Goal: Transaction & Acquisition: Purchase product/service

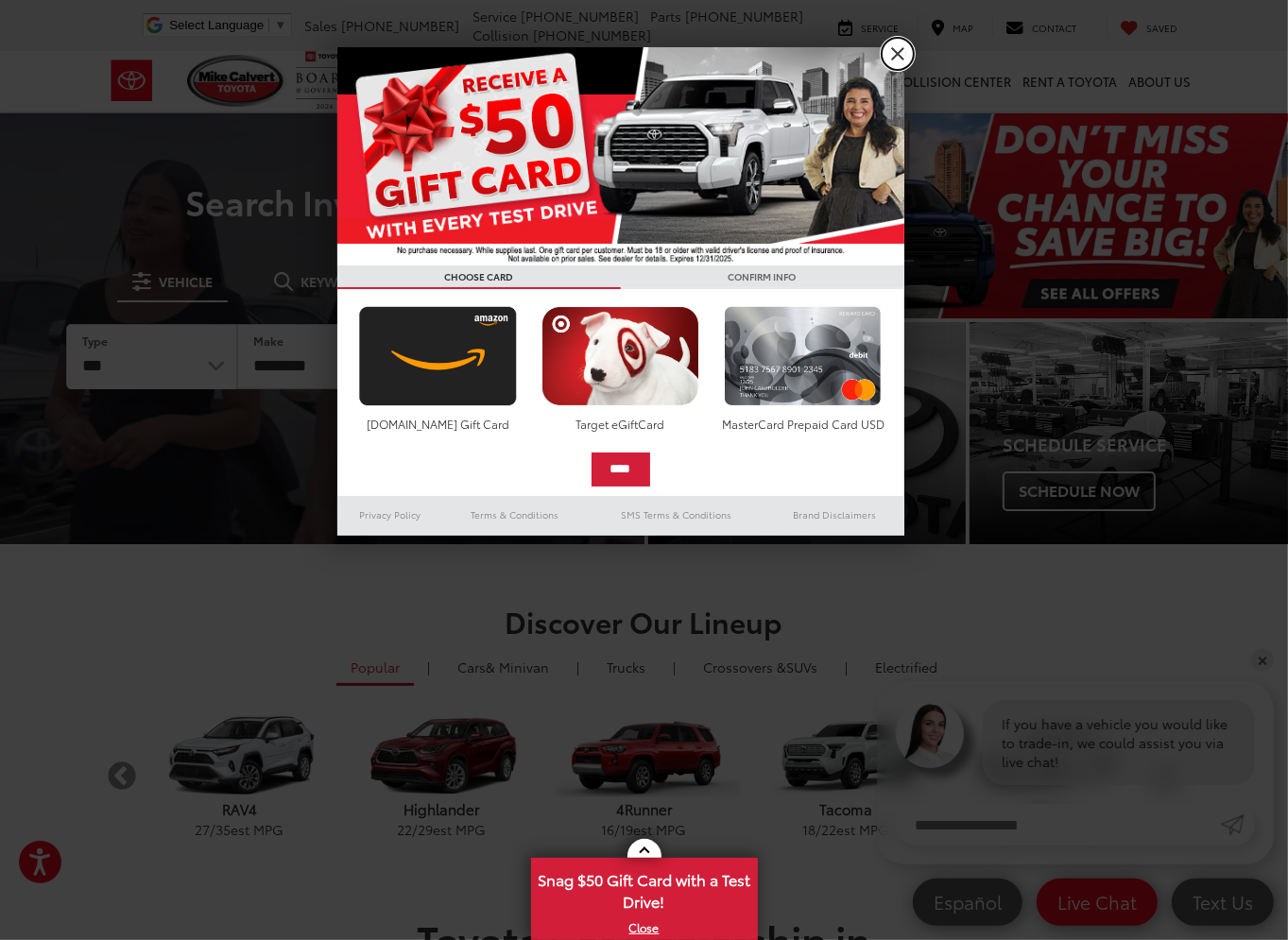
click at [898, 56] on link "X" at bounding box center [897, 54] width 32 height 32
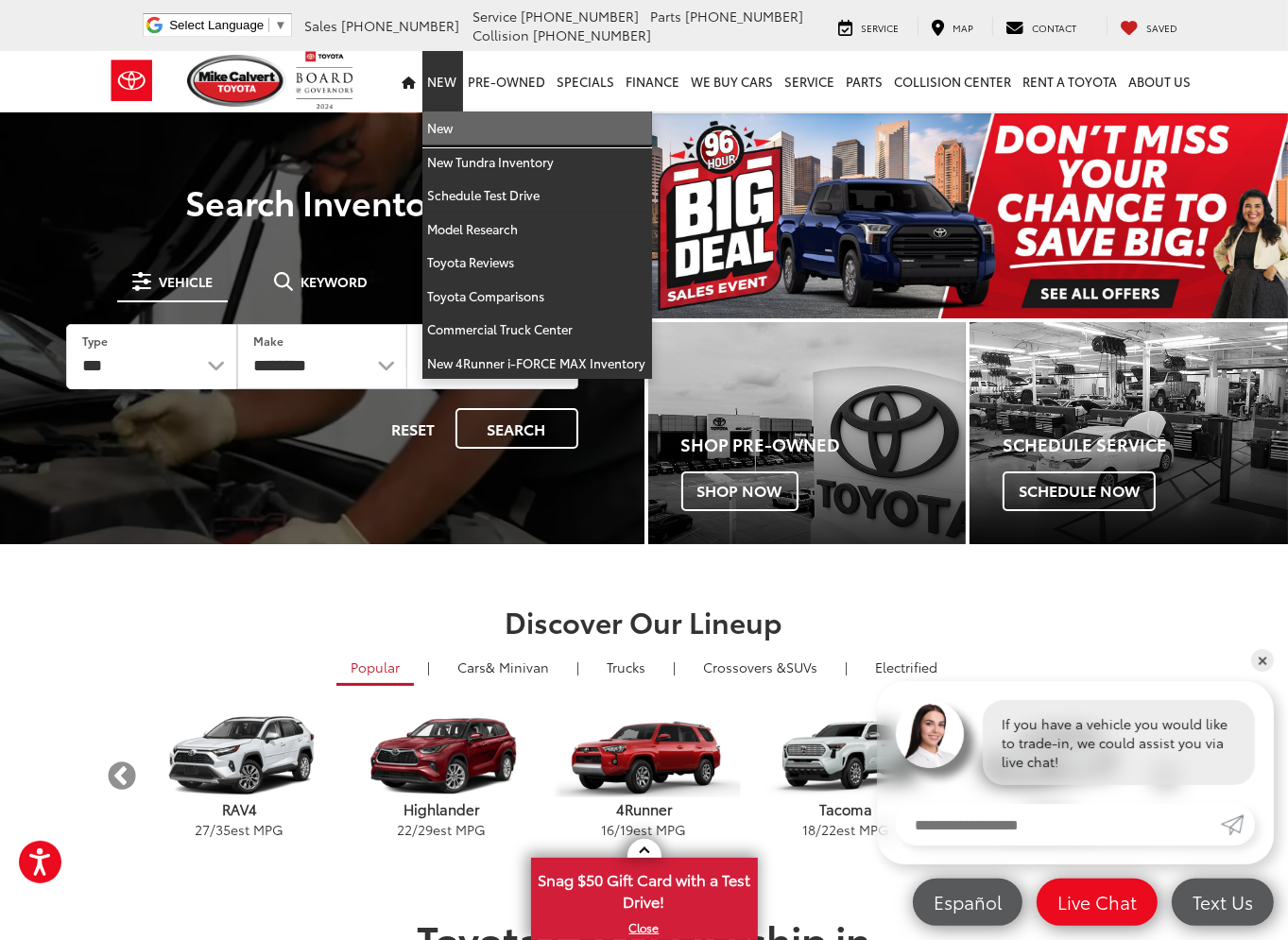
click at [465, 132] on link "New" at bounding box center [537, 129] width 230 height 34
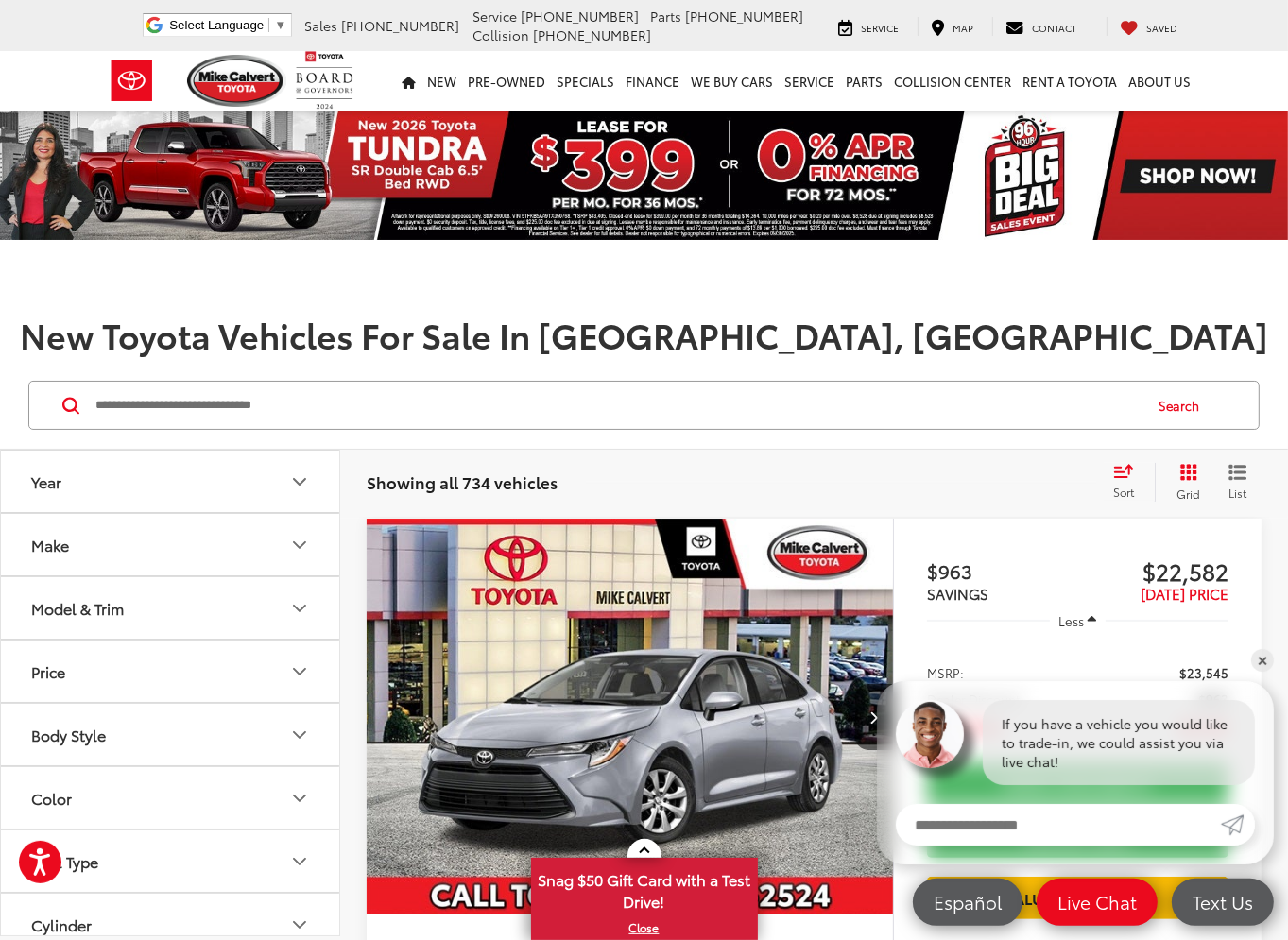
click at [300, 548] on icon "Make" at bounding box center [299, 545] width 23 height 23
click at [303, 597] on icon "Model & Trim" at bounding box center [299, 607] width 23 height 23
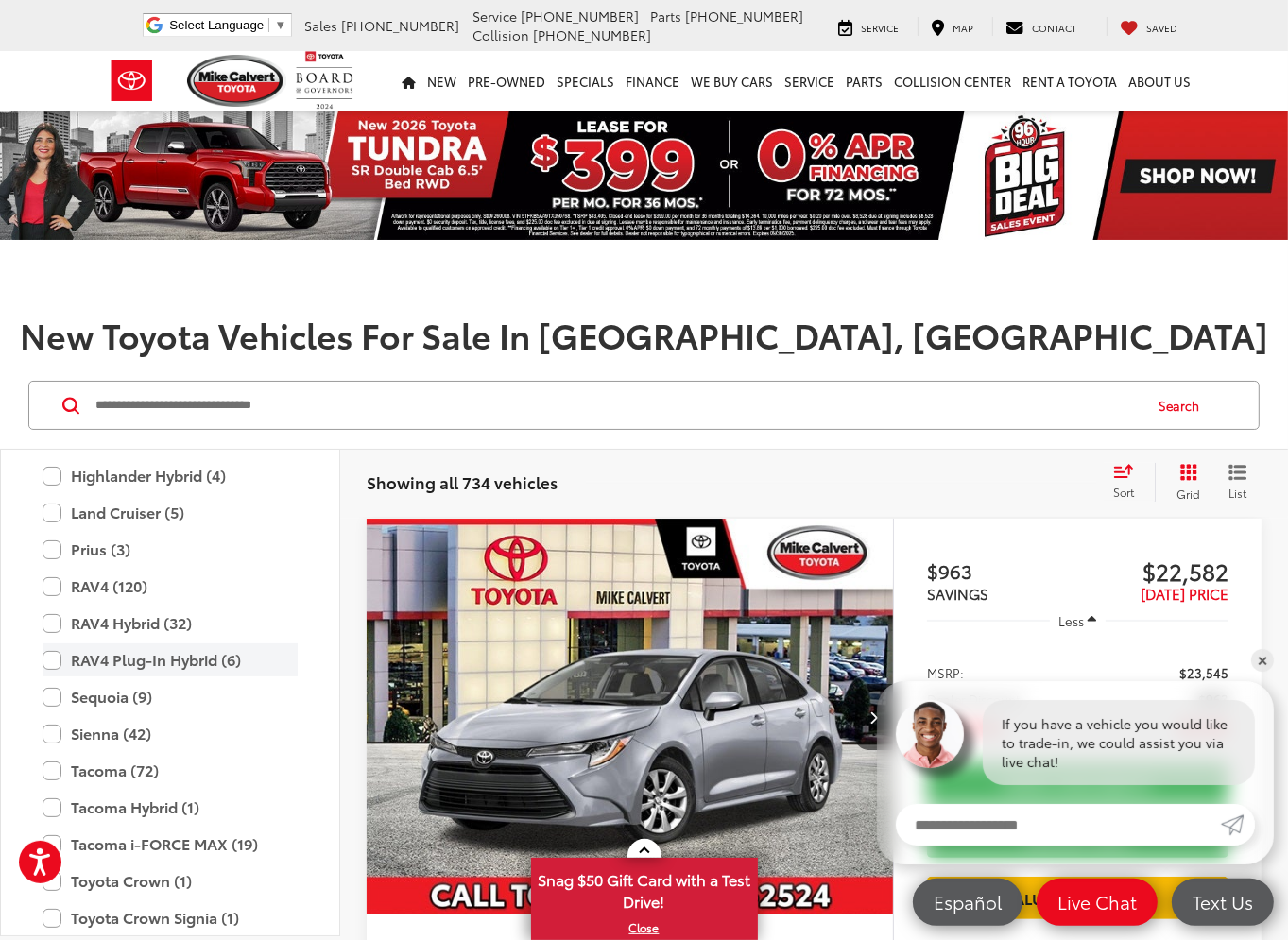
scroll to position [839, 0]
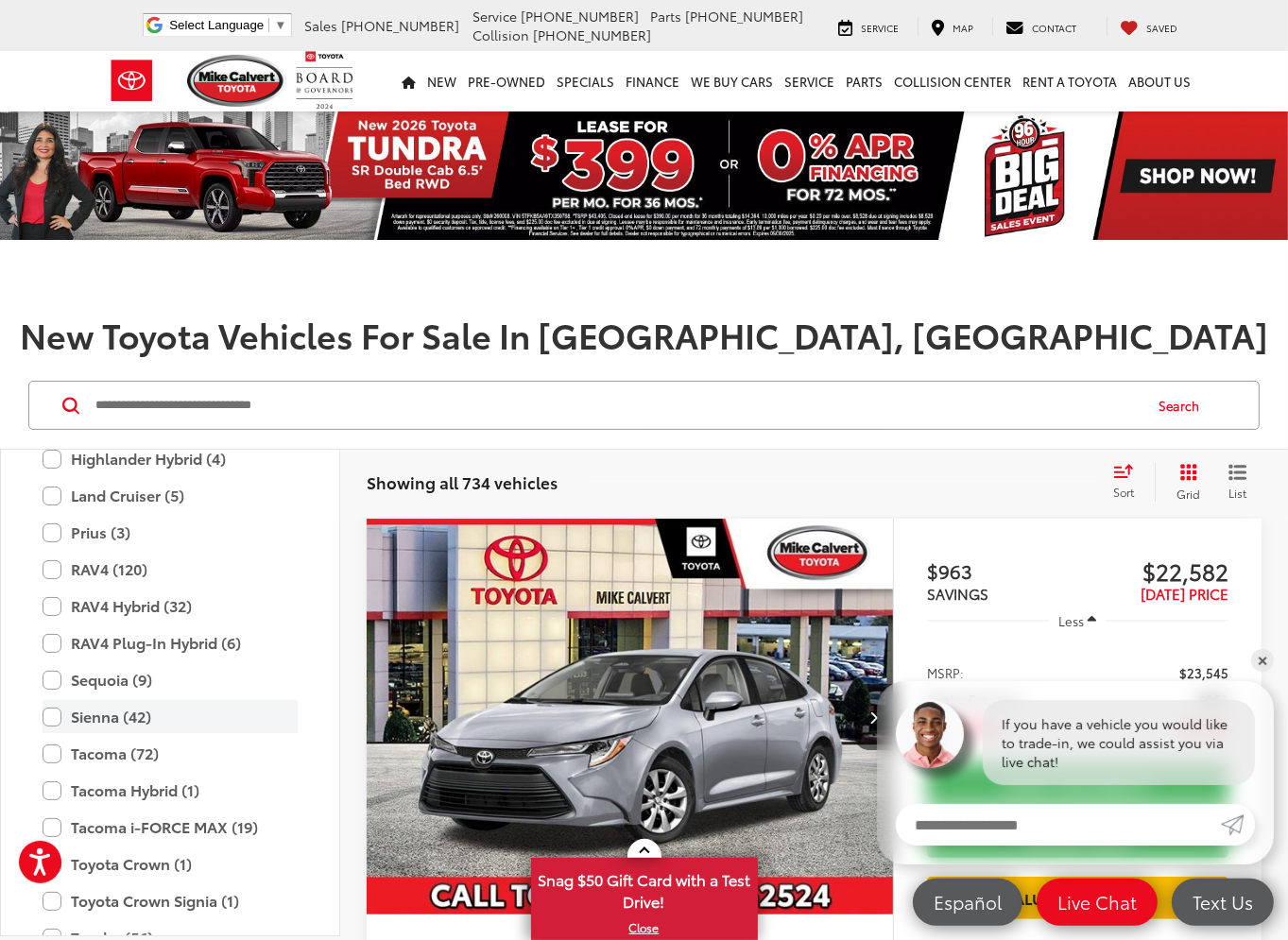
click at [106, 715] on label "Sienna (42)" at bounding box center [170, 716] width 255 height 33
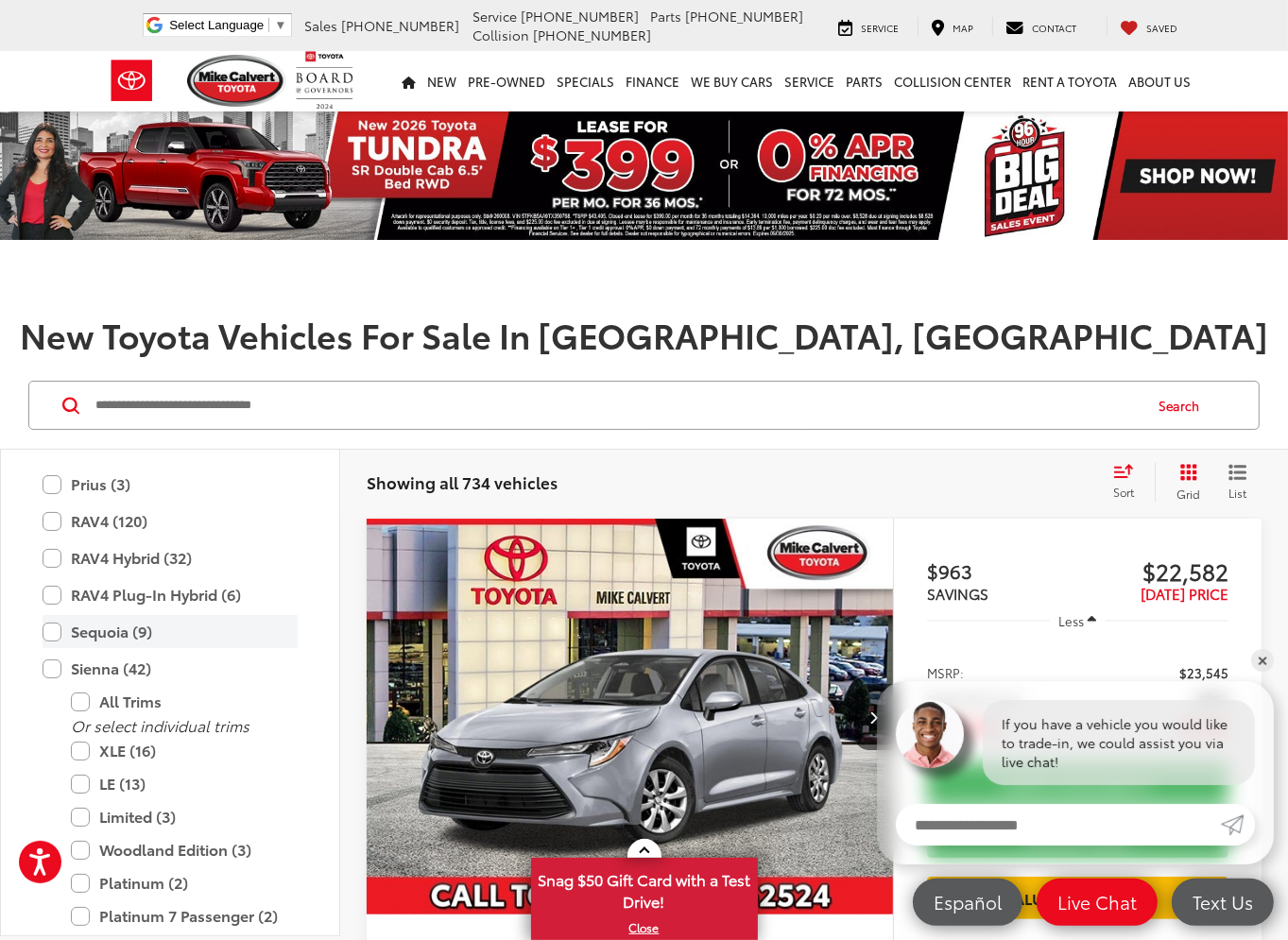
scroll to position [933, 0]
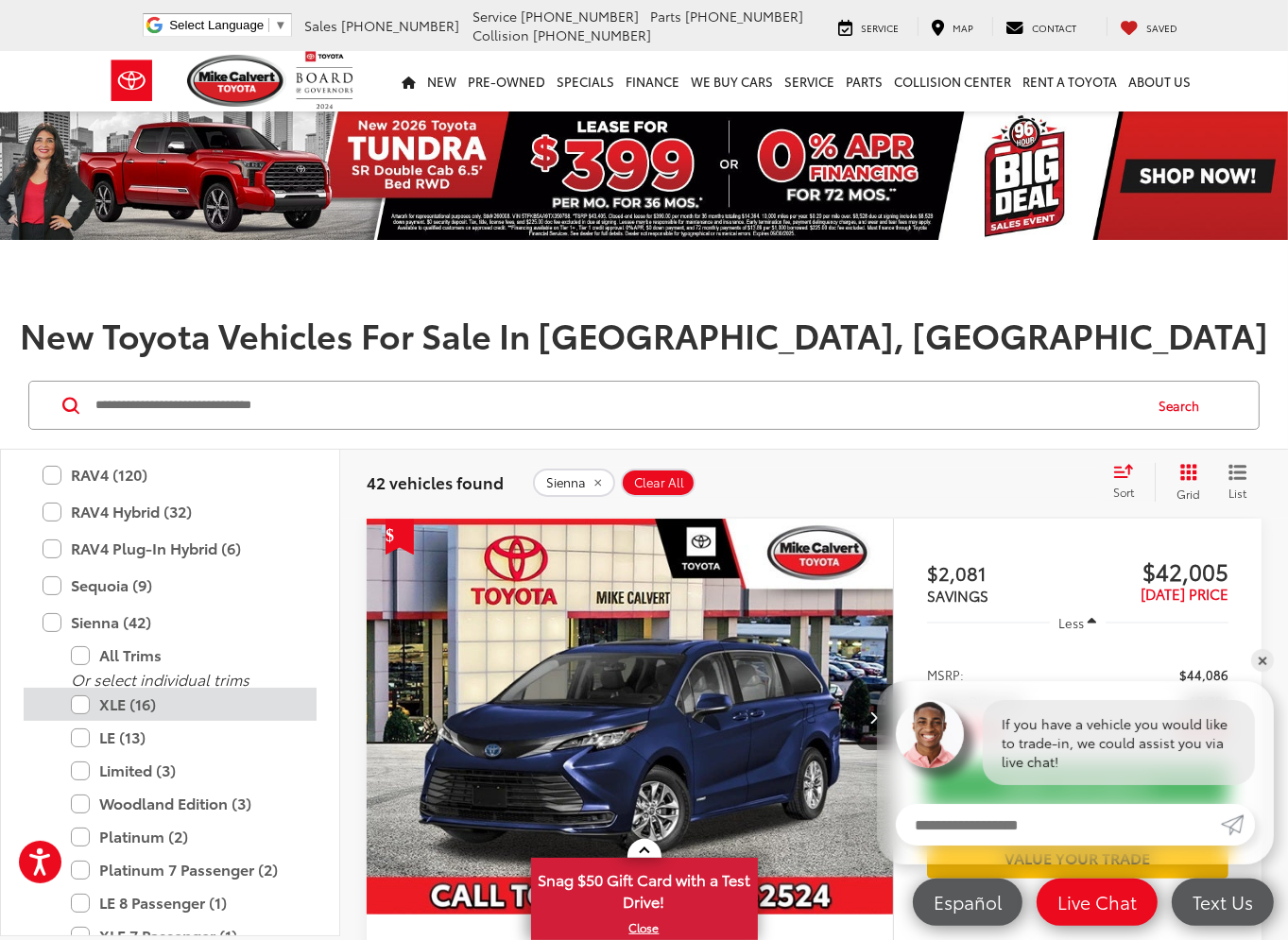
click at [164, 705] on label "XLE (16)" at bounding box center [184, 705] width 227 height 33
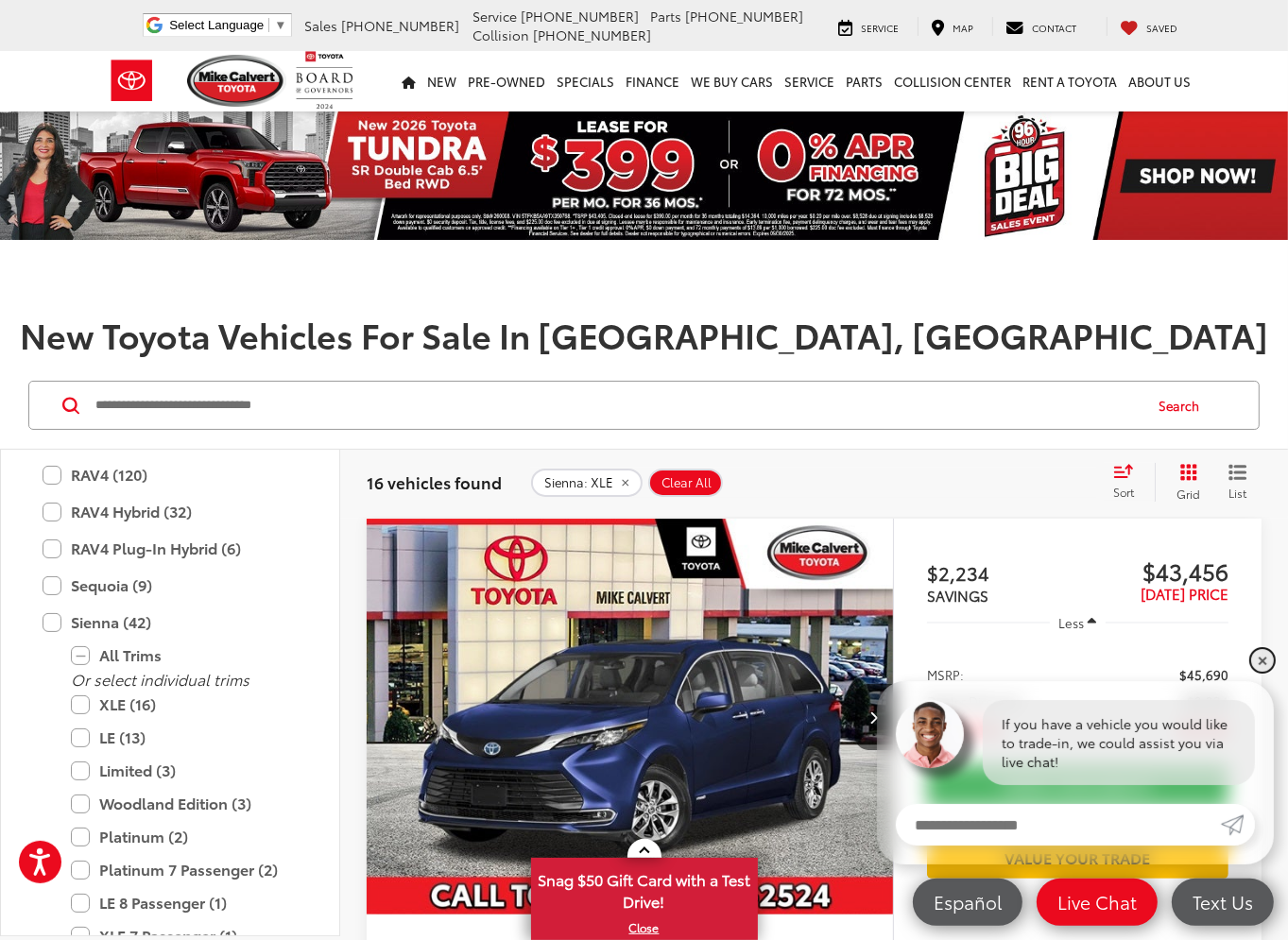
click at [1262, 664] on link "✕" at bounding box center [1261, 659] width 23 height 23
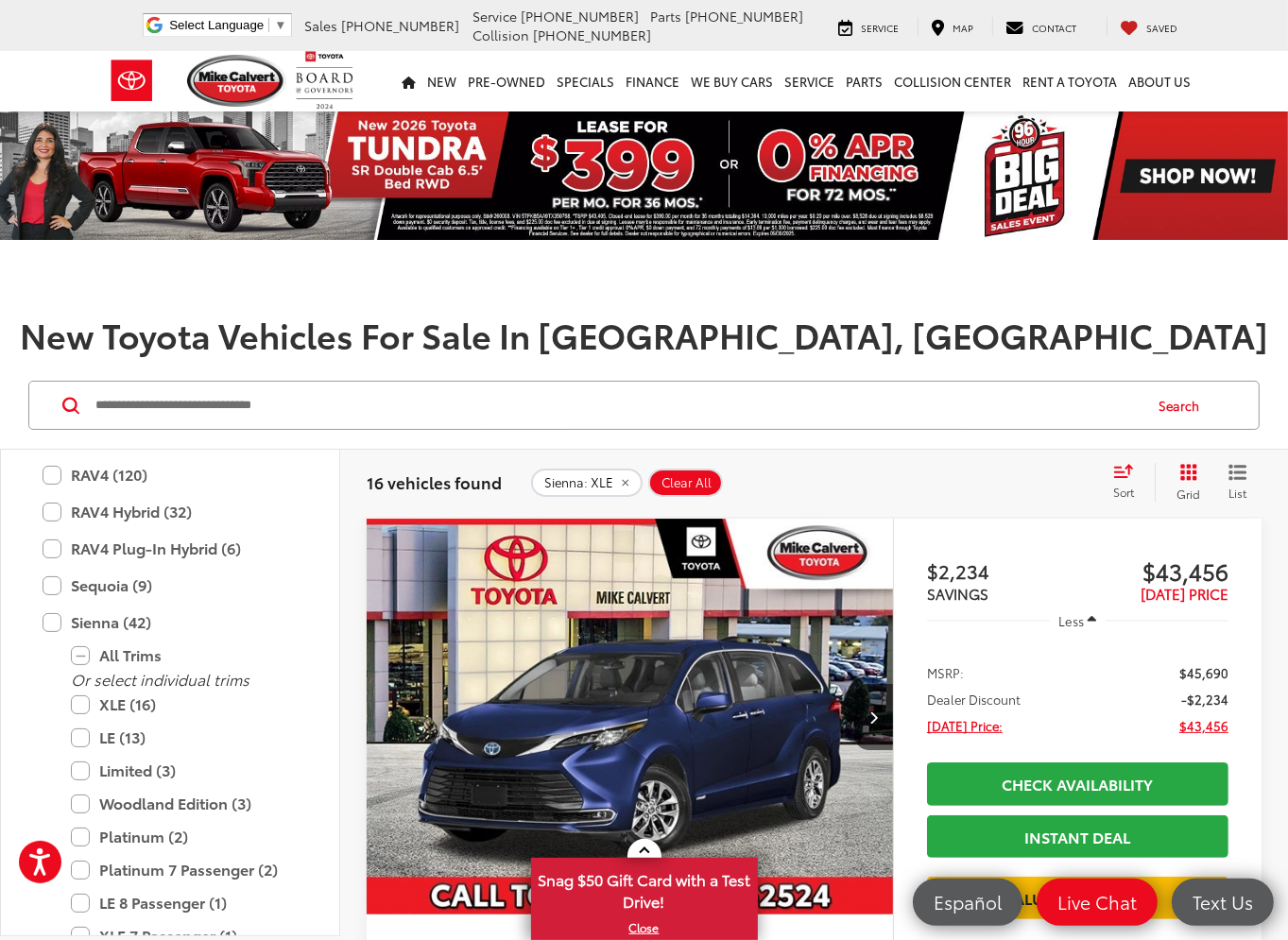
click at [1128, 482] on div "Sort" at bounding box center [1129, 482] width 51 height 38
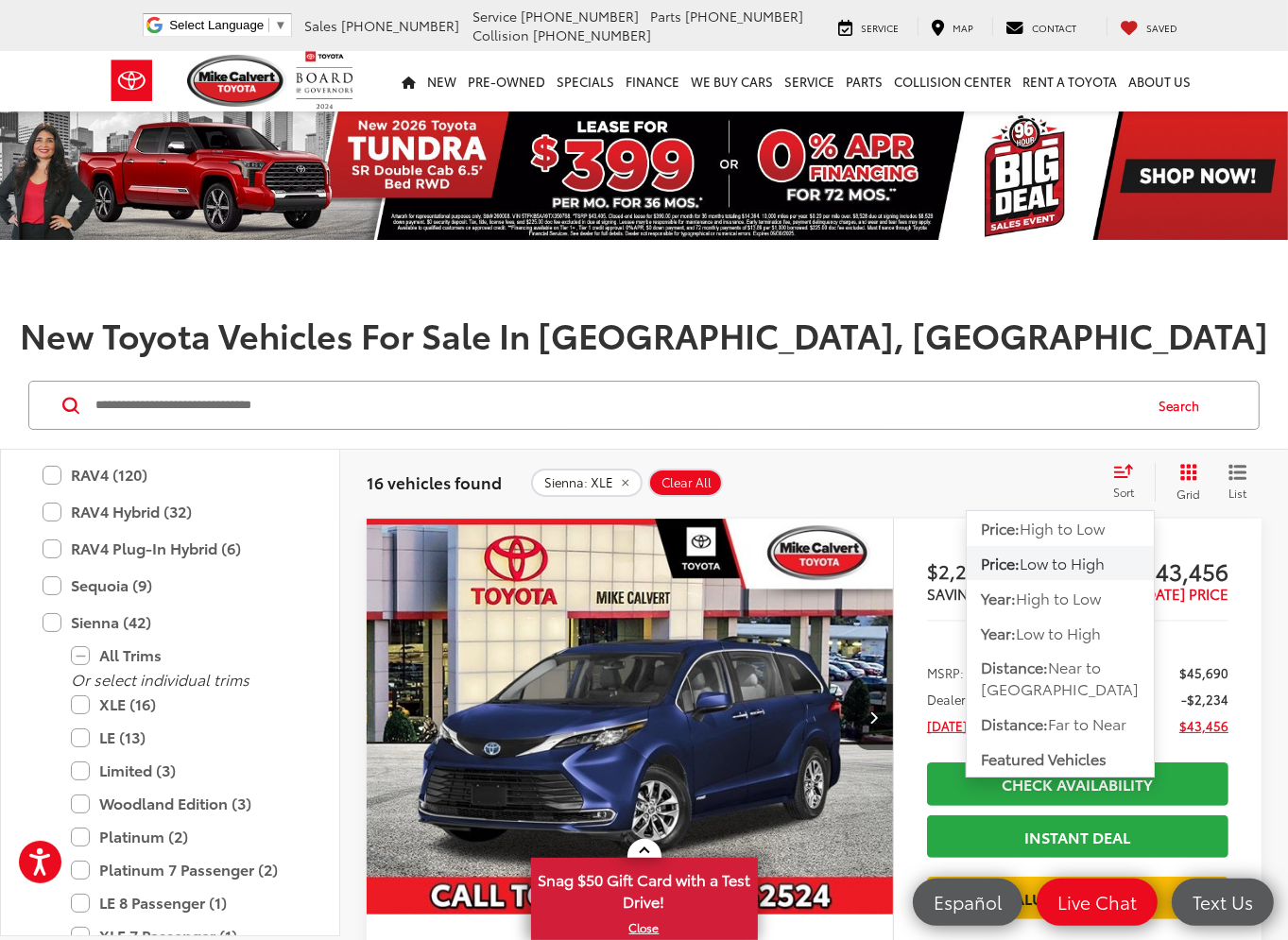
click at [1087, 565] on span "Low to High" at bounding box center [1062, 562] width 85 height 22
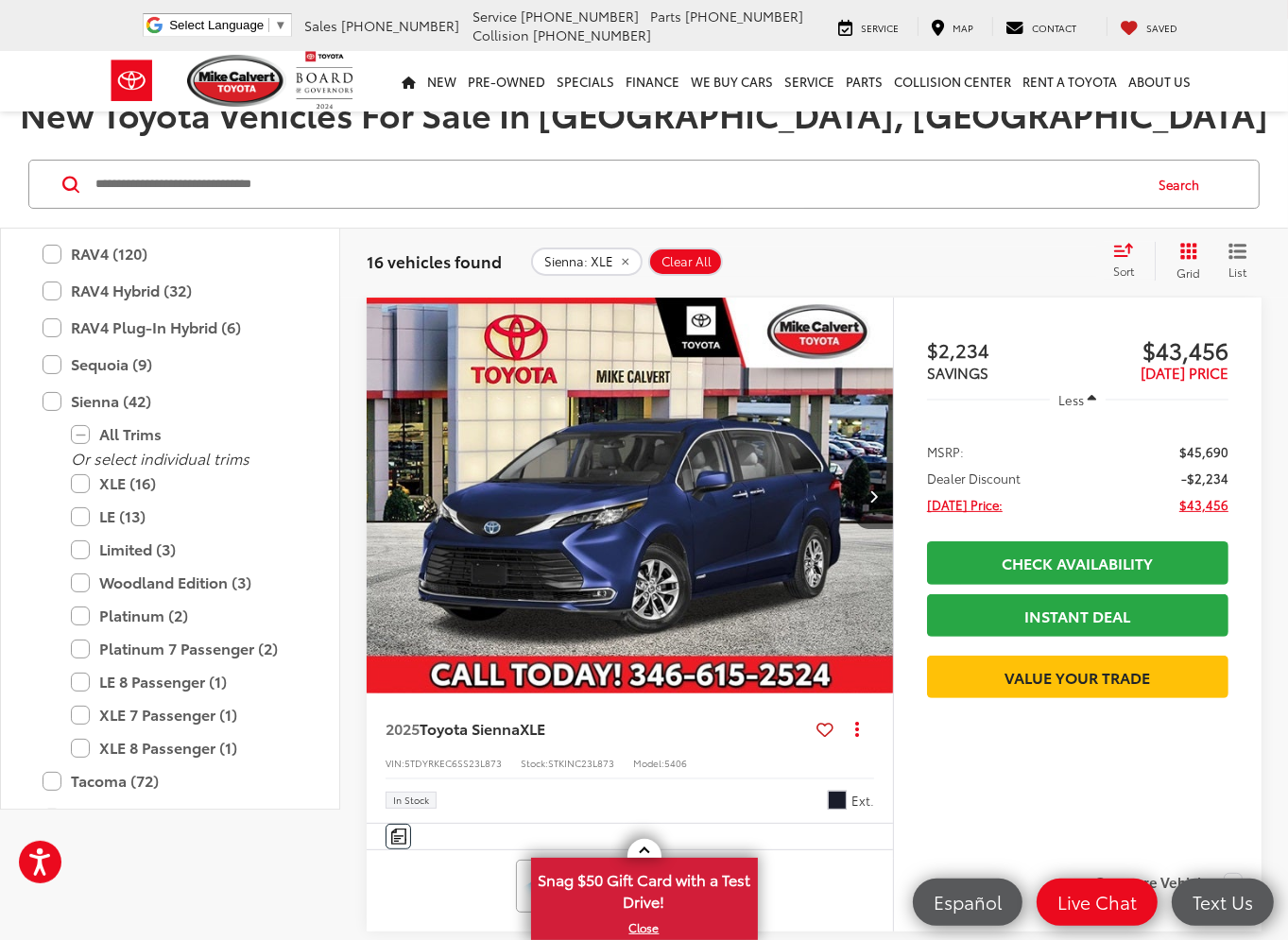
scroll to position [94, 0]
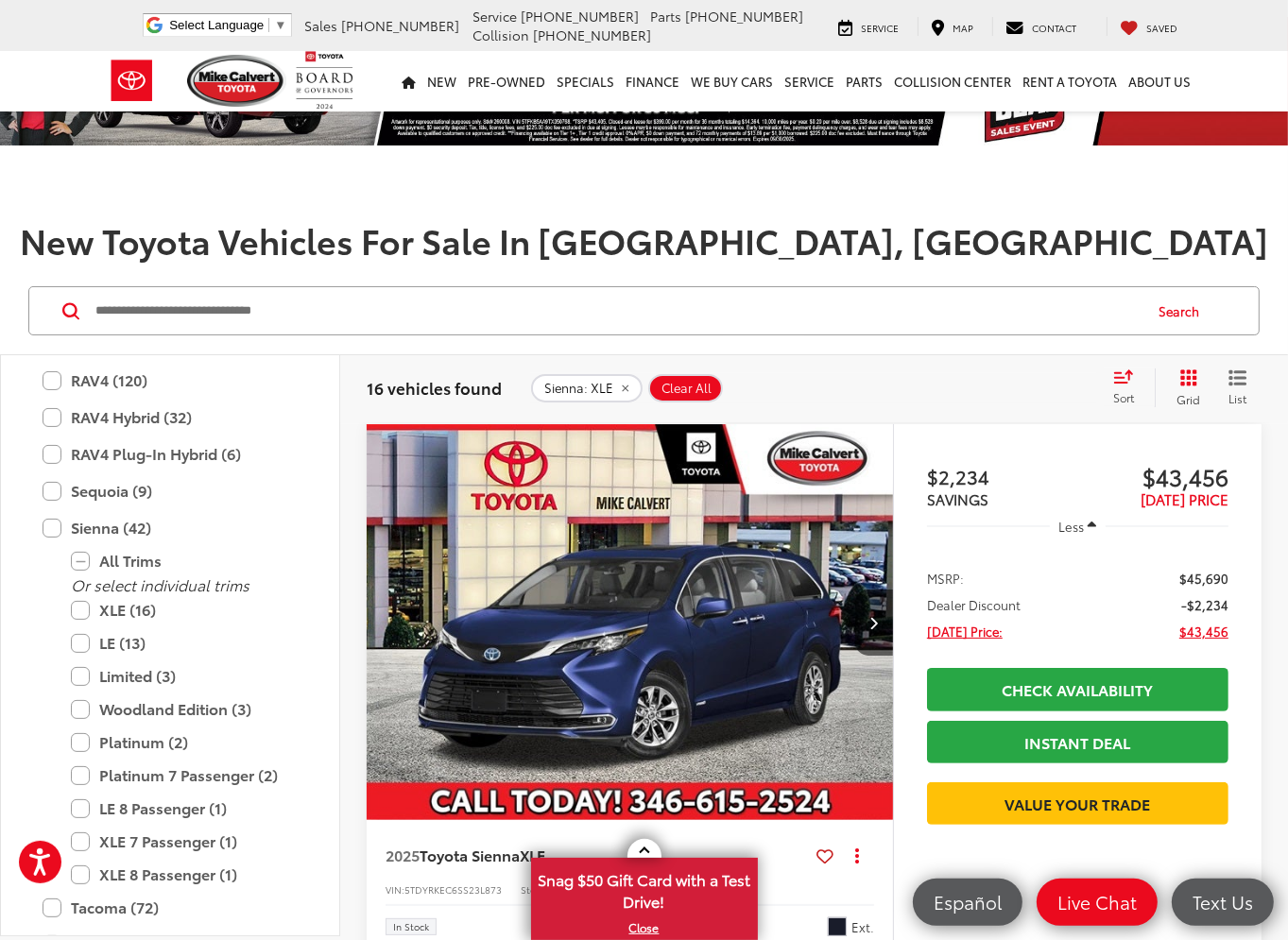
click at [674, 548] on img "2025 Toyota Sienna XLE 0" at bounding box center [630, 622] width 529 height 396
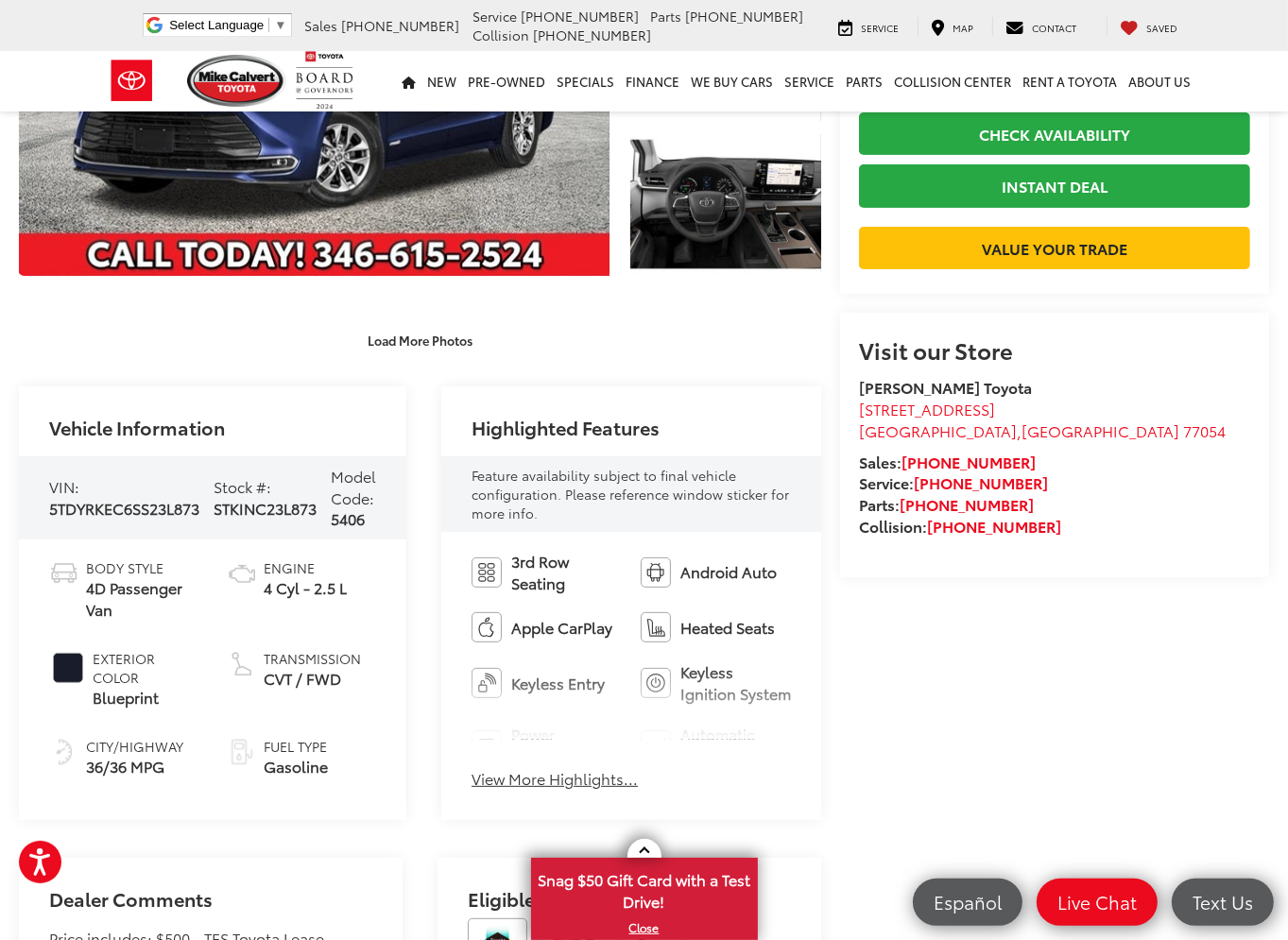
scroll to position [378, 0]
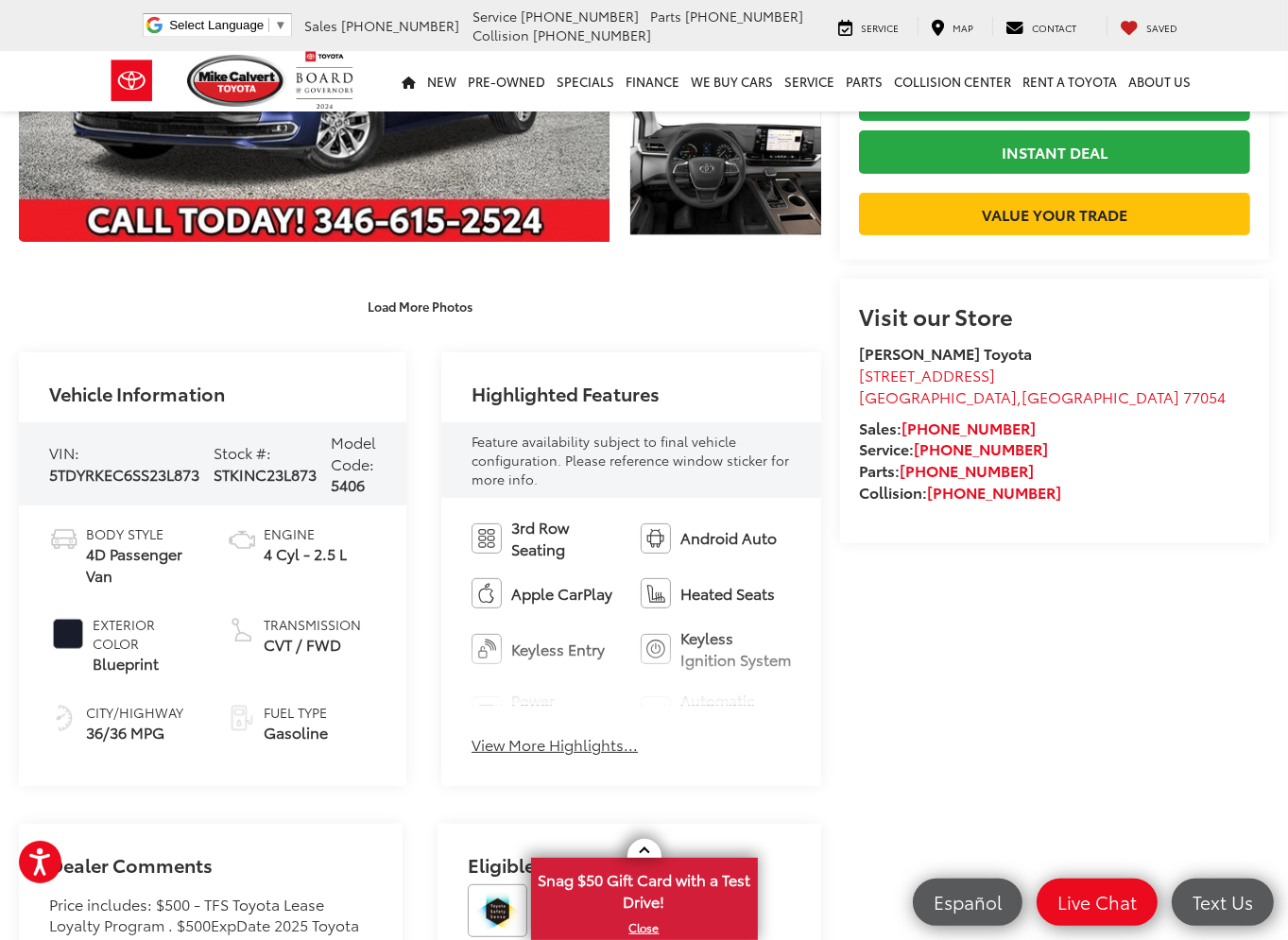
click at [541, 740] on button "View More Highlights..." at bounding box center [554, 745] width 166 height 22
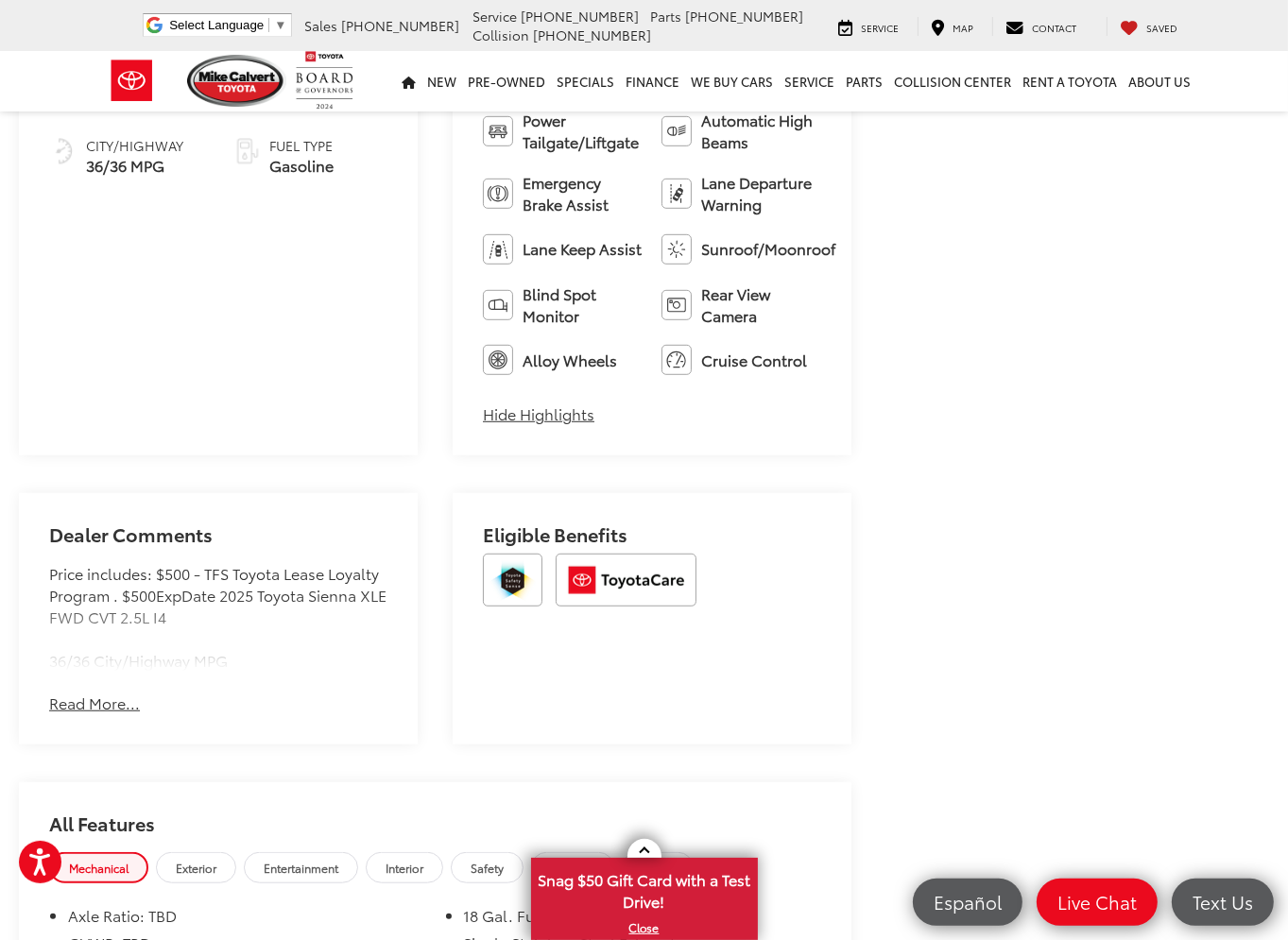
scroll to position [1227, 0]
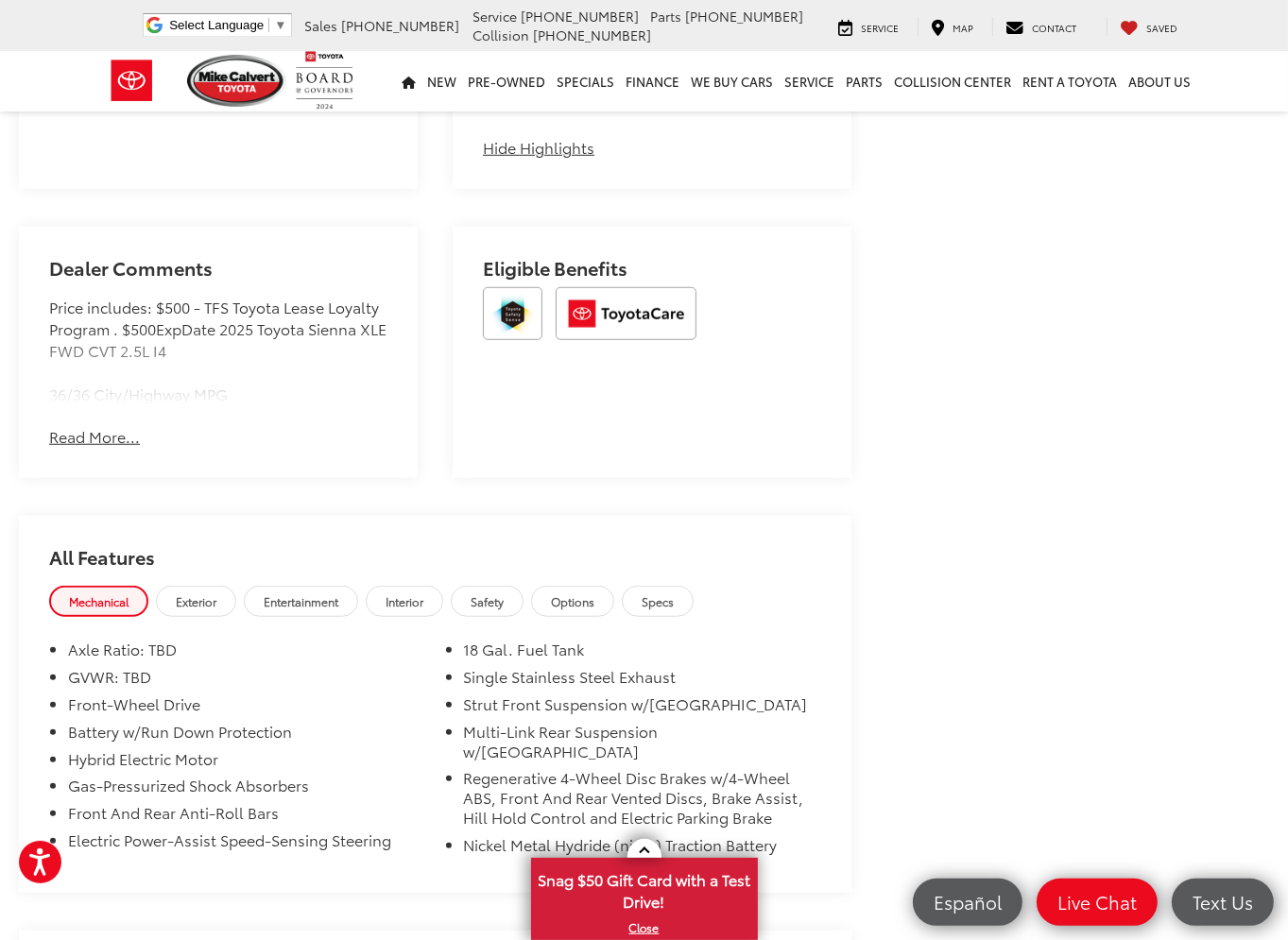
click at [84, 438] on button "Read More..." at bounding box center [94, 437] width 90 height 22
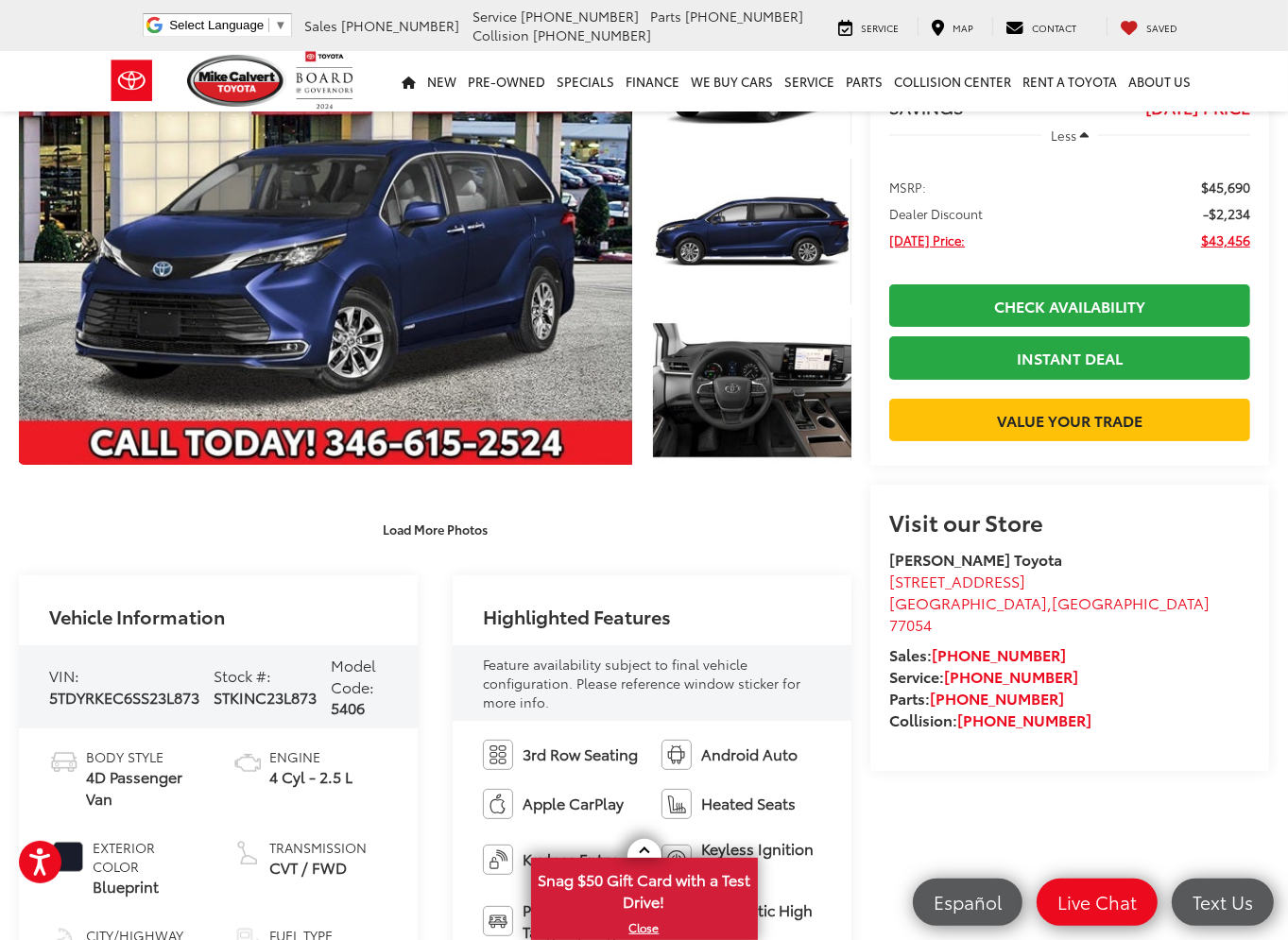
scroll to position [378, 0]
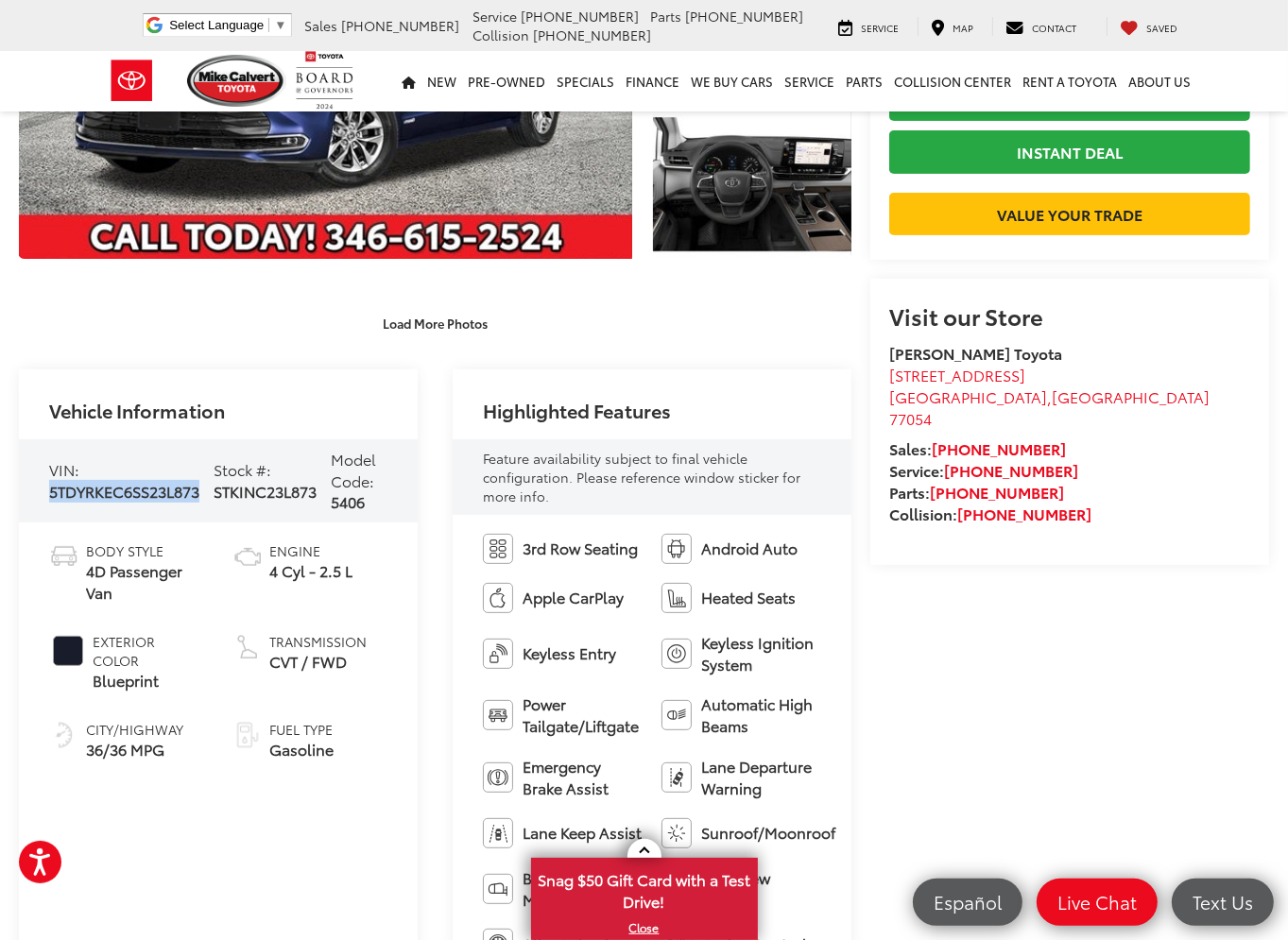
drag, startPoint x: 200, startPoint y: 492, endPoint x: 49, endPoint y: 490, distance: 151.0
click at [49, 490] on span "5TDYRKEC6SS23L873" at bounding box center [124, 491] width 150 height 22
copy span "5TDYRKEC6SS23L873"
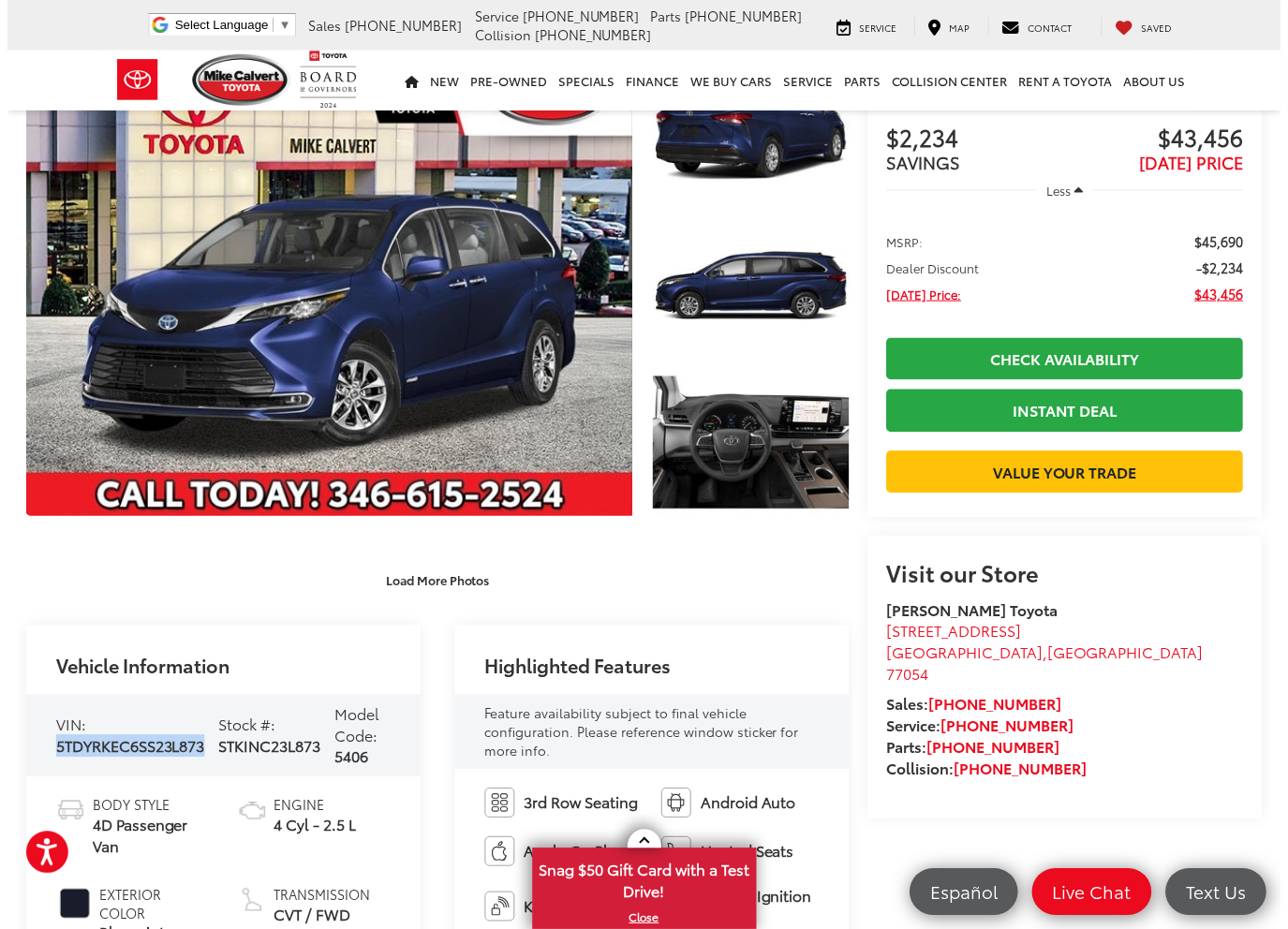
scroll to position [0, 0]
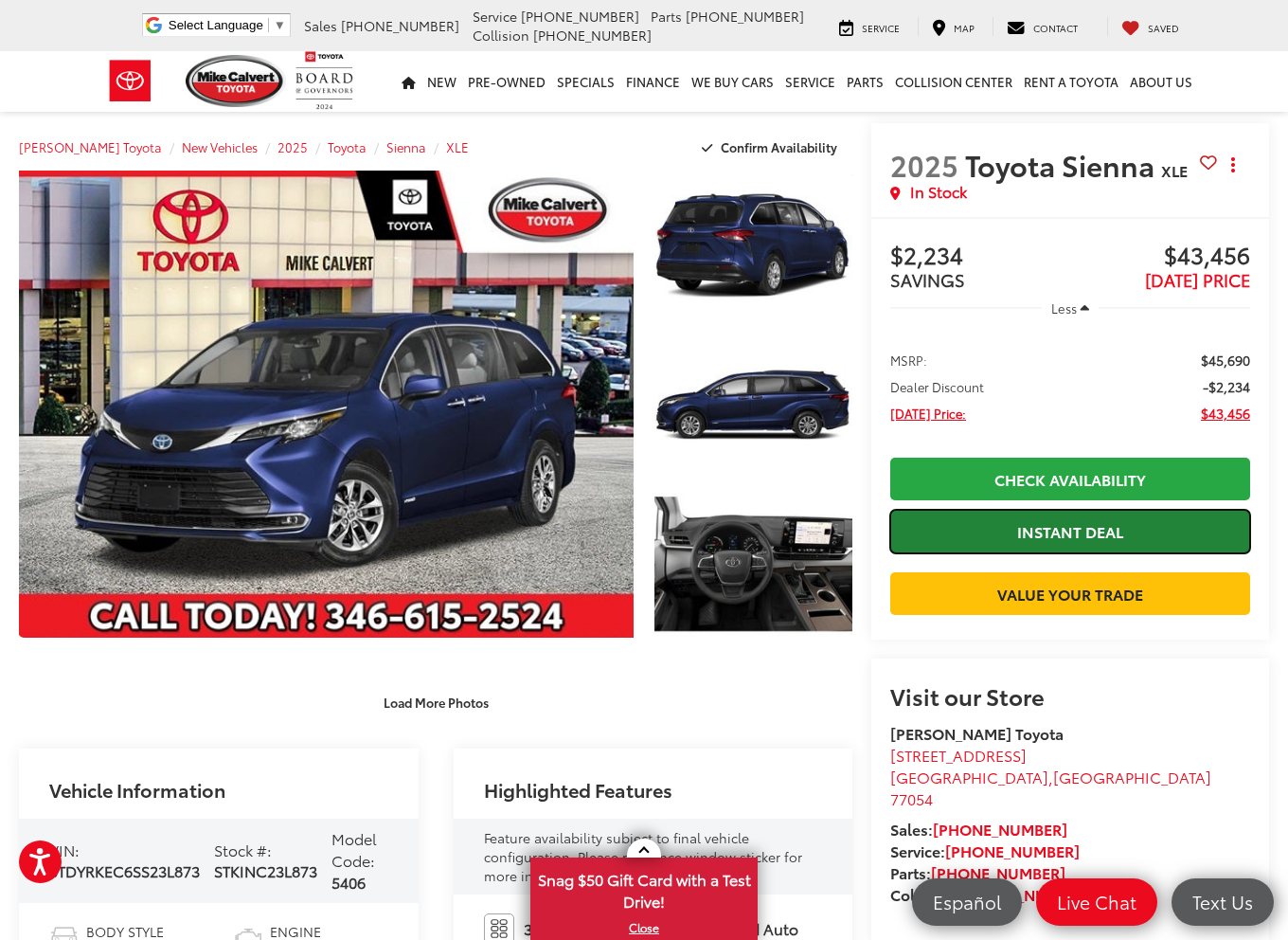
click at [1124, 525] on link "Instant Deal" at bounding box center [1071, 531] width 360 height 42
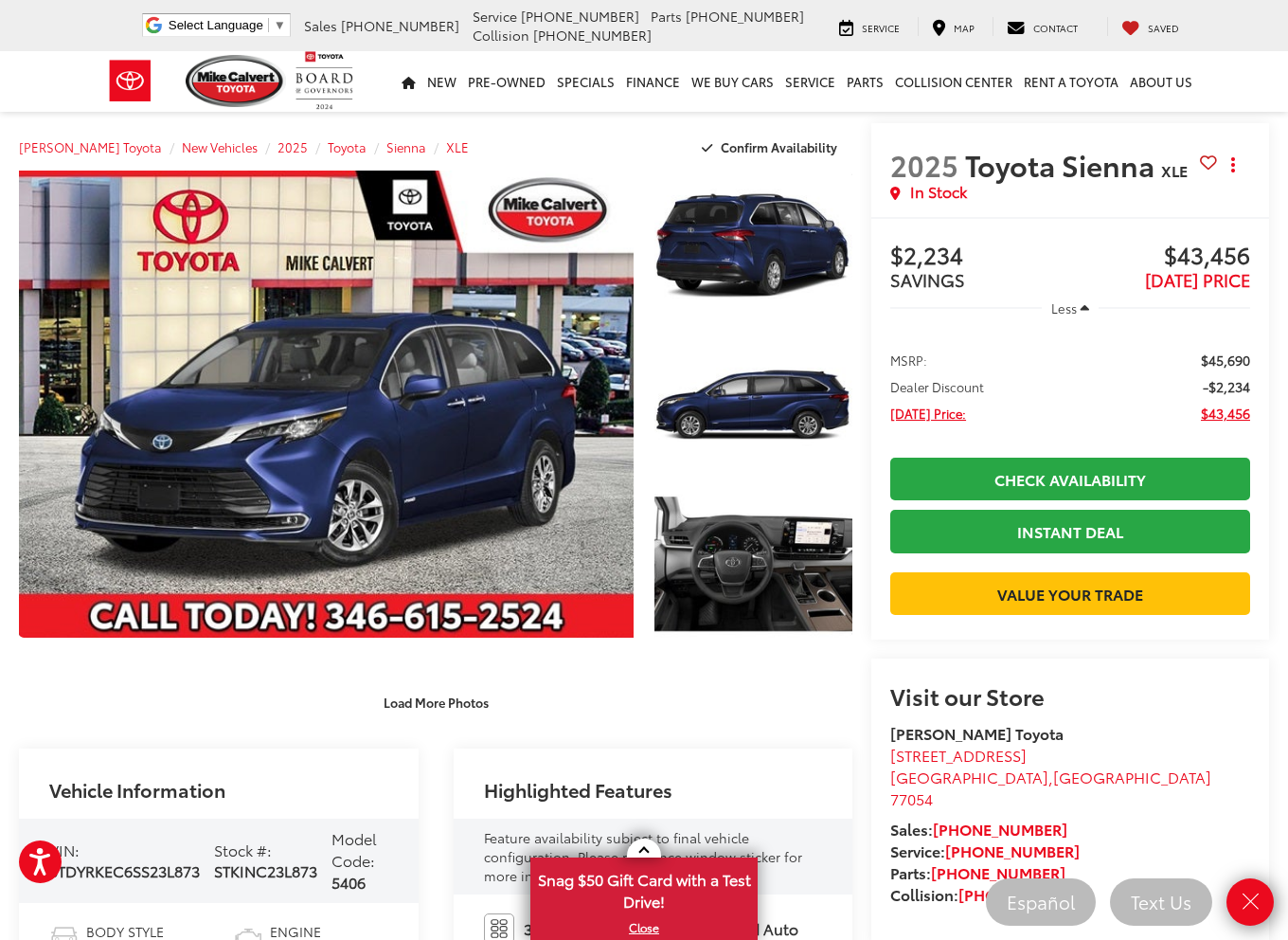
click at [1242, 909] on icon "Close" at bounding box center [1250, 902] width 27 height 27
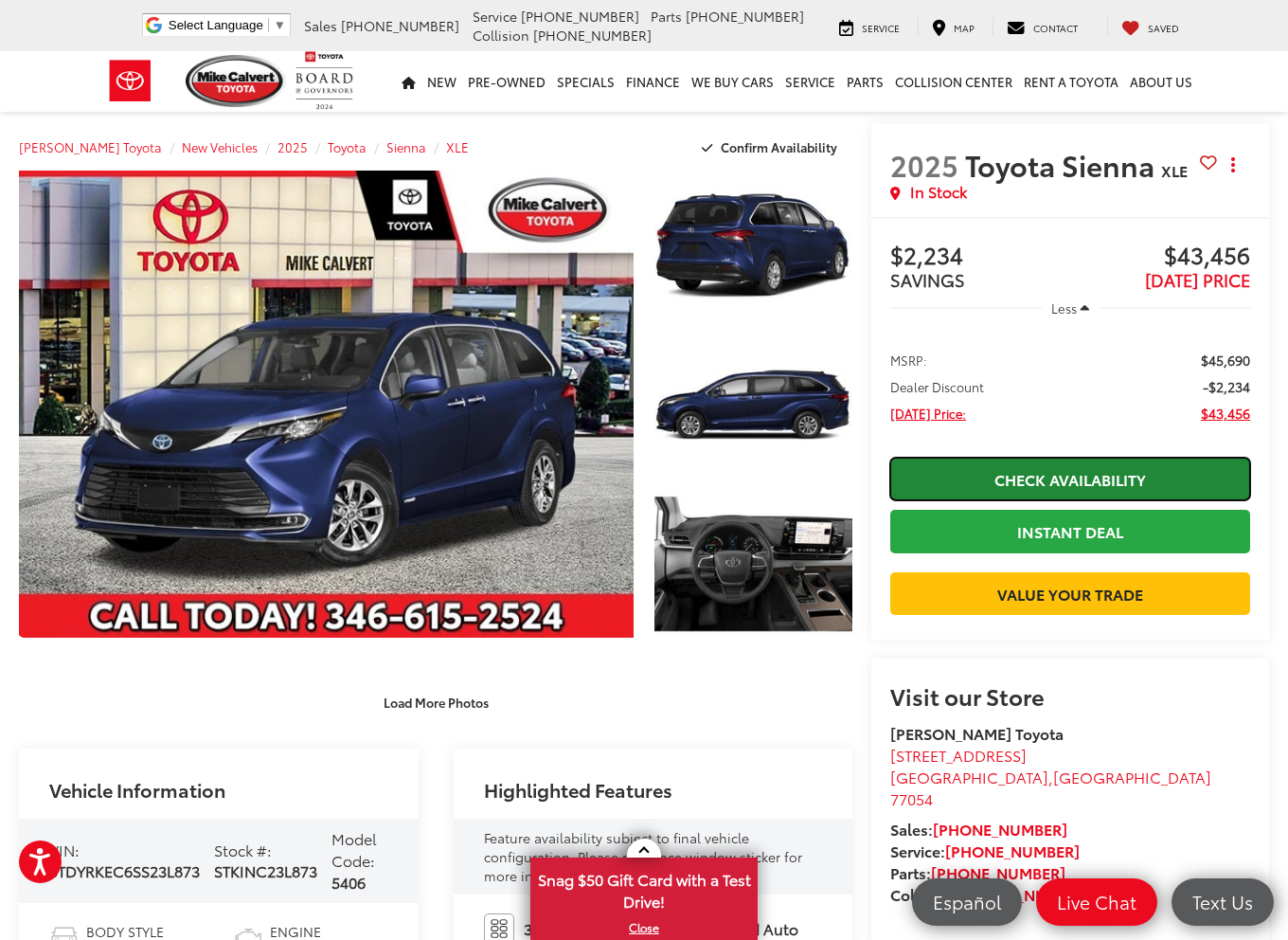
click at [1101, 475] on link "Check Availability" at bounding box center [1071, 478] width 360 height 42
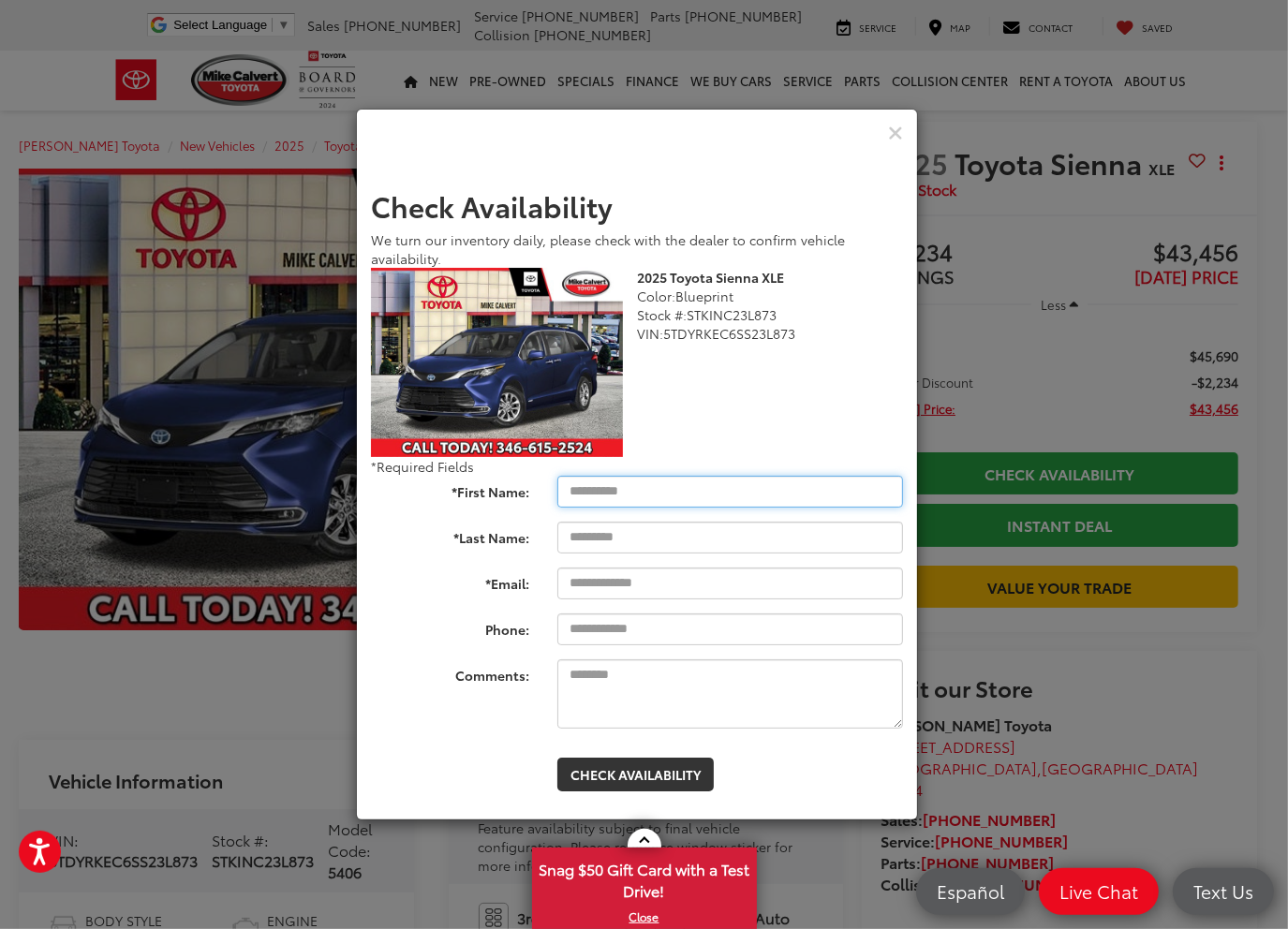
click at [589, 487] on input "*First Name:" at bounding box center [730, 491] width 345 height 32
type input "****"
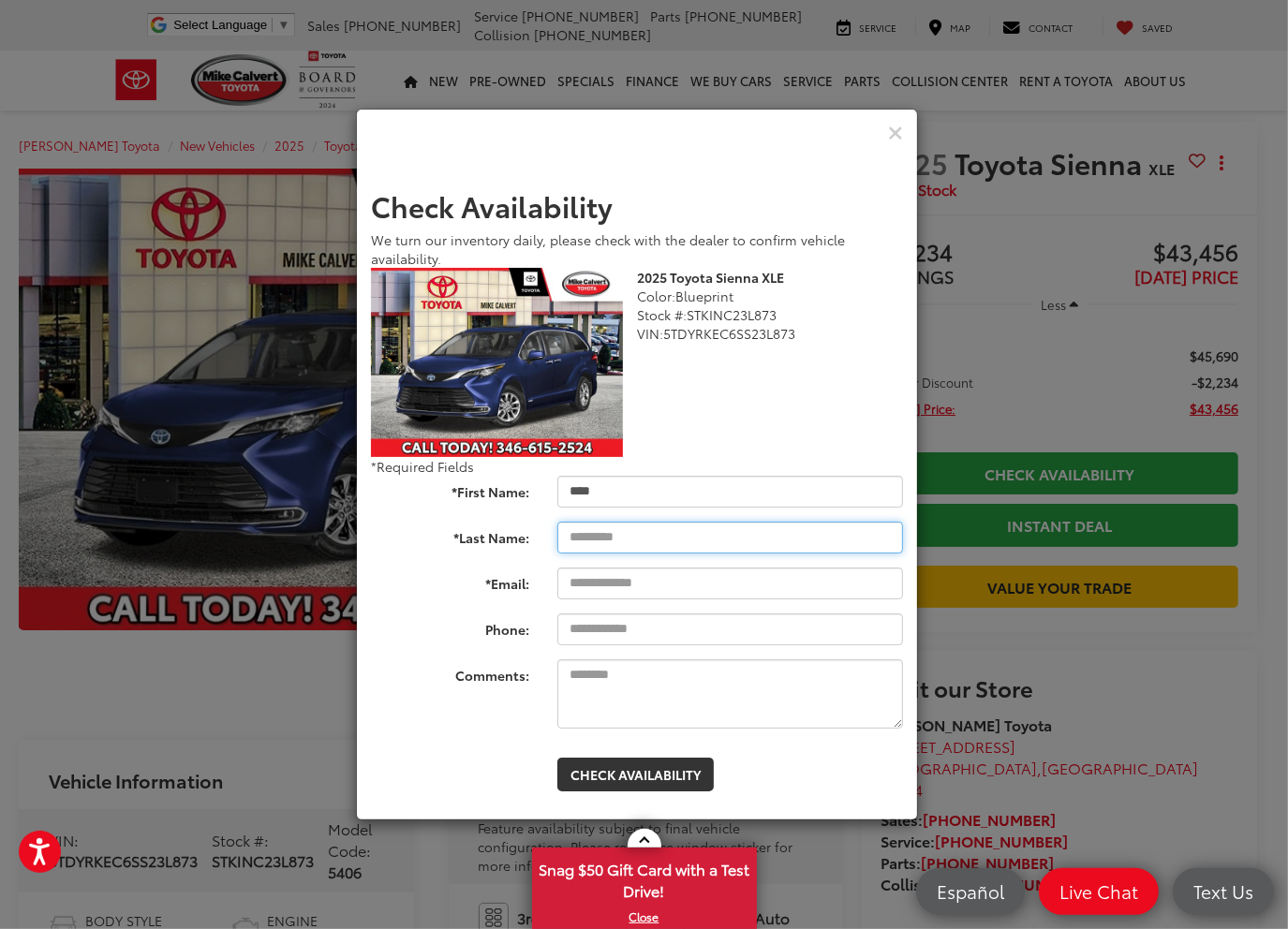
click at [612, 540] on input "*Last Name:" at bounding box center [730, 537] width 345 height 32
type input "**"
click at [587, 584] on input "*Email:" at bounding box center [730, 583] width 345 height 32
type input "**********"
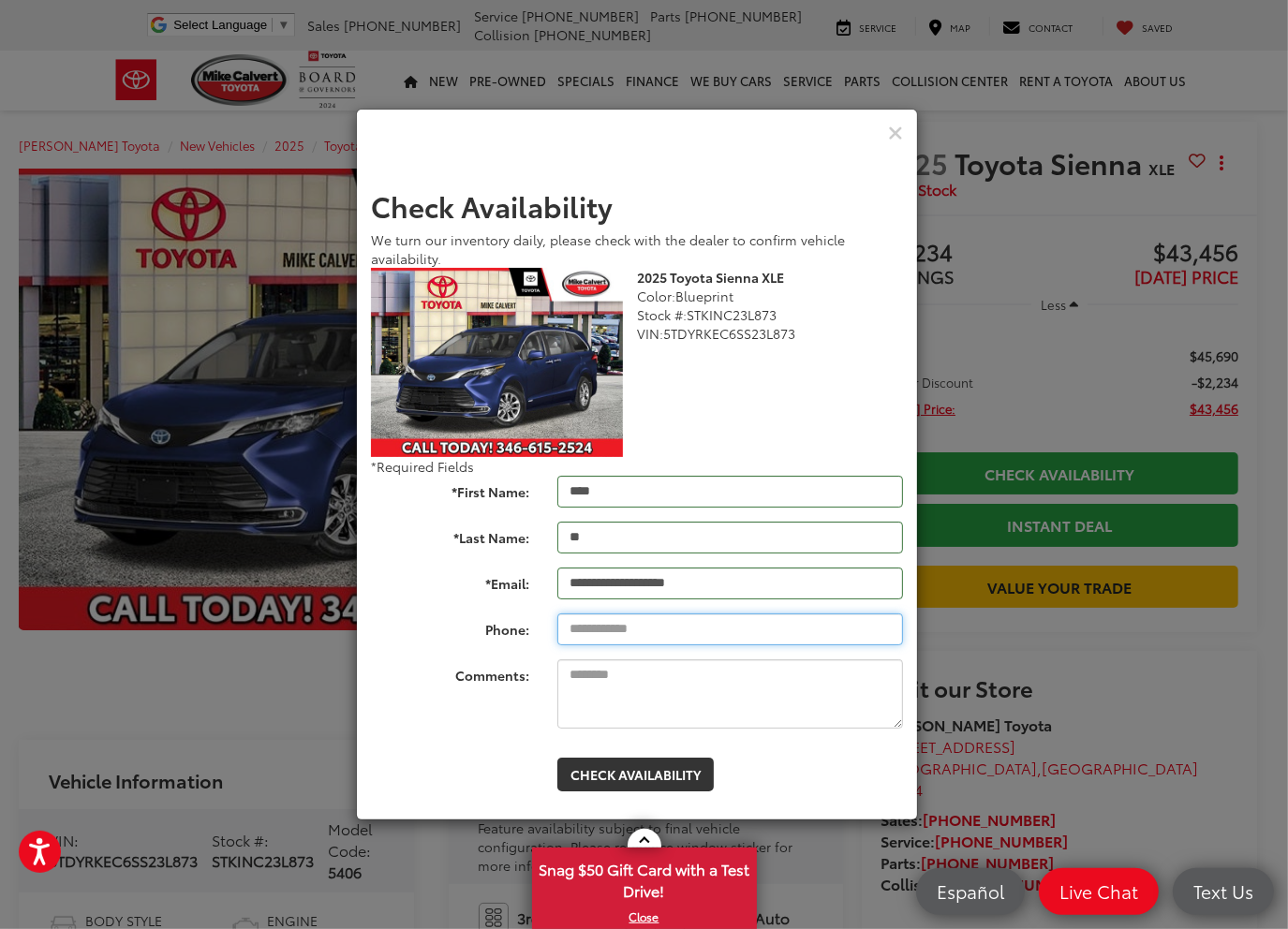
click at [638, 637] on input "Phone:" at bounding box center [730, 629] width 345 height 32
type input "**********"
click at [599, 694] on textarea "Comments:" at bounding box center [730, 694] width 345 height 69
click at [691, 775] on button "Check Availability" at bounding box center [635, 774] width 157 height 34
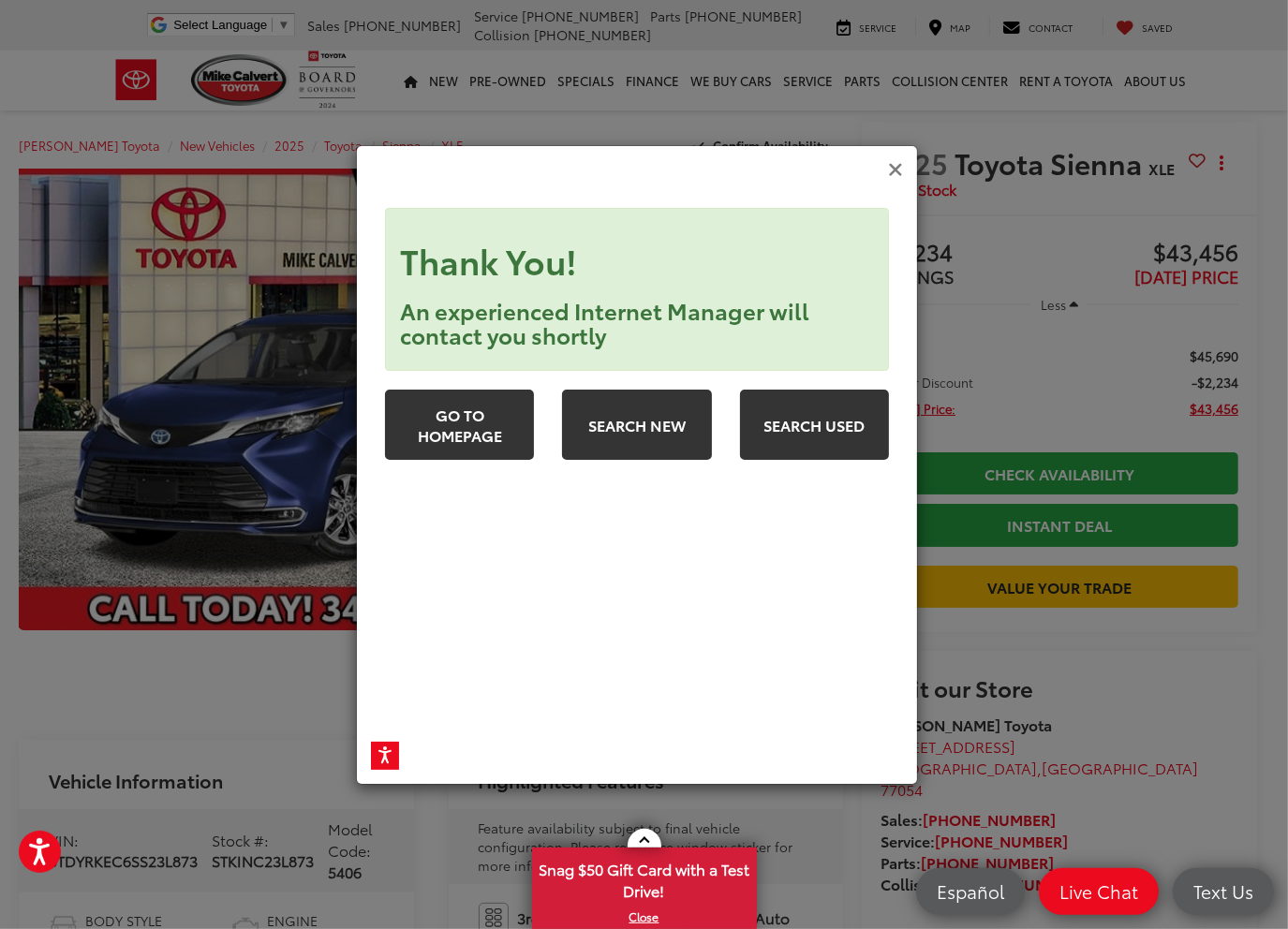
click at [892, 172] on icon "Close" at bounding box center [895, 170] width 15 height 19
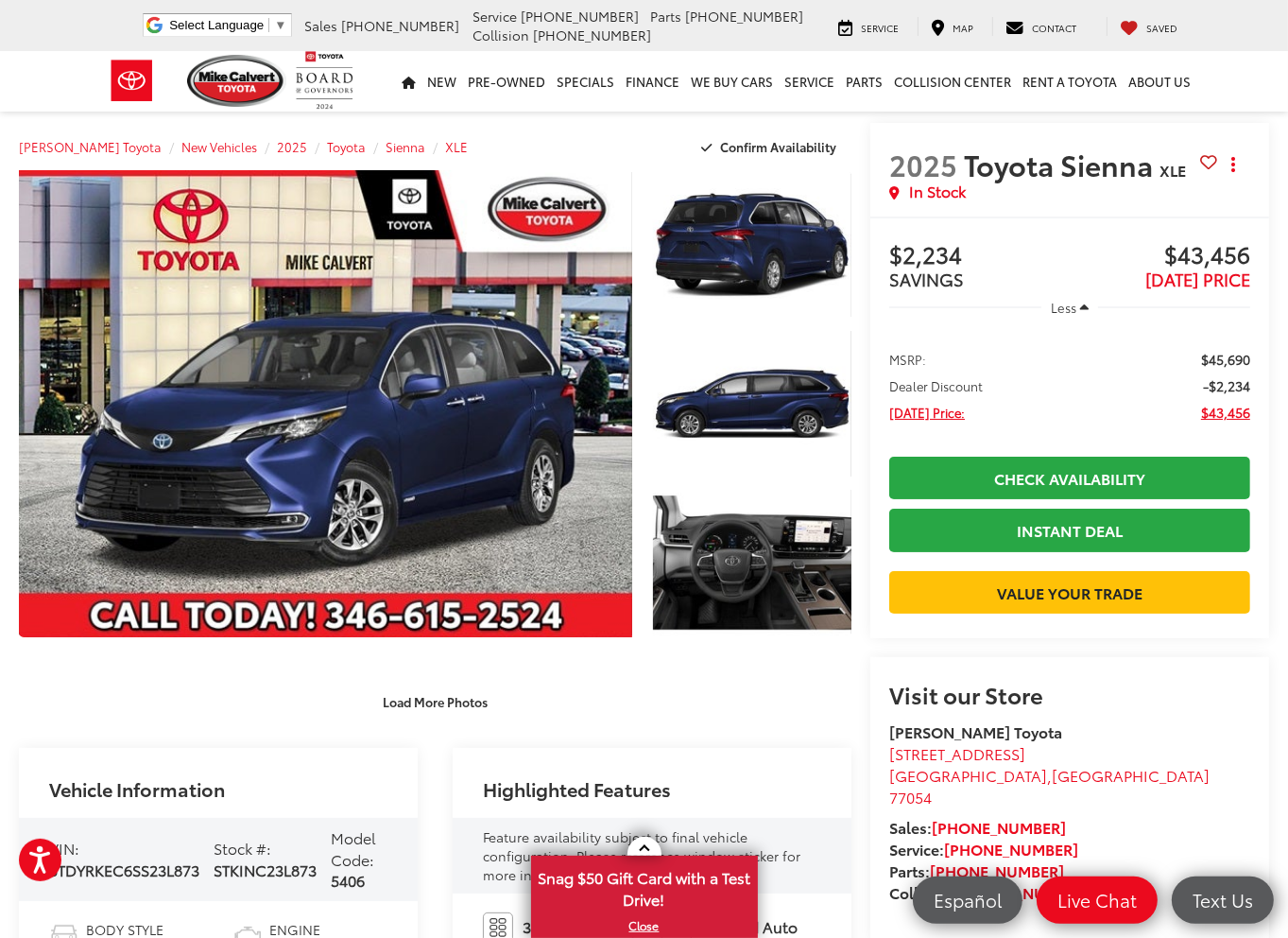
click at [27, 704] on div "Load More Photos" at bounding box center [435, 702] width 832 height 33
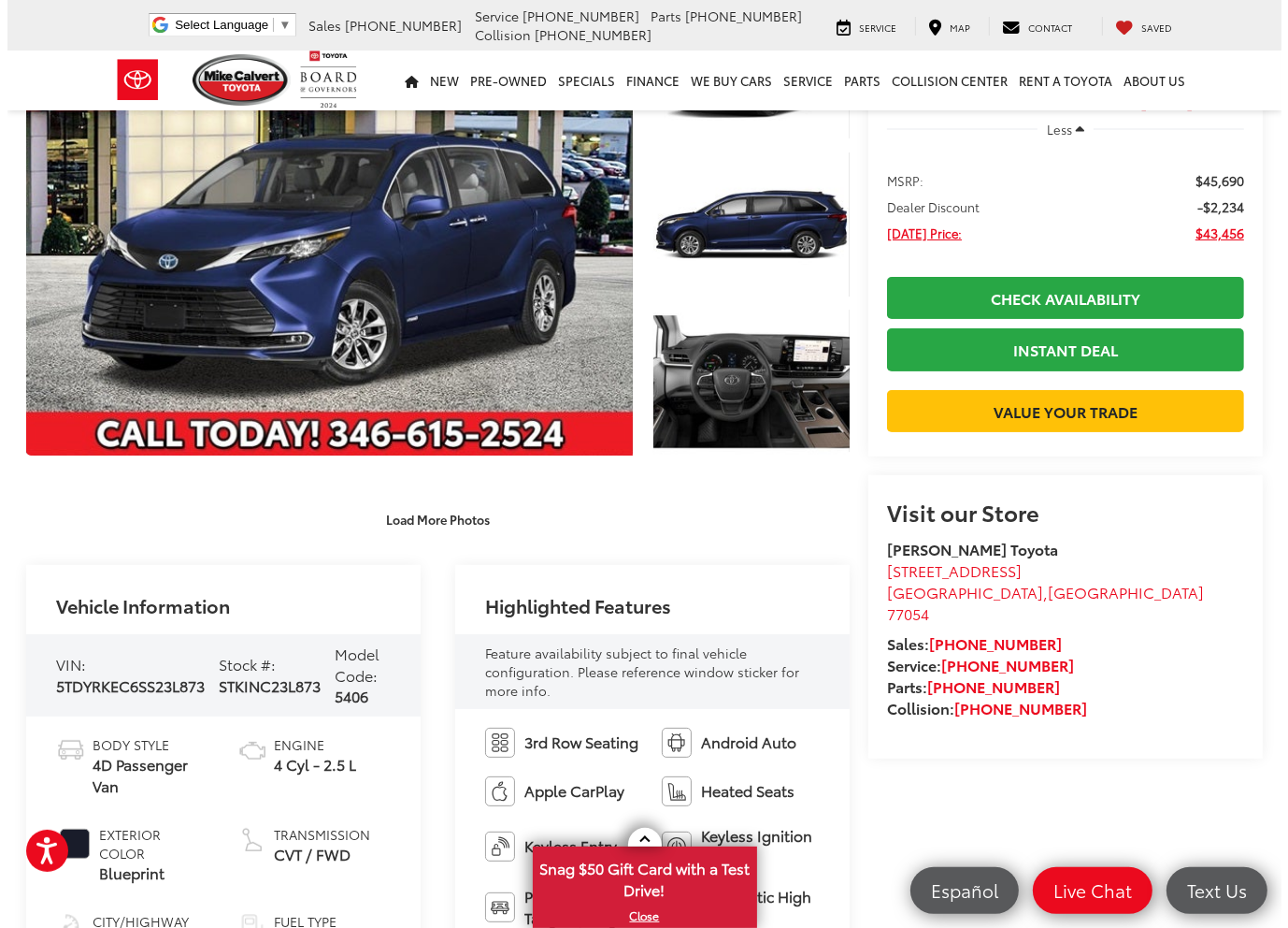
scroll to position [188, 0]
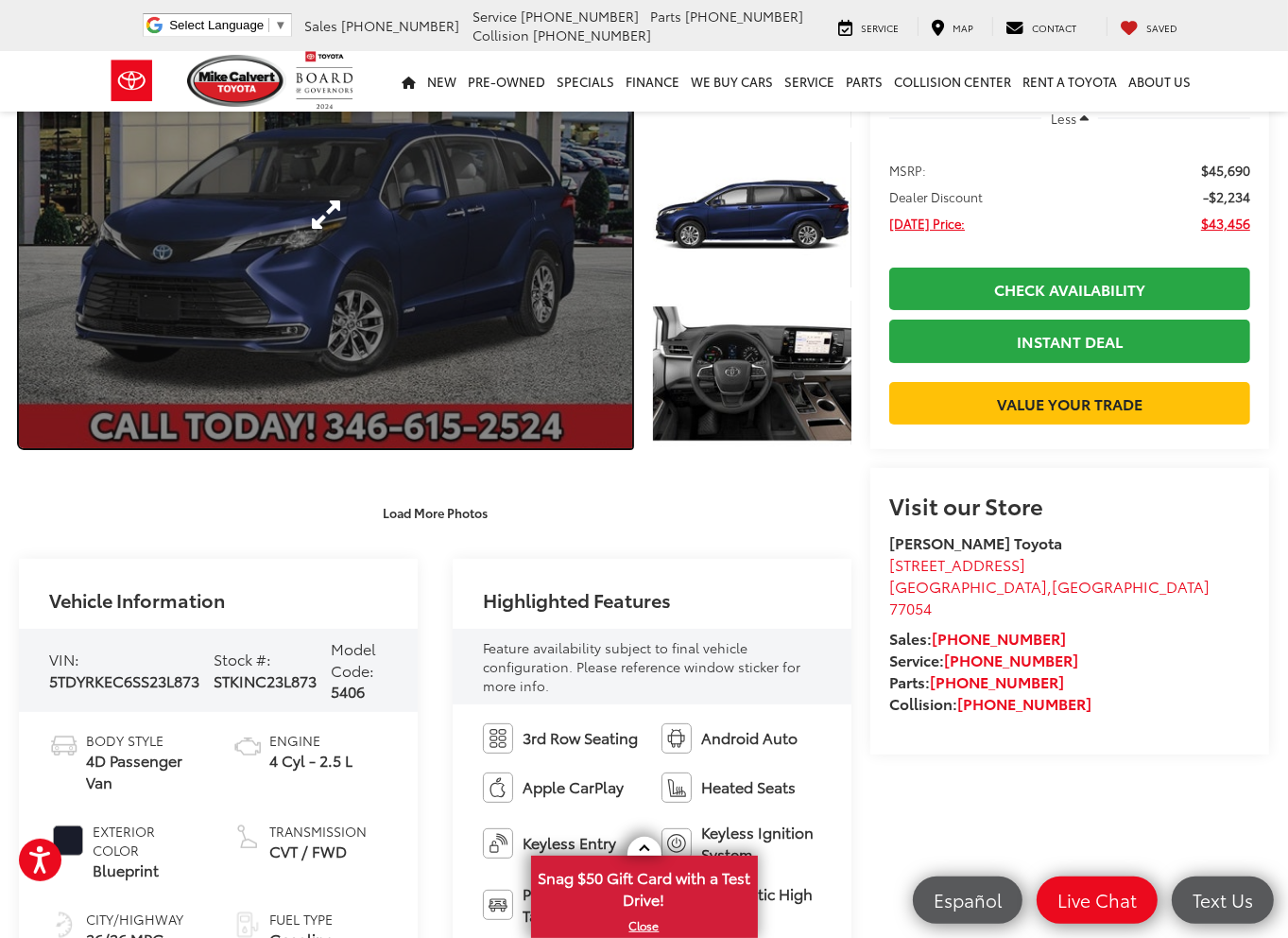
click at [500, 320] on link "Expand Photo 0" at bounding box center [325, 215] width 614 height 468
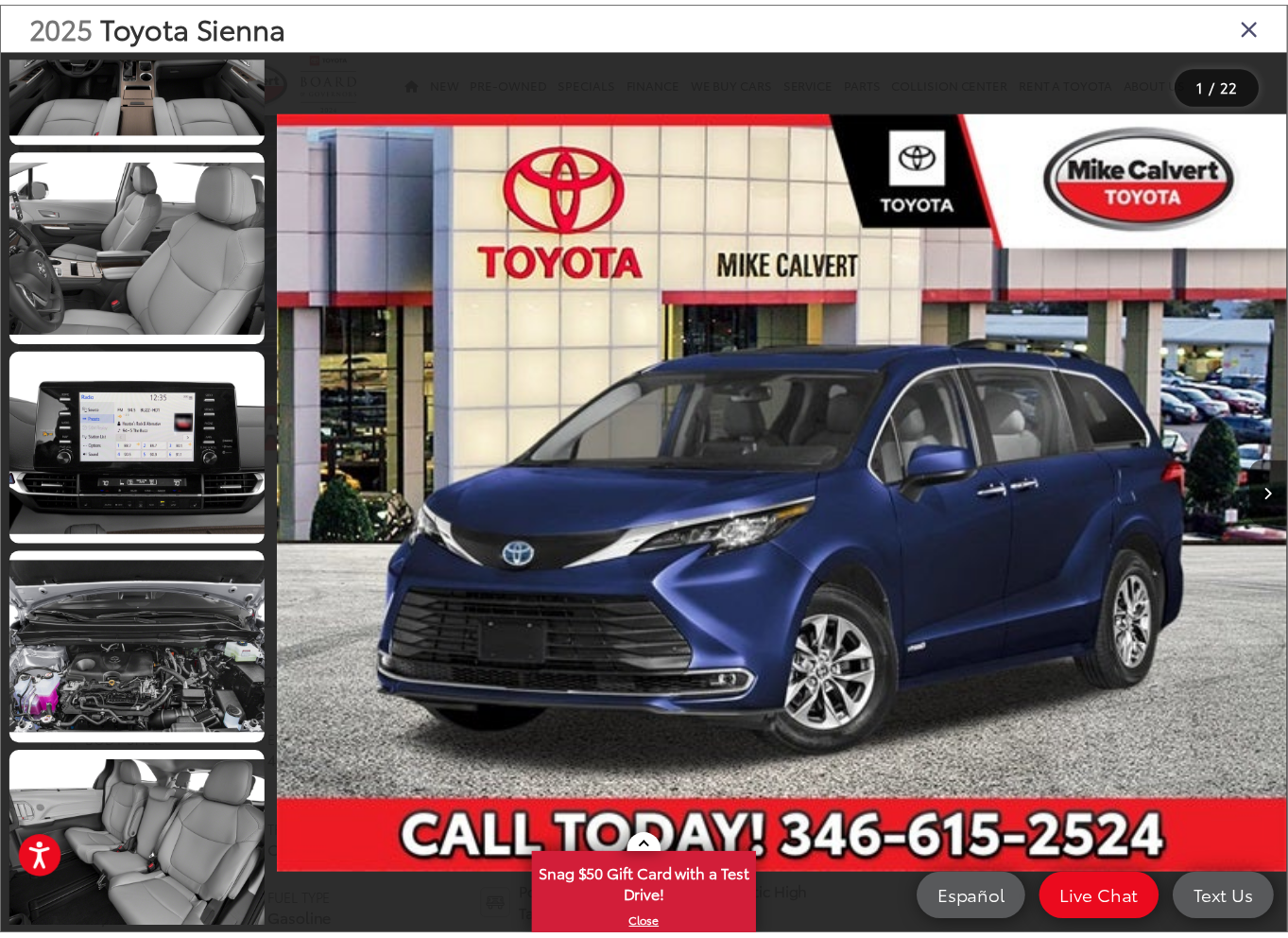
scroll to position [3215, 0]
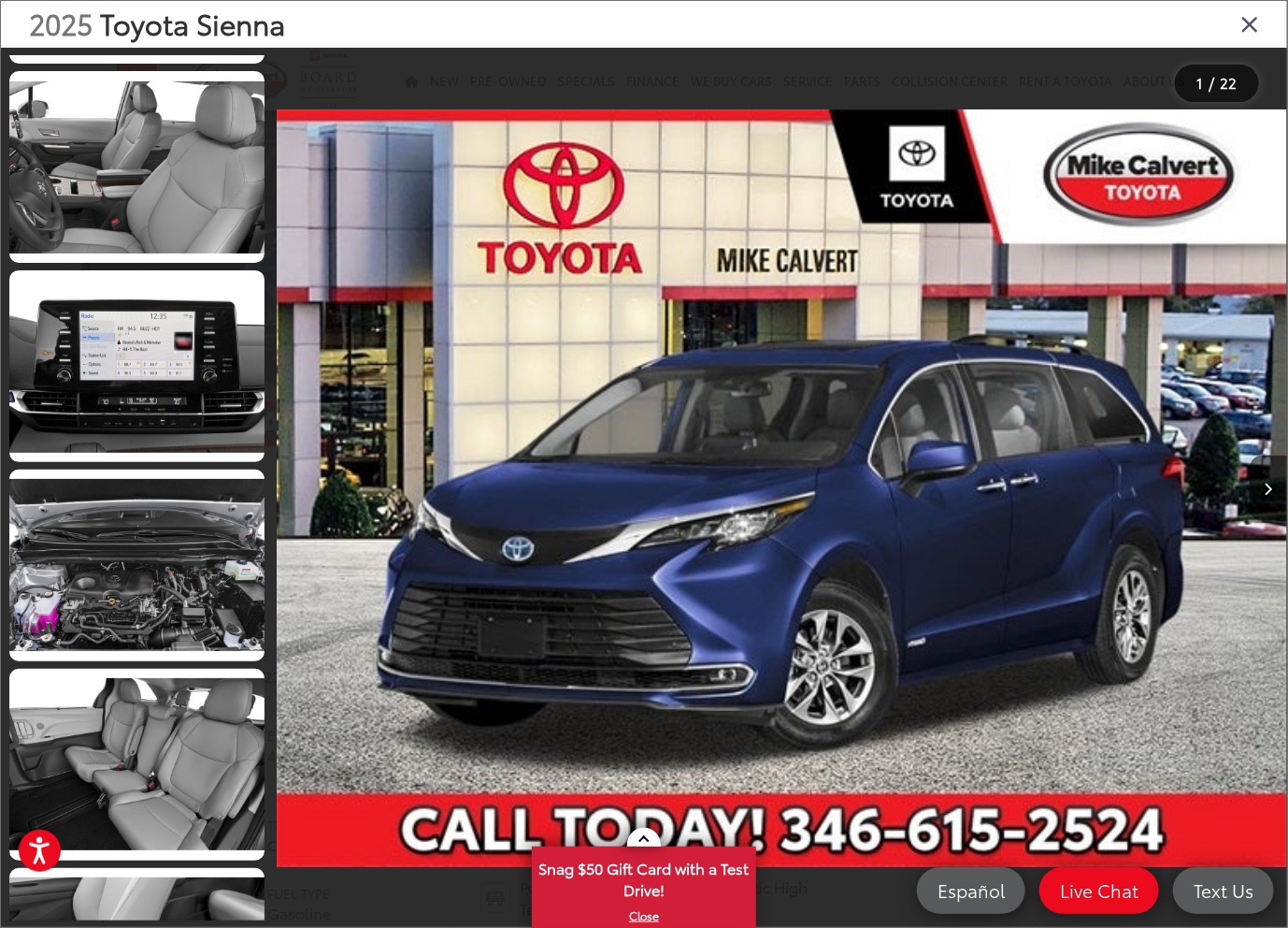
click at [1254, 29] on icon "Close gallery" at bounding box center [1249, 23] width 18 height 24
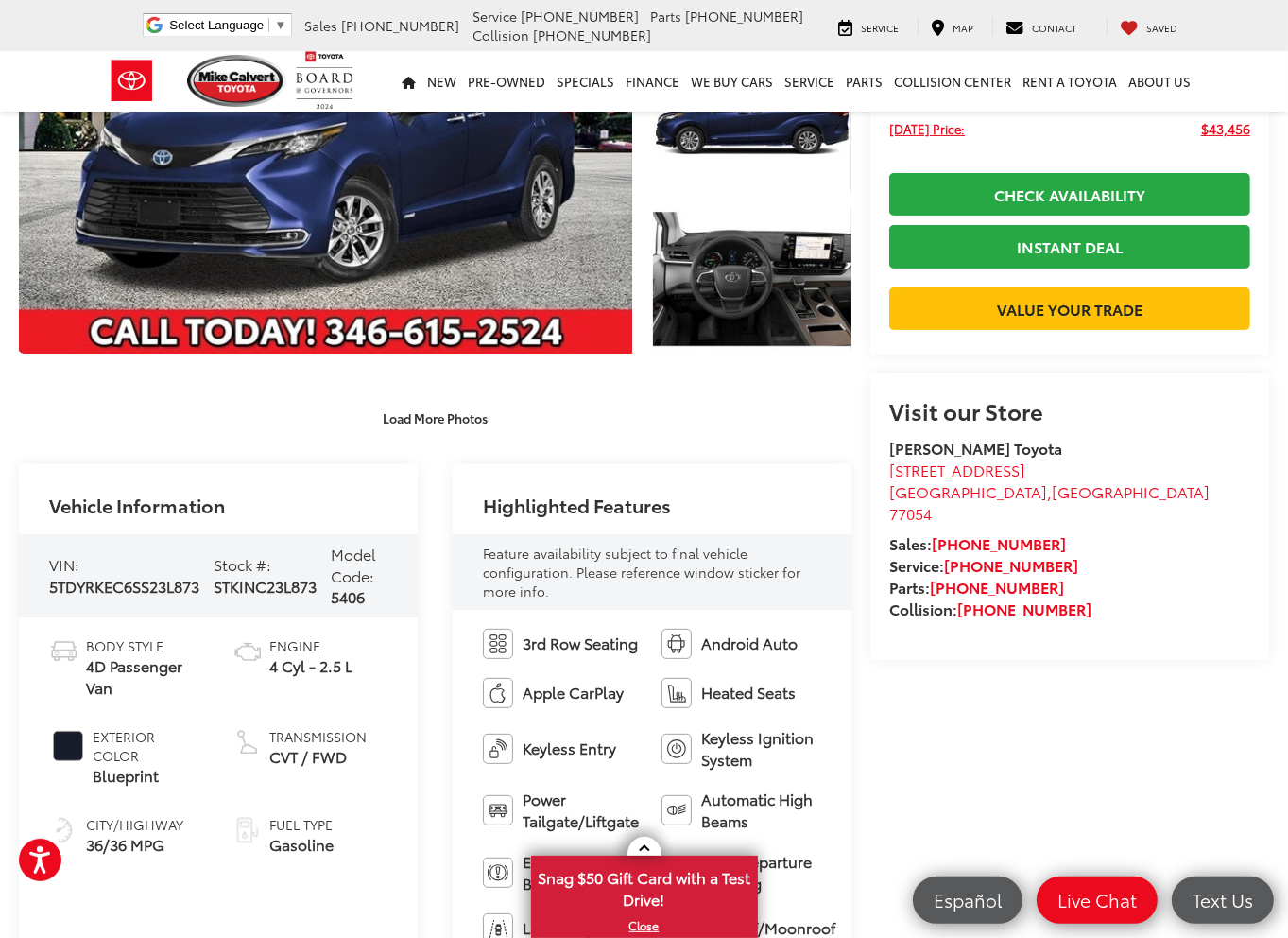
scroll to position [0, 0]
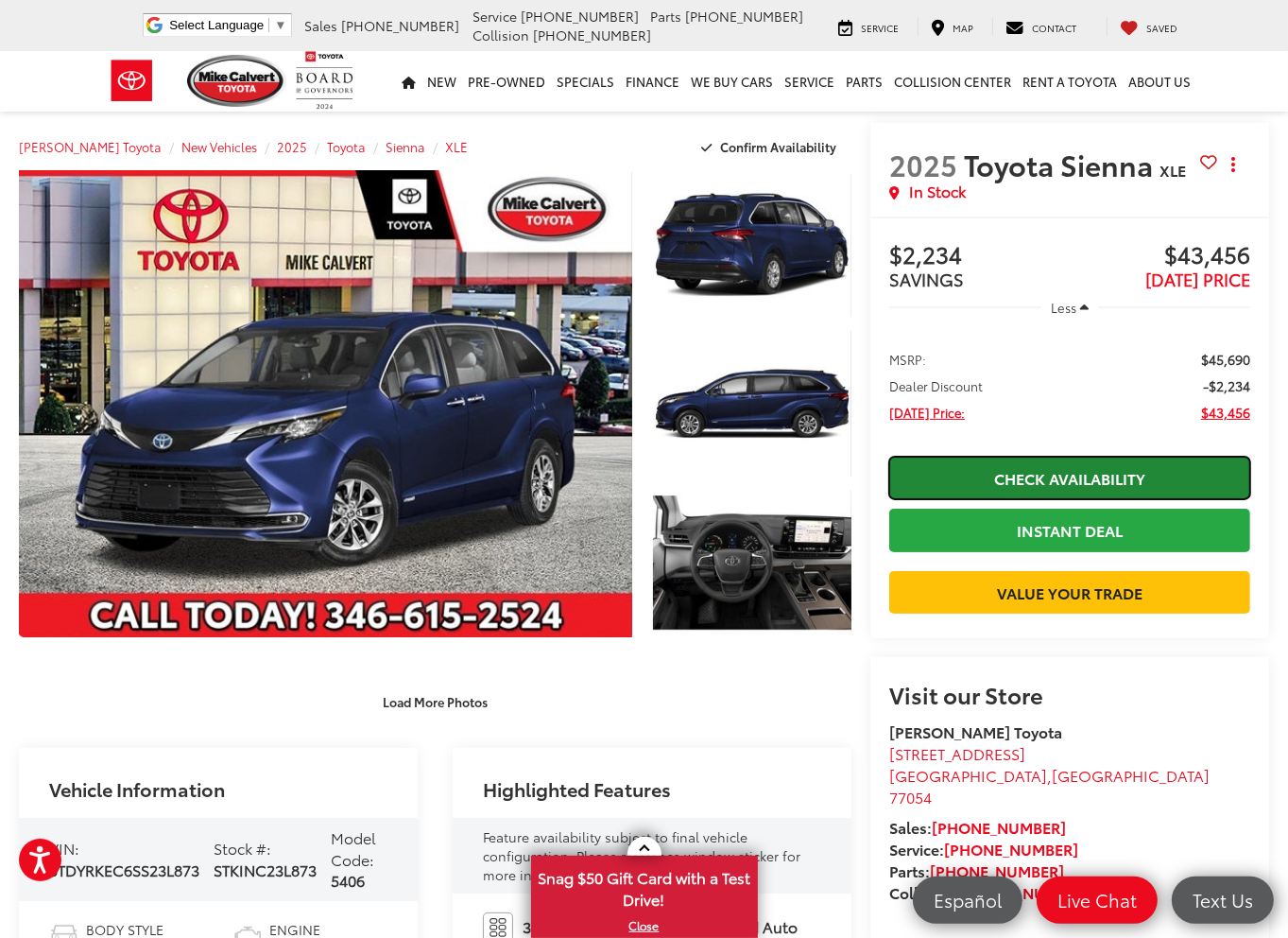
click at [1040, 471] on link "Check Availability" at bounding box center [1070, 477] width 361 height 42
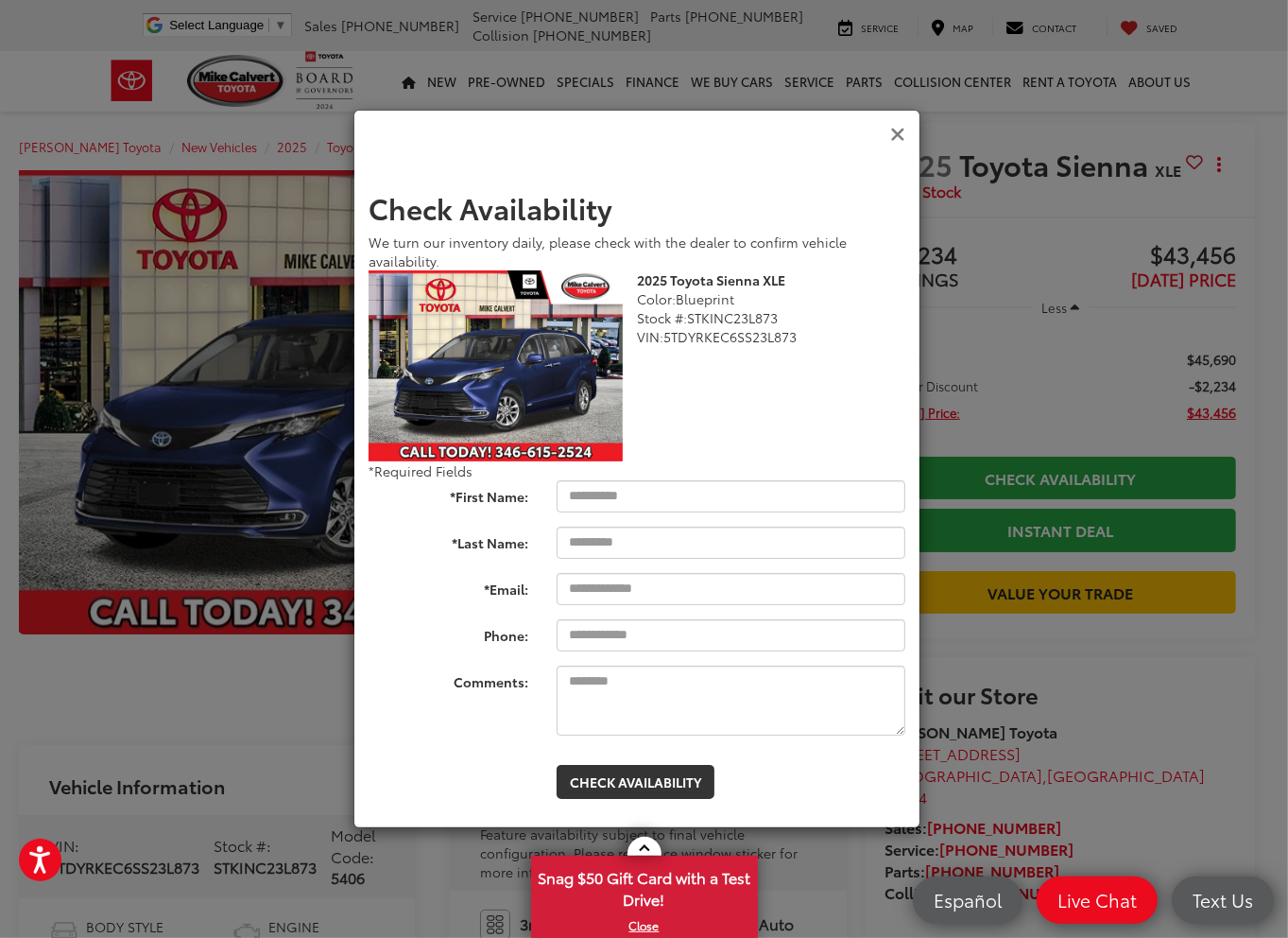
click at [895, 141] on icon "Close" at bounding box center [897, 135] width 15 height 20
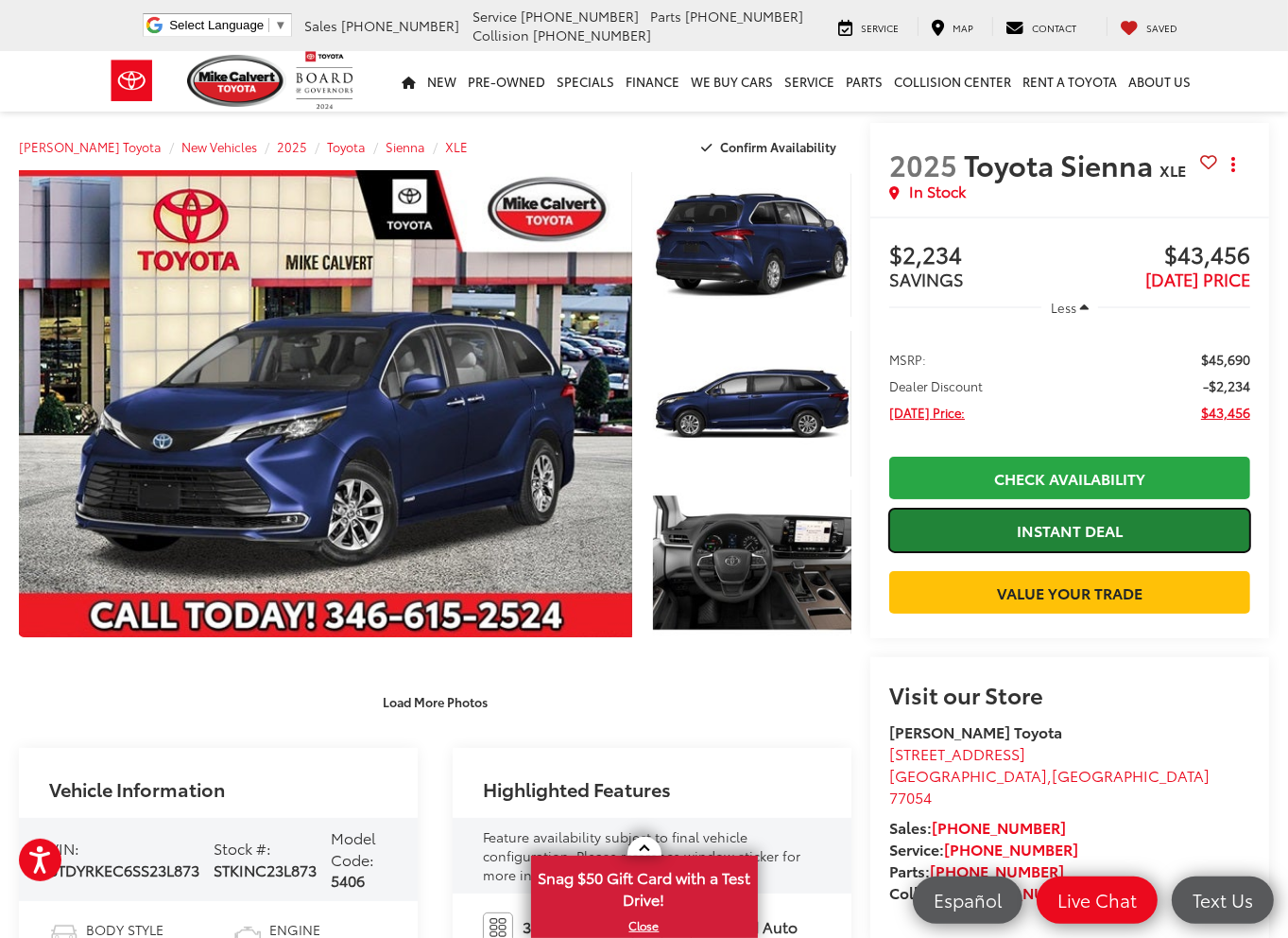
click at [1065, 524] on link "Instant Deal" at bounding box center [1070, 529] width 361 height 42
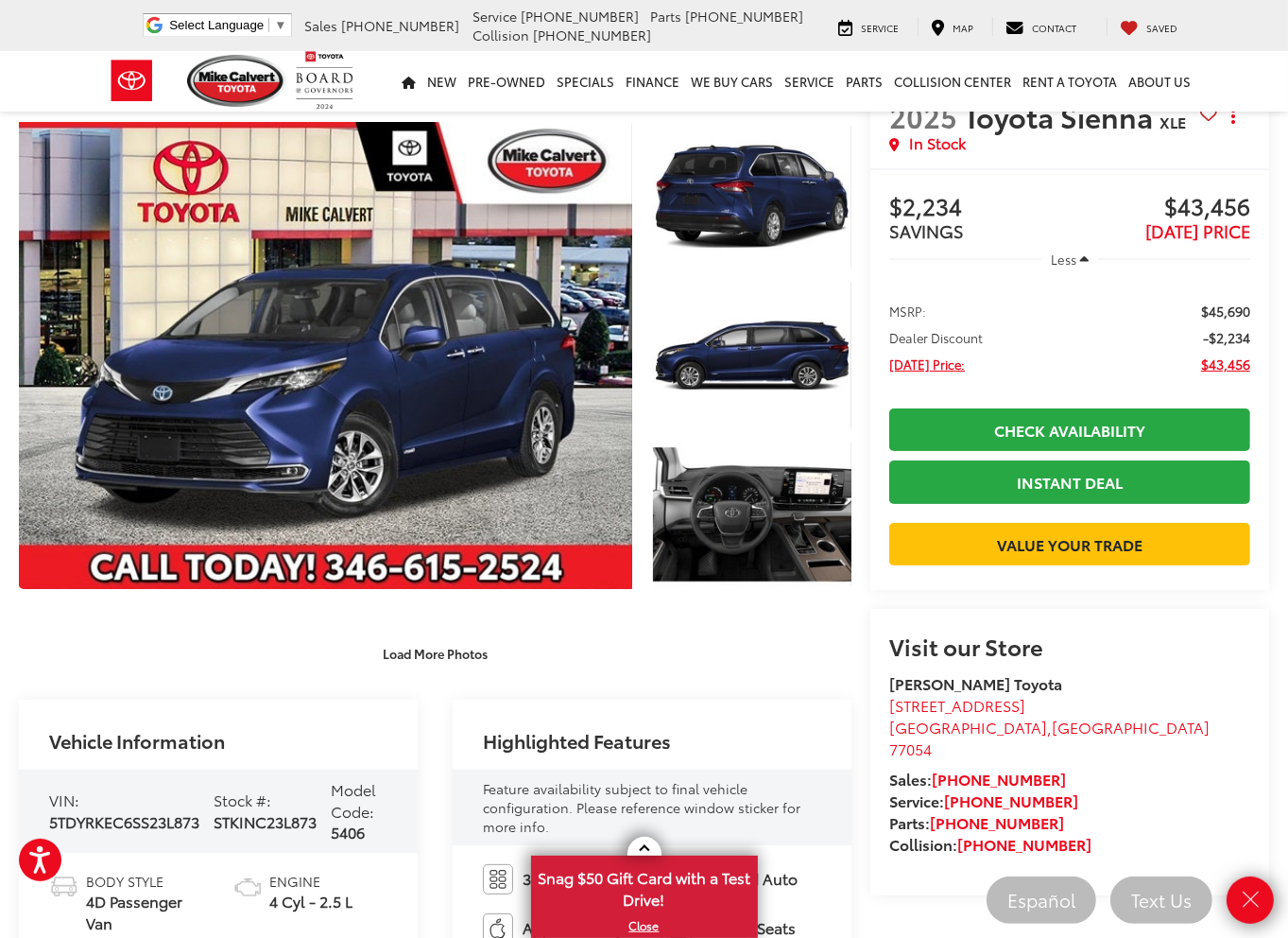
scroll to position [94, 0]
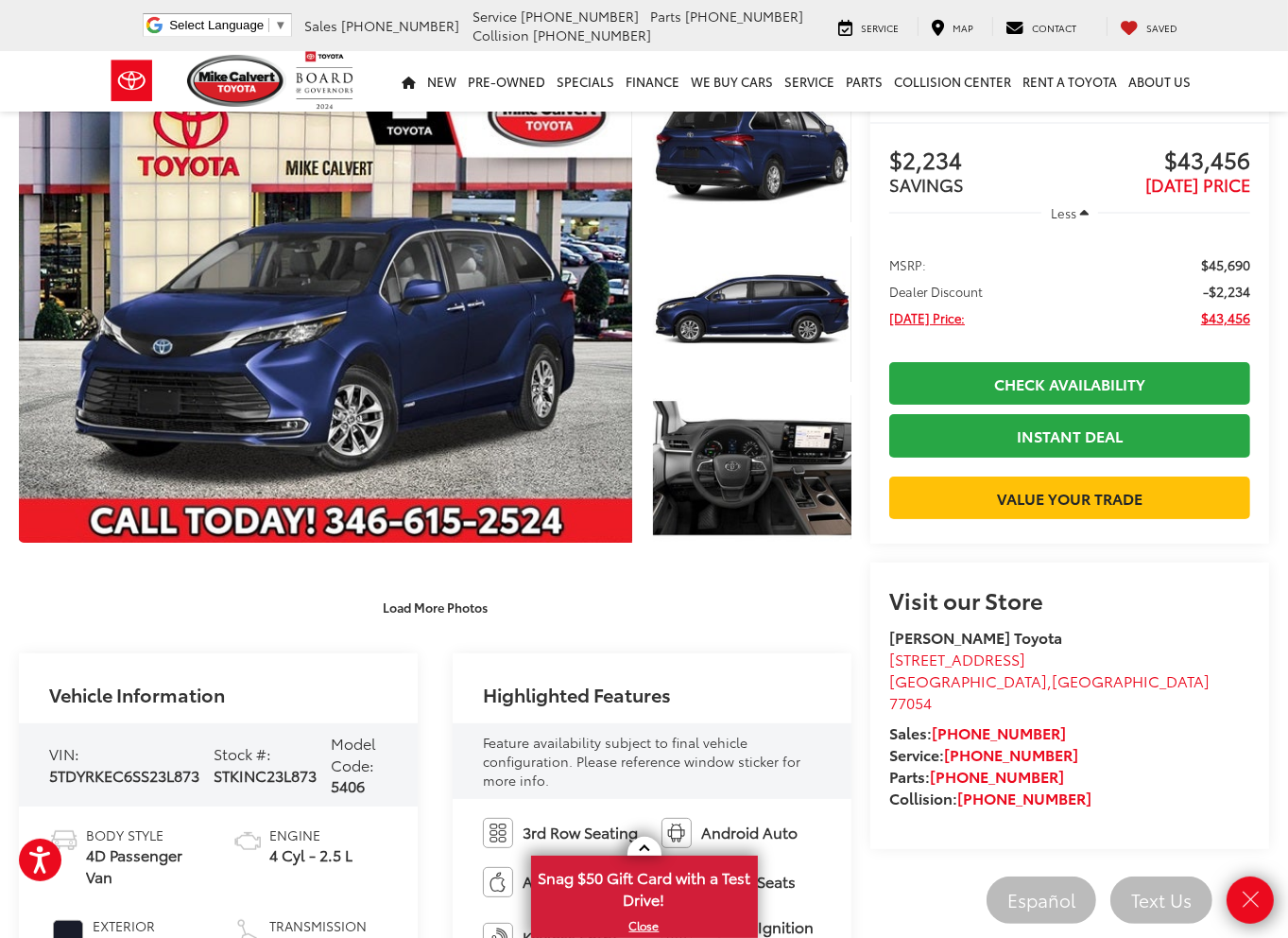
click at [150, 573] on div "Load More Photos" at bounding box center [435, 597] width 832 height 53
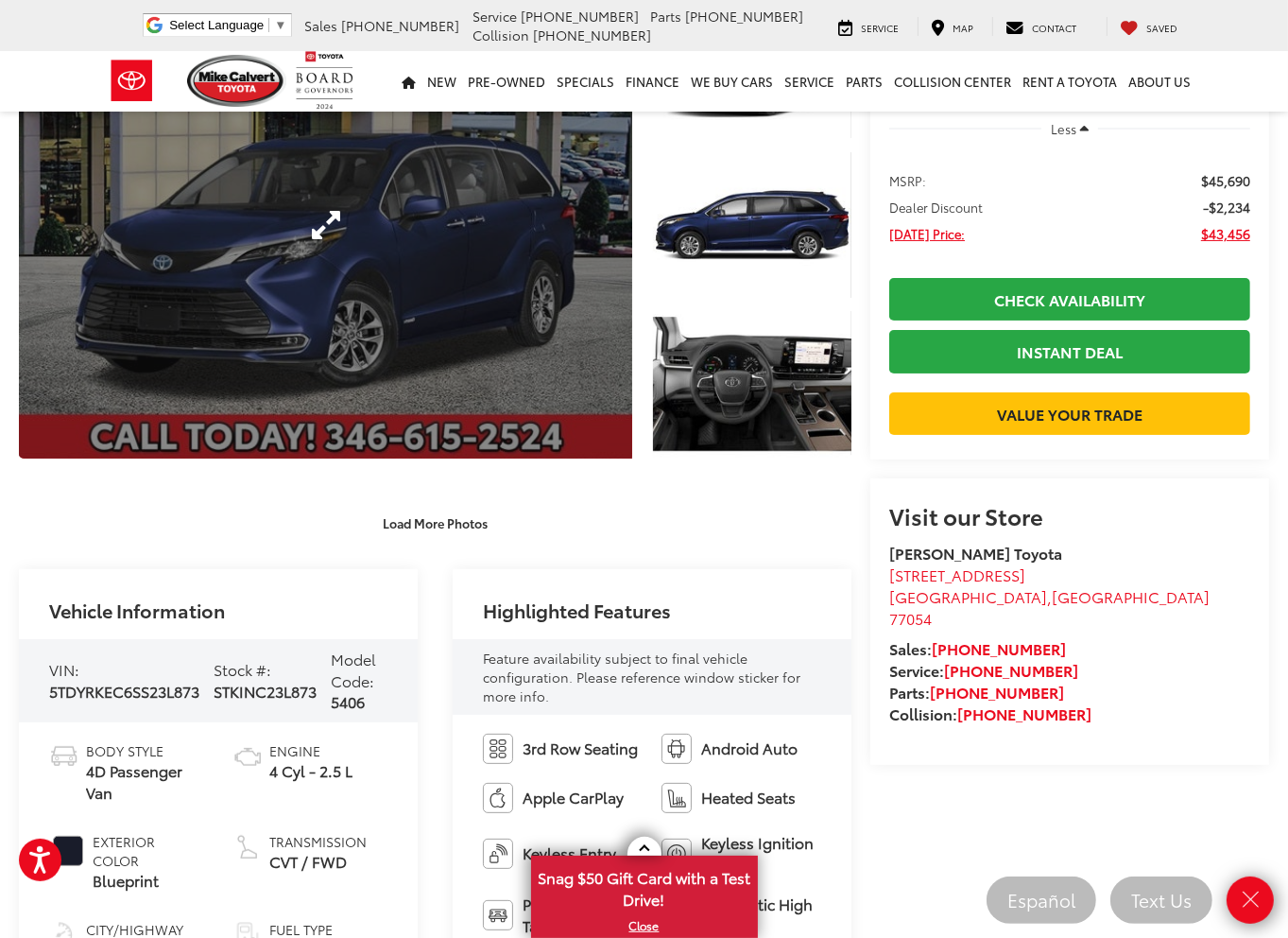
scroll to position [284, 0]
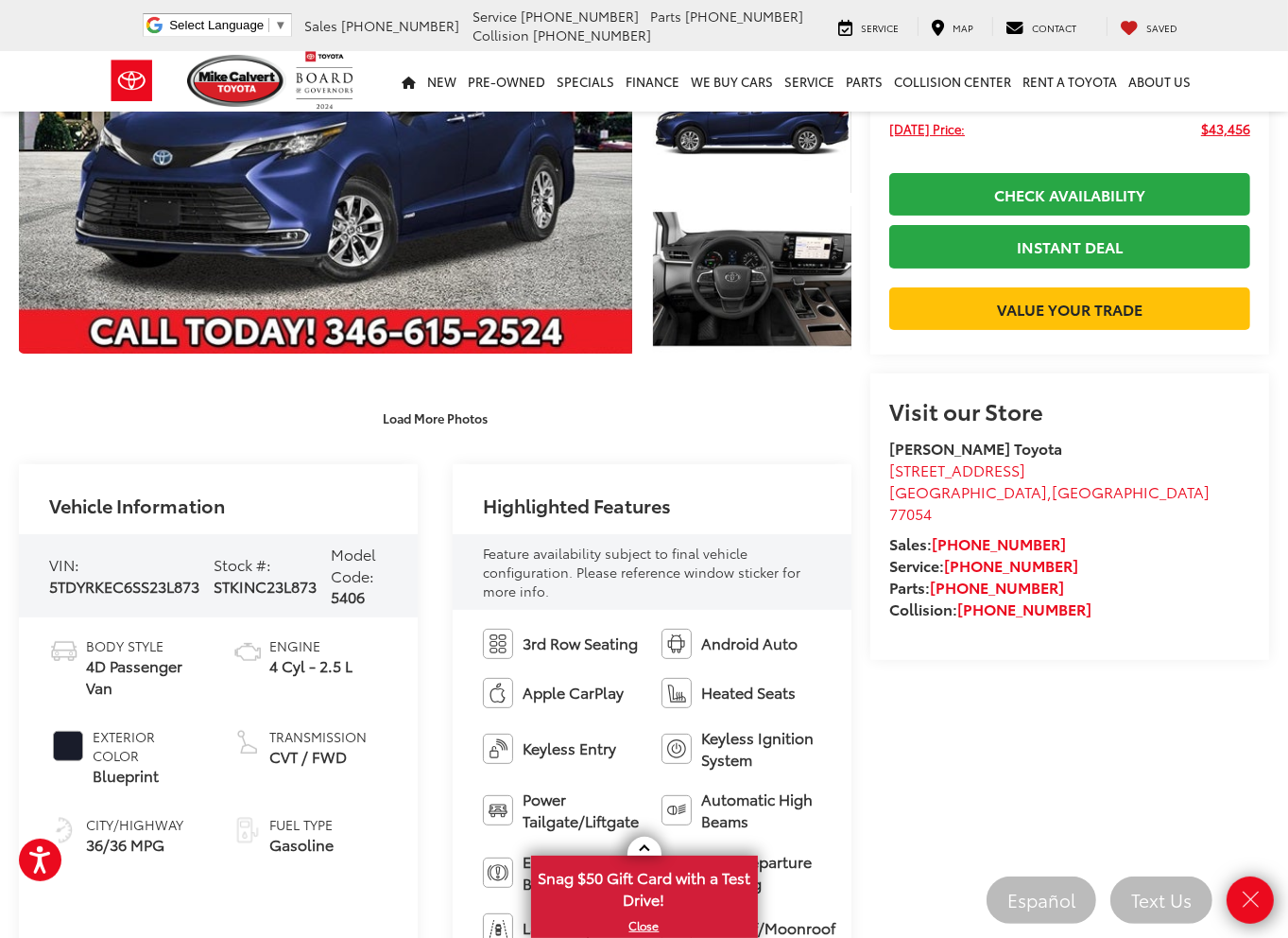
click at [534, 396] on div "Load More Photos" at bounding box center [435, 409] width 832 height 53
click at [1253, 900] on icon "Close" at bounding box center [1251, 900] width 24 height 24
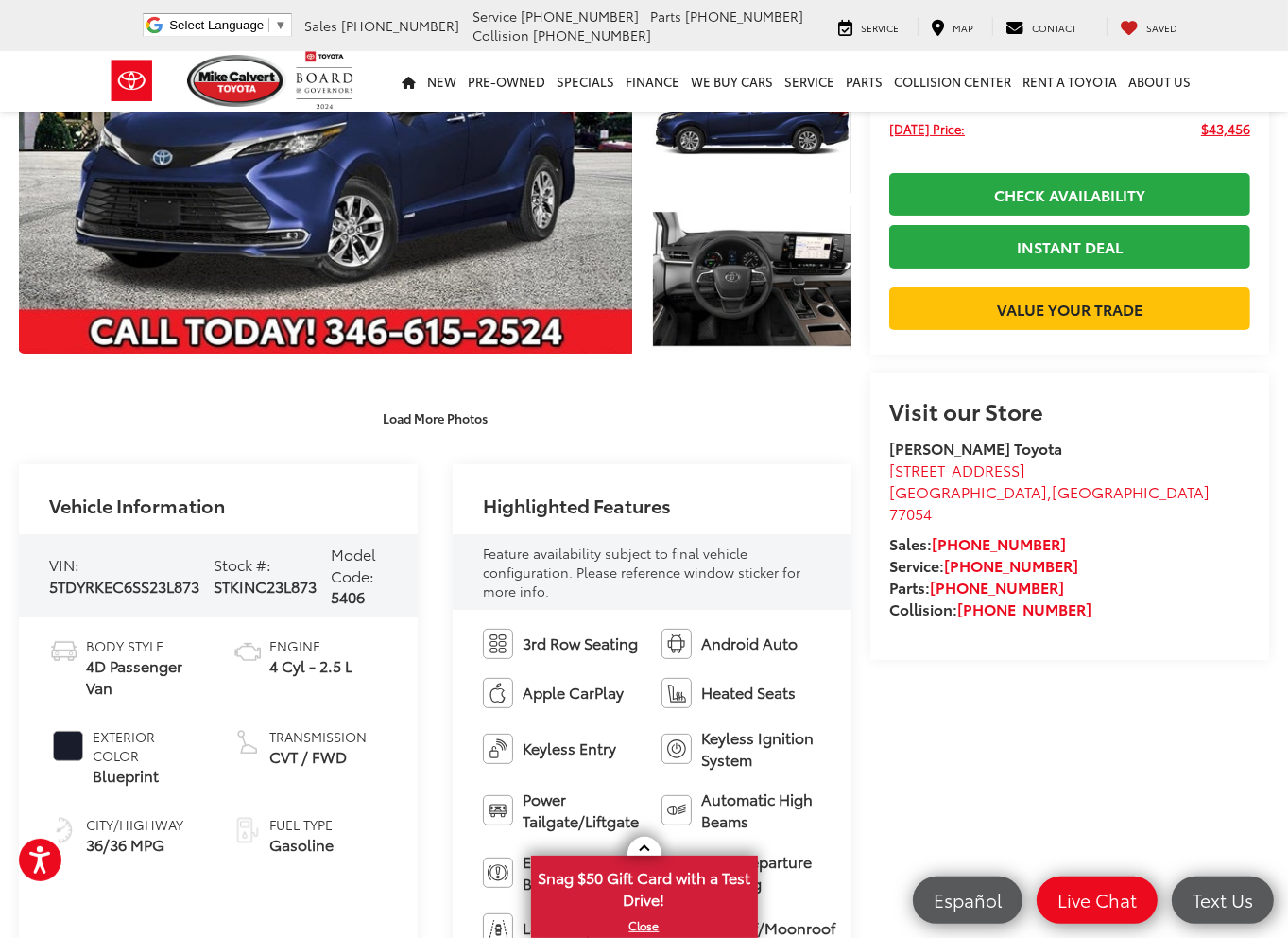
click at [748, 429] on div "Load More Photos" at bounding box center [435, 418] width 832 height 33
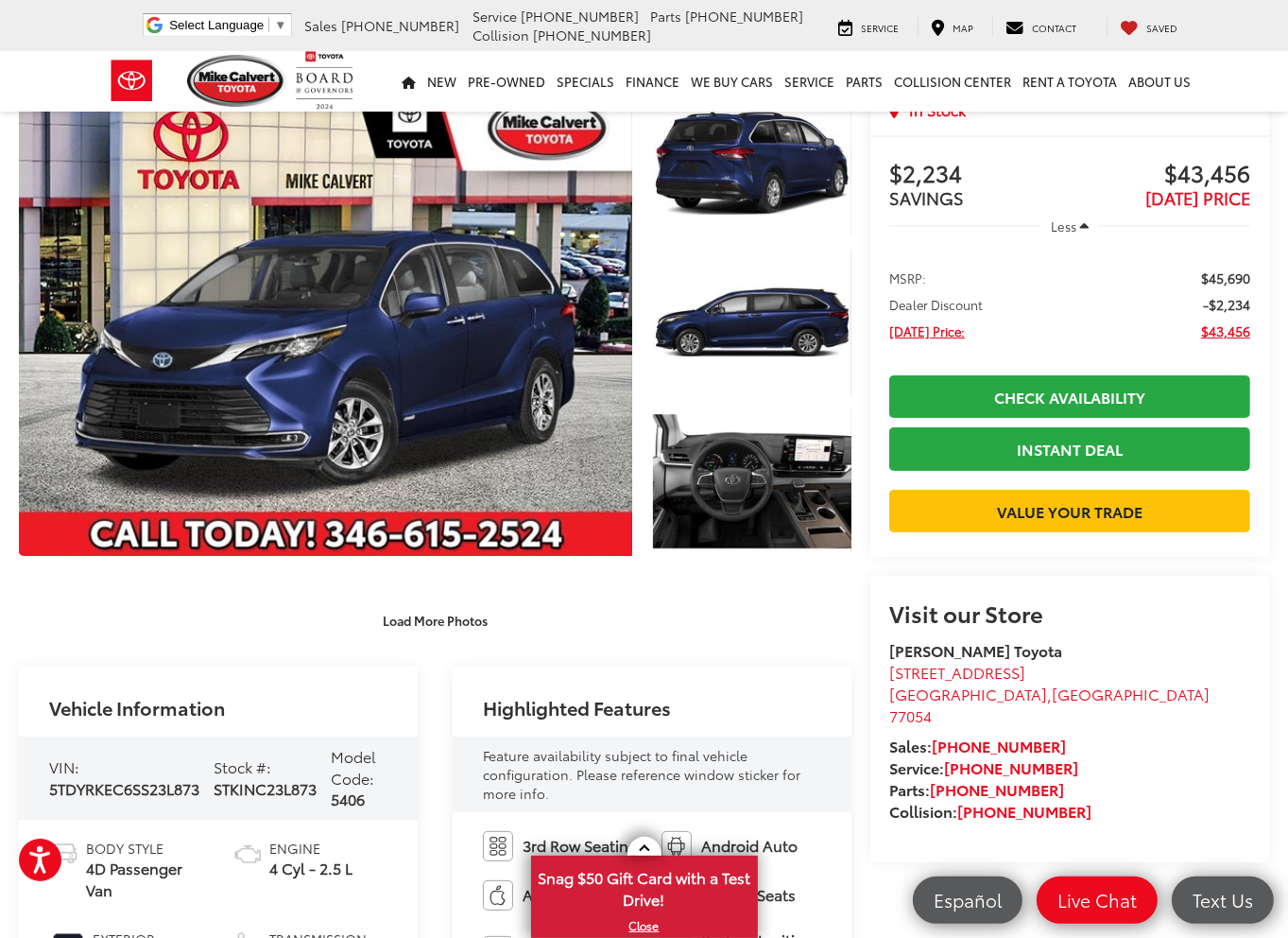
scroll to position [0, 0]
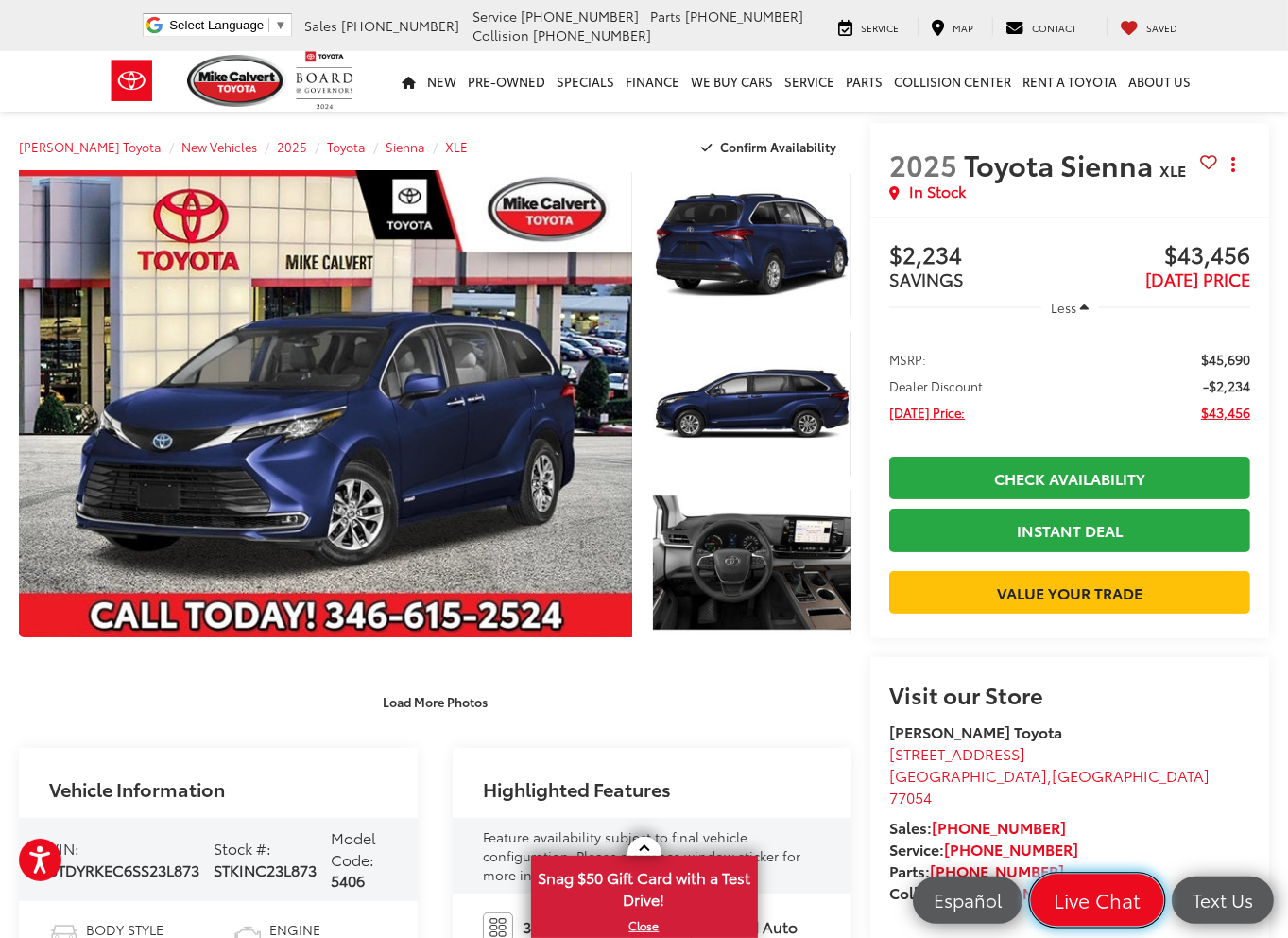
click at [1107, 899] on span "Live Chat" at bounding box center [1098, 900] width 108 height 27
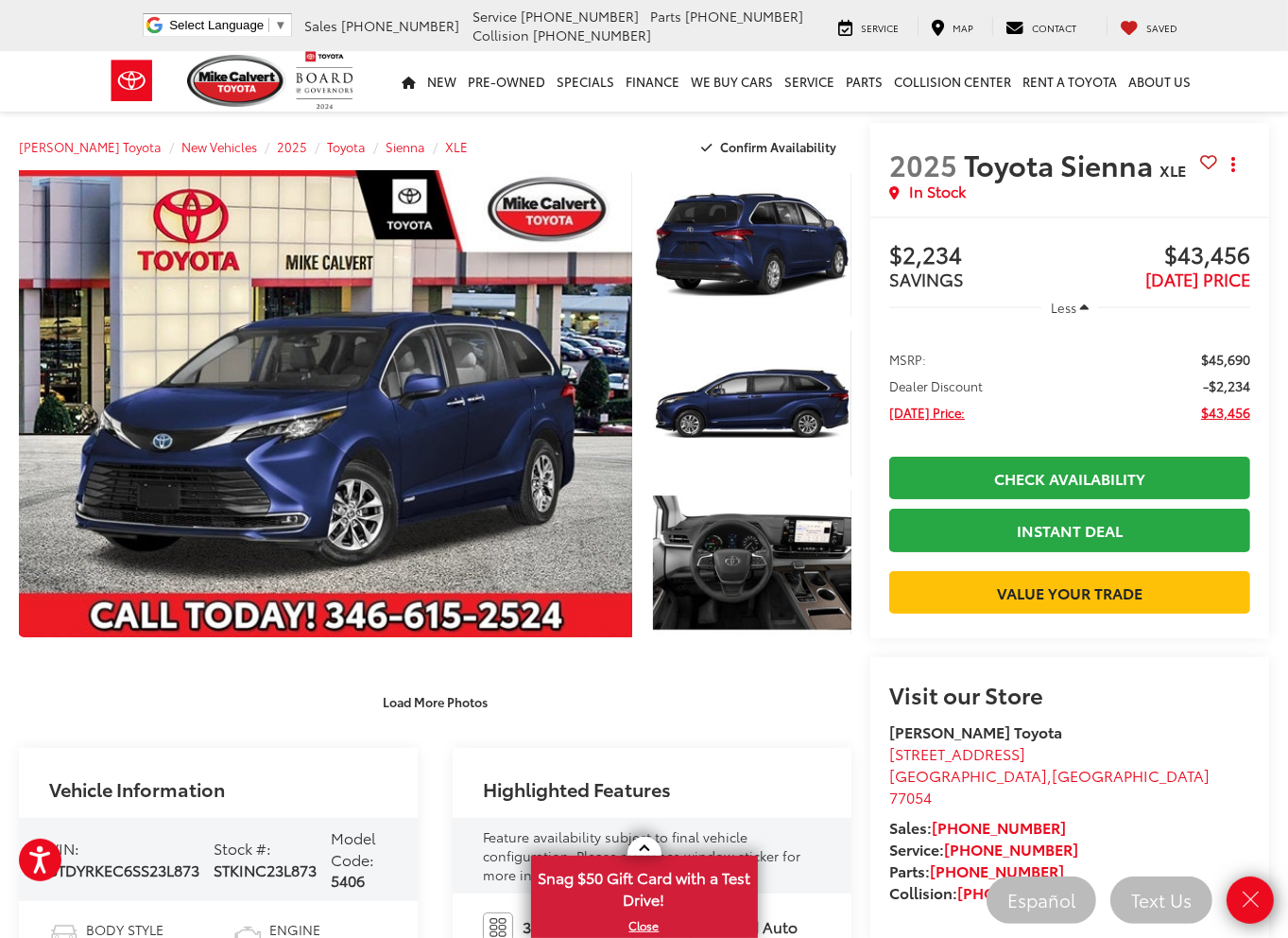
click at [805, 704] on div "Load More Photos" at bounding box center [435, 702] width 832 height 33
click at [1249, 900] on icon "Close" at bounding box center [1250, 900] width 27 height 27
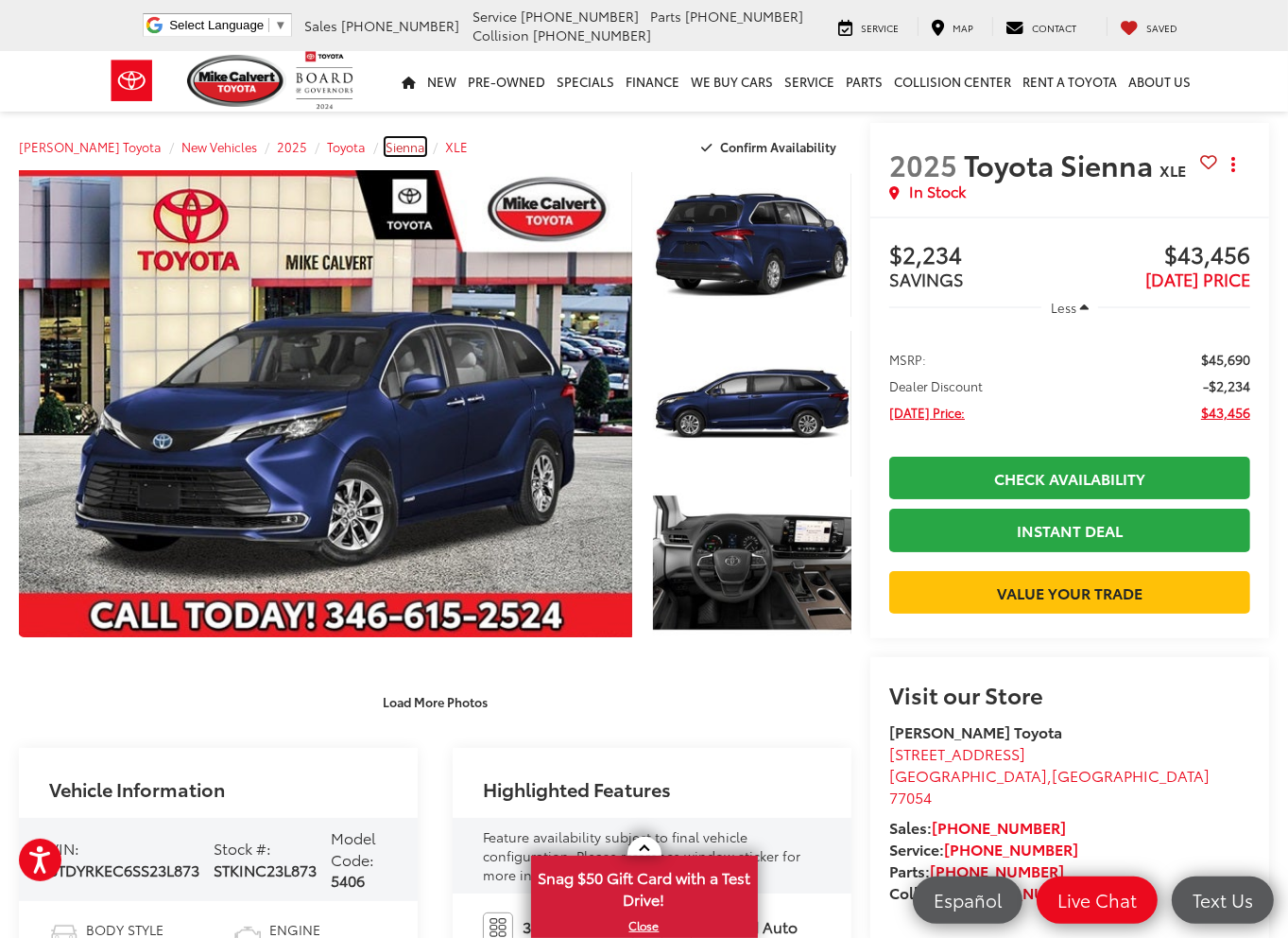
click at [386, 148] on span "Sienna" at bounding box center [405, 146] width 39 height 17
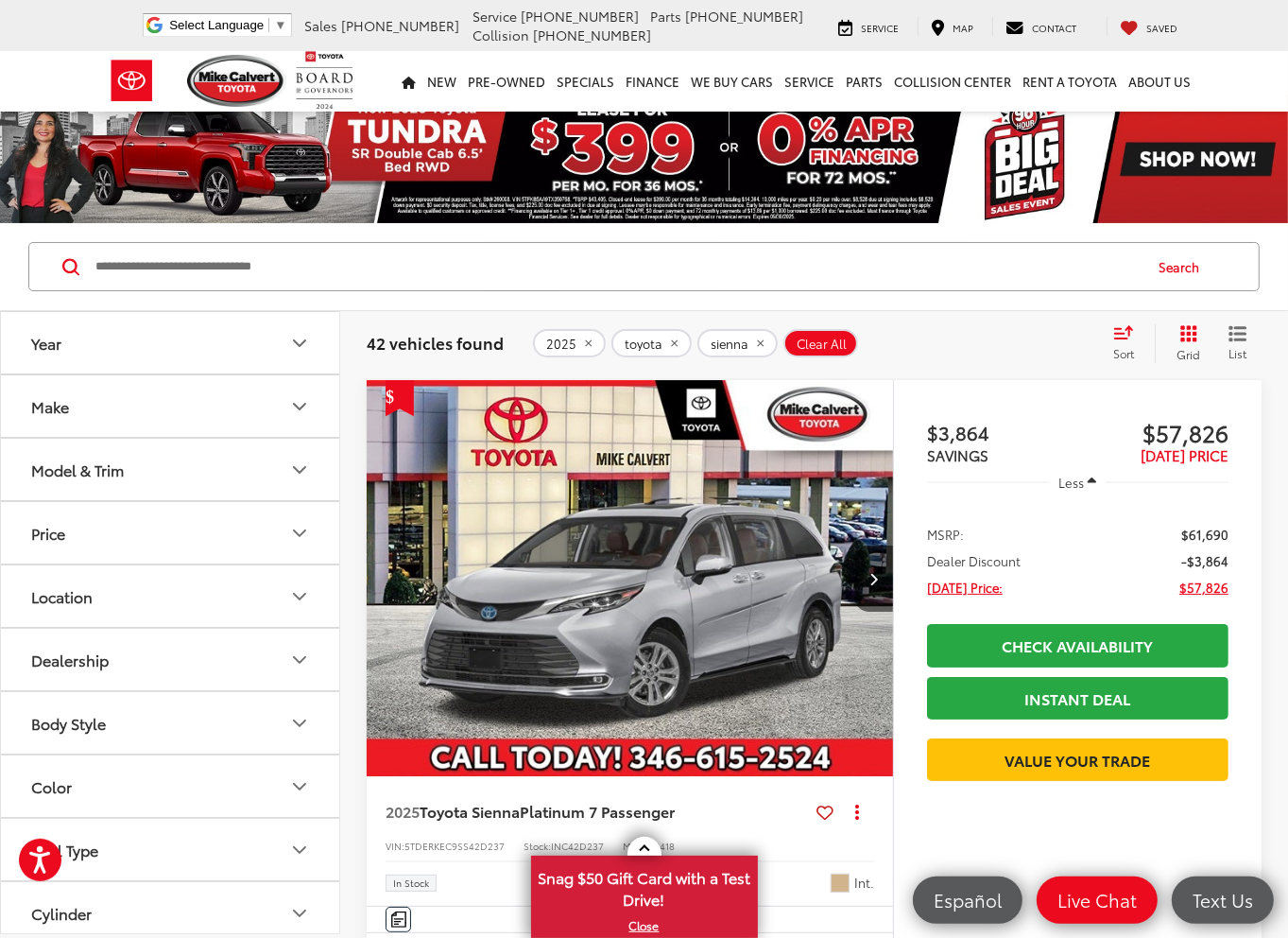
click at [1126, 336] on icon "Select sort value" at bounding box center [1123, 332] width 21 height 14
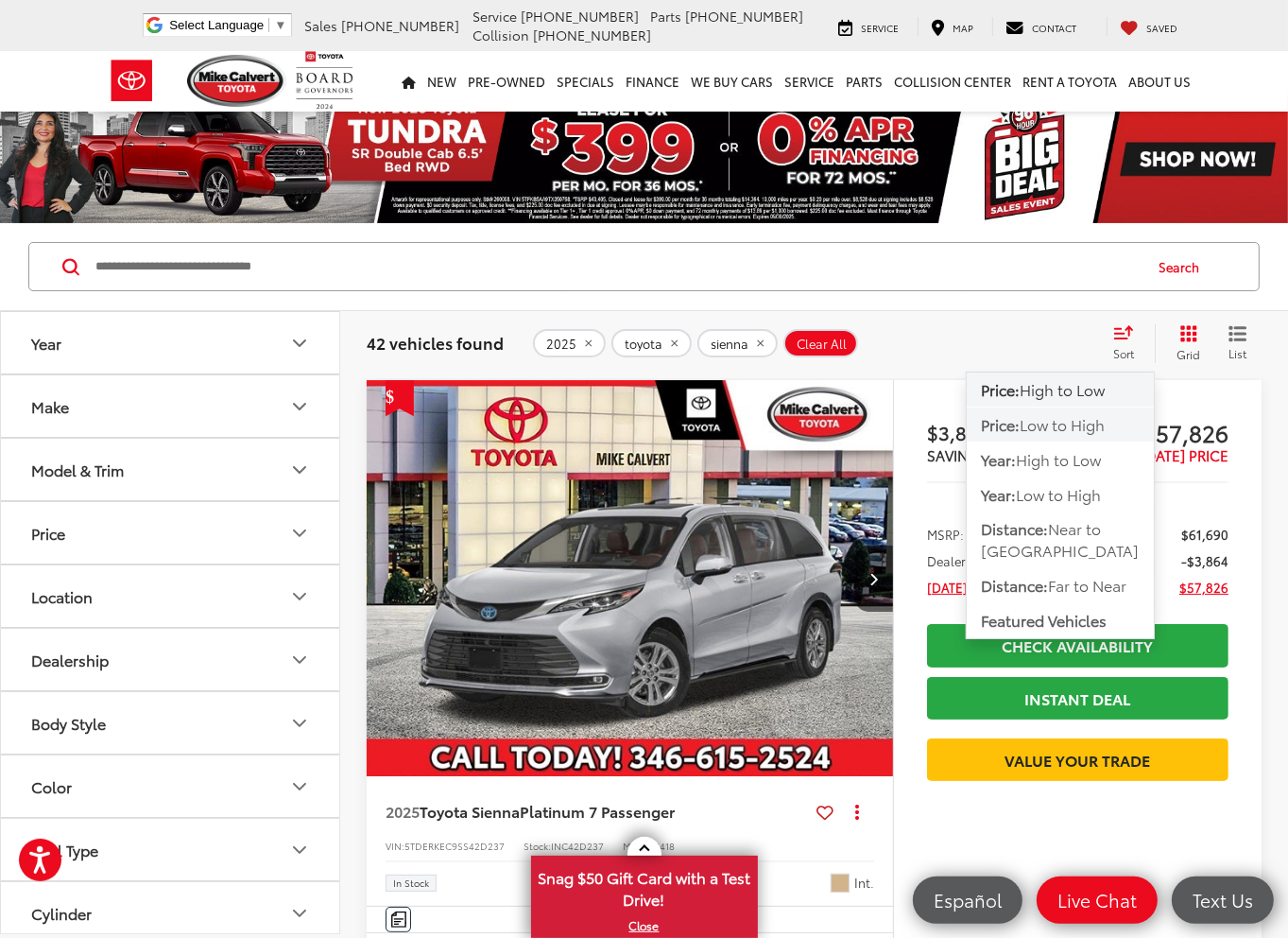
click at [1039, 425] on span "Low to High" at bounding box center [1062, 424] width 85 height 22
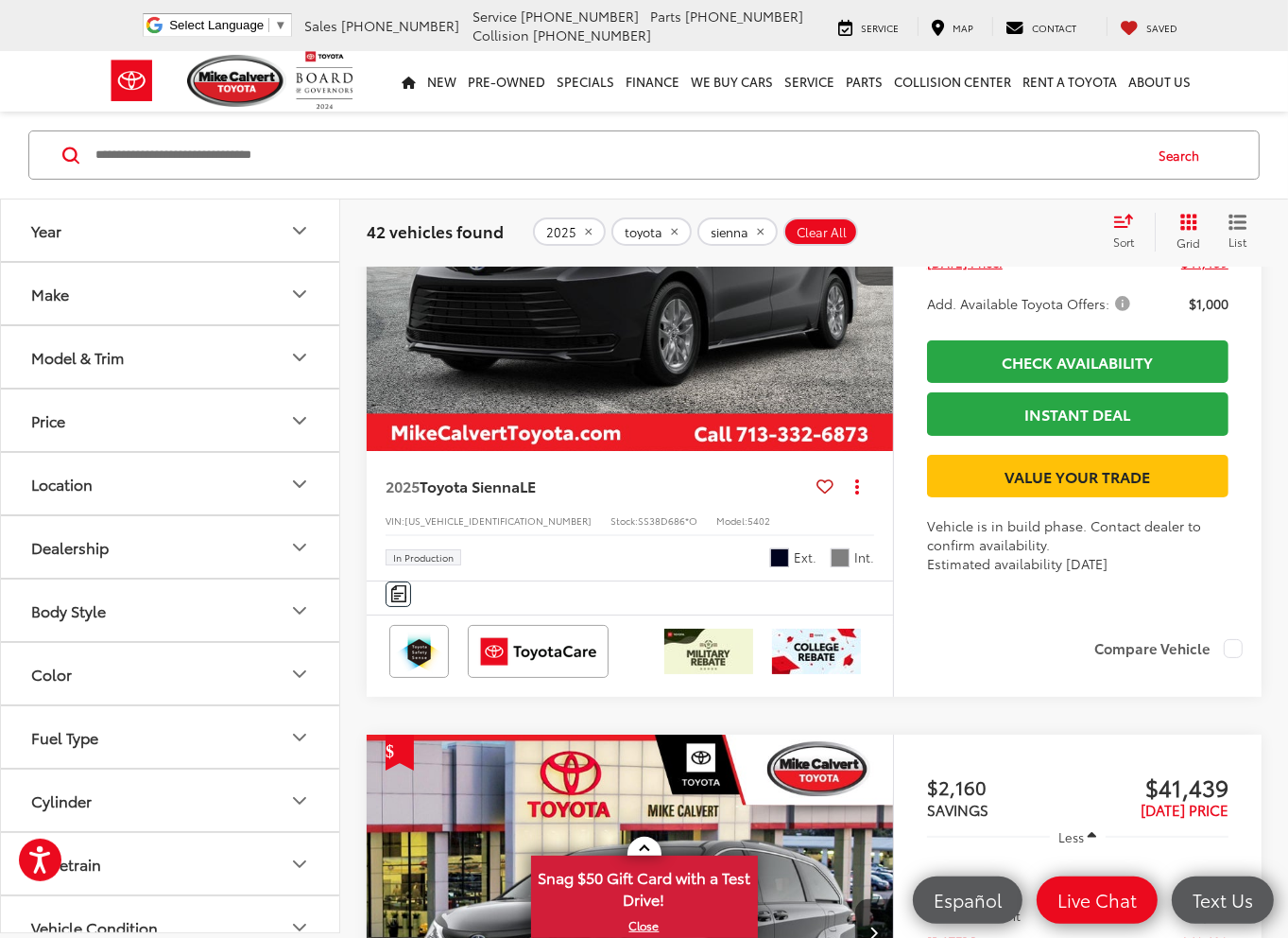
scroll to position [6334, 0]
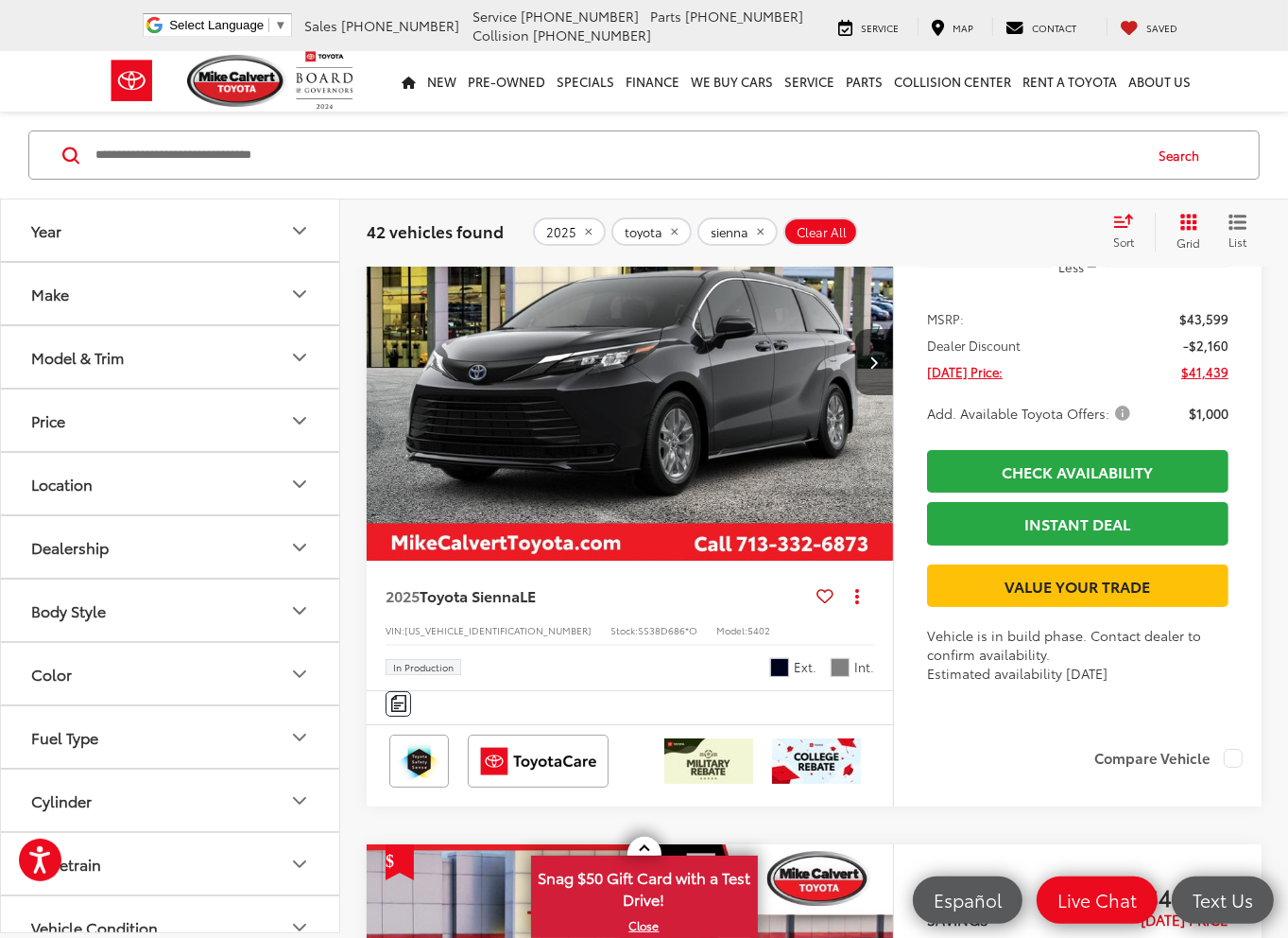
click at [253, 346] on button "Model & Trim" at bounding box center [171, 357] width 341 height 62
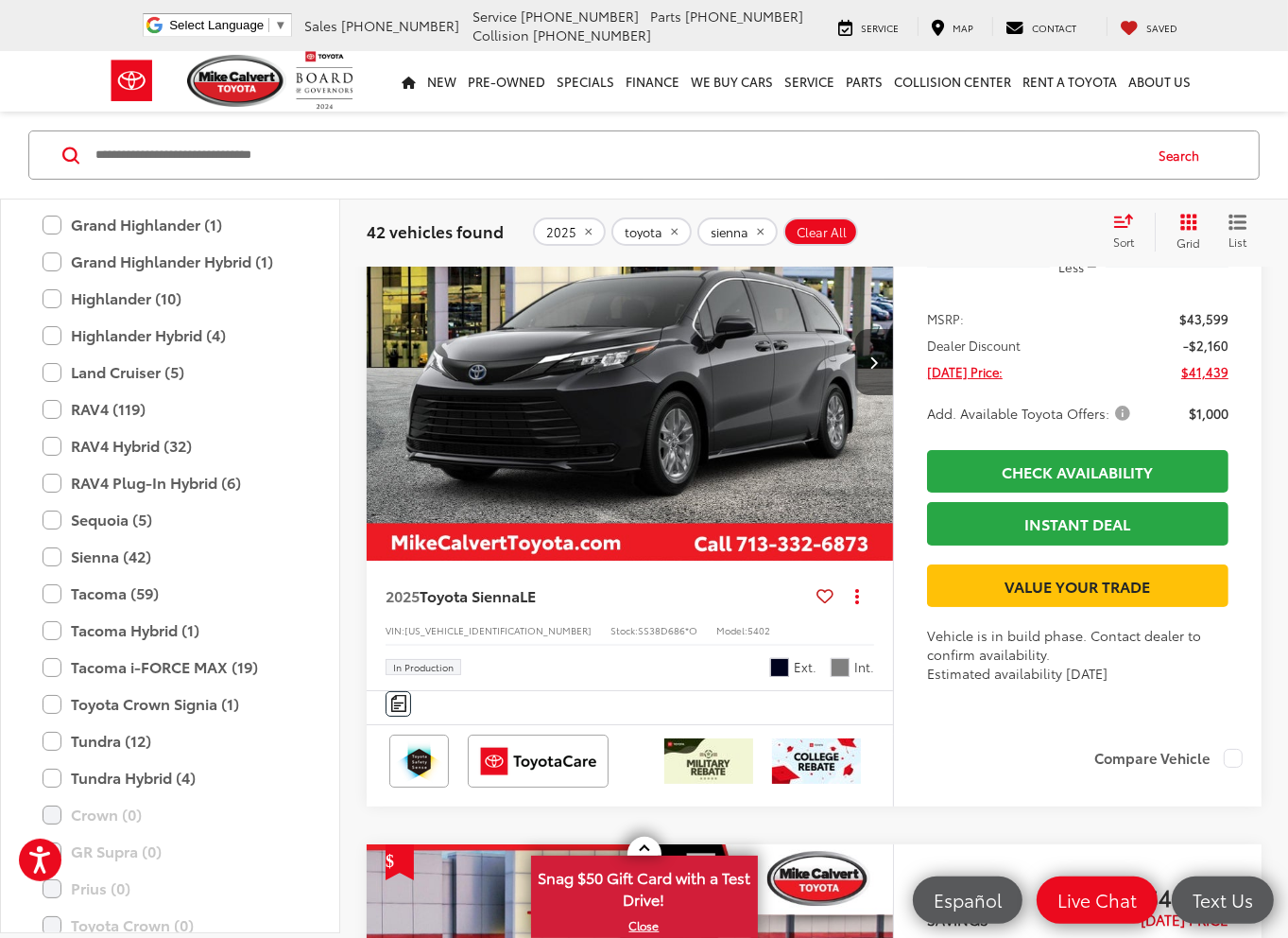
scroll to position [650, 0]
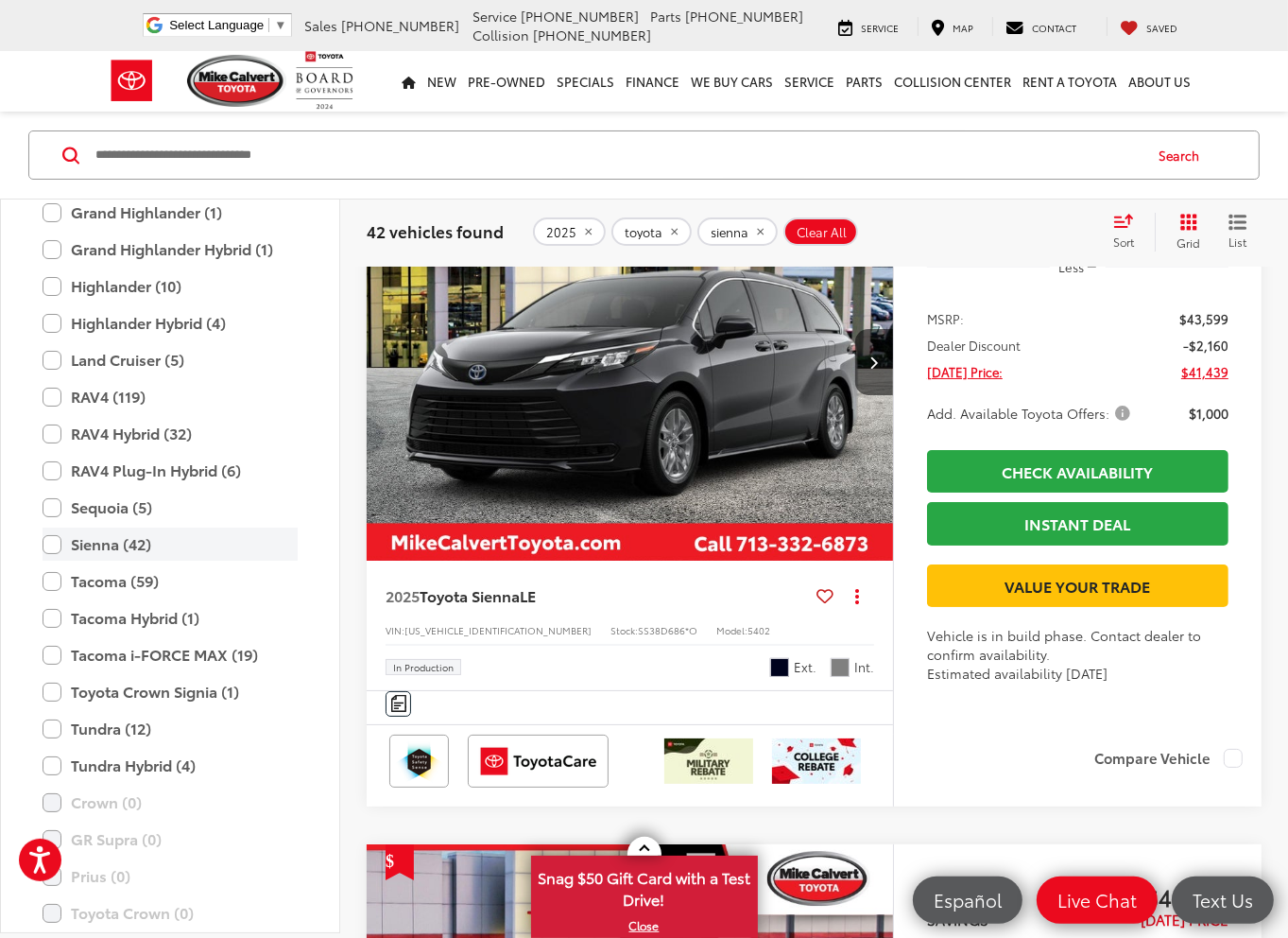
click at [107, 541] on label "Sienna (42)" at bounding box center [170, 544] width 255 height 33
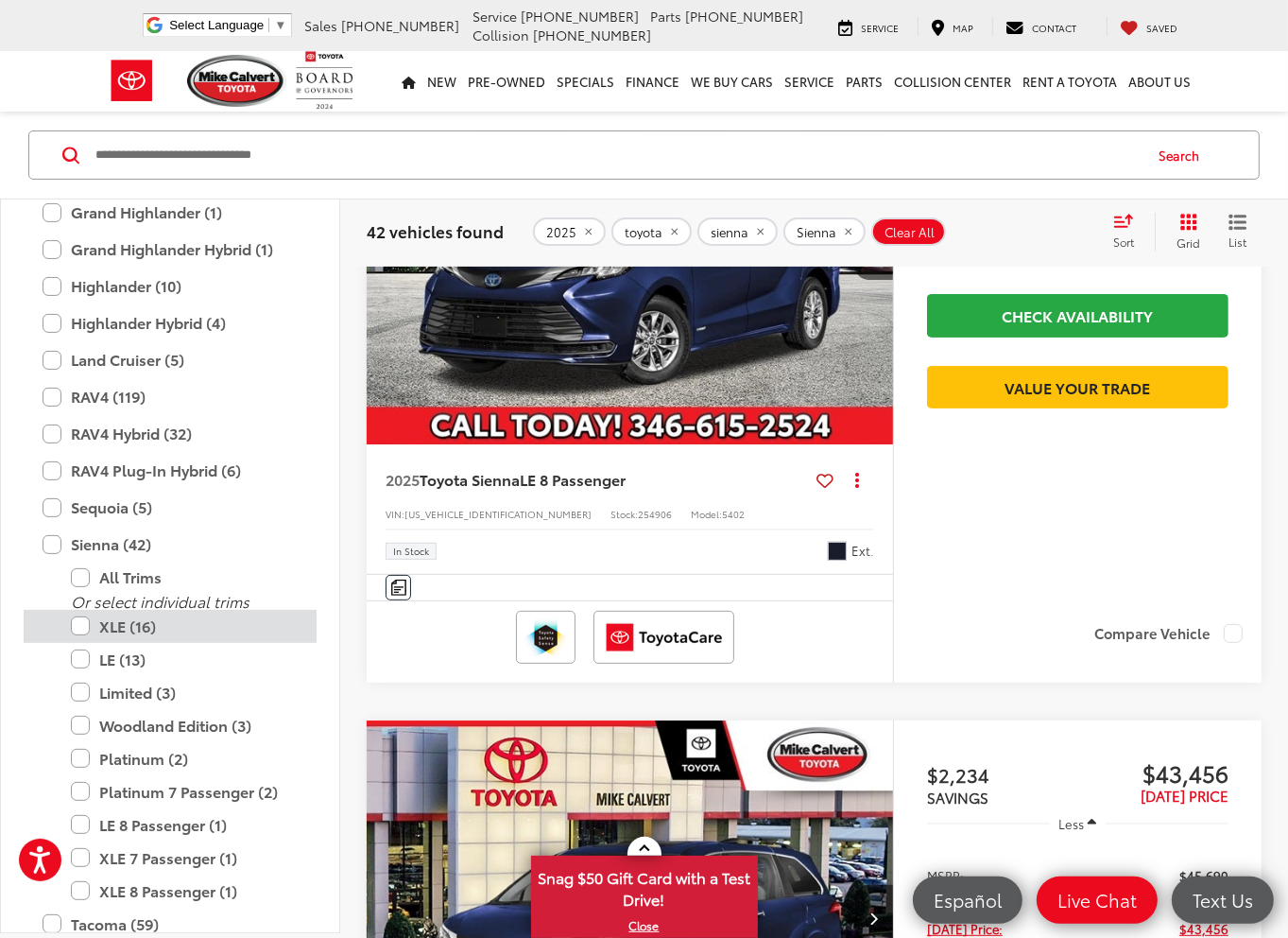
scroll to position [112, 0]
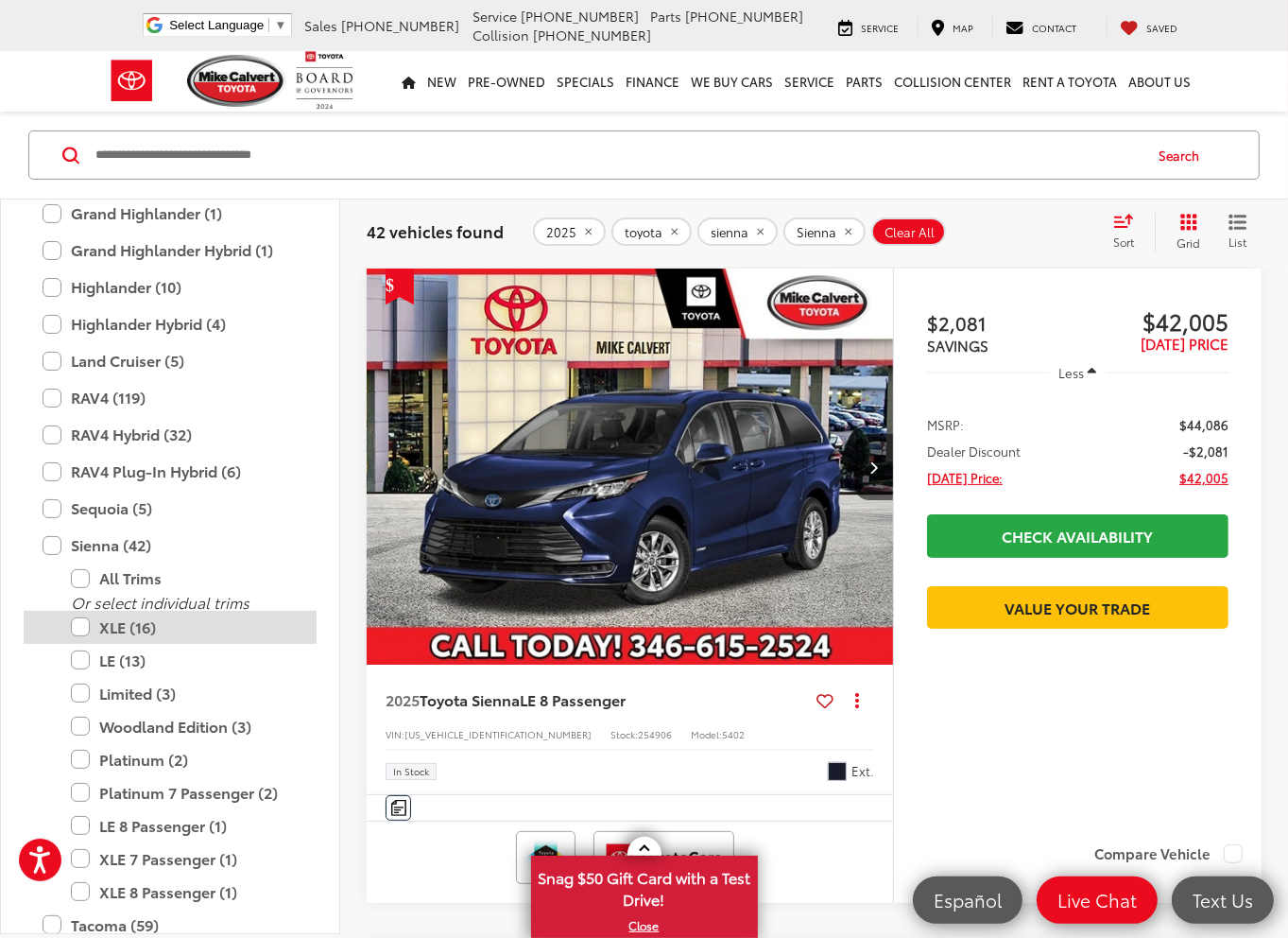
click at [83, 628] on label "XLE (16)" at bounding box center [184, 628] width 227 height 33
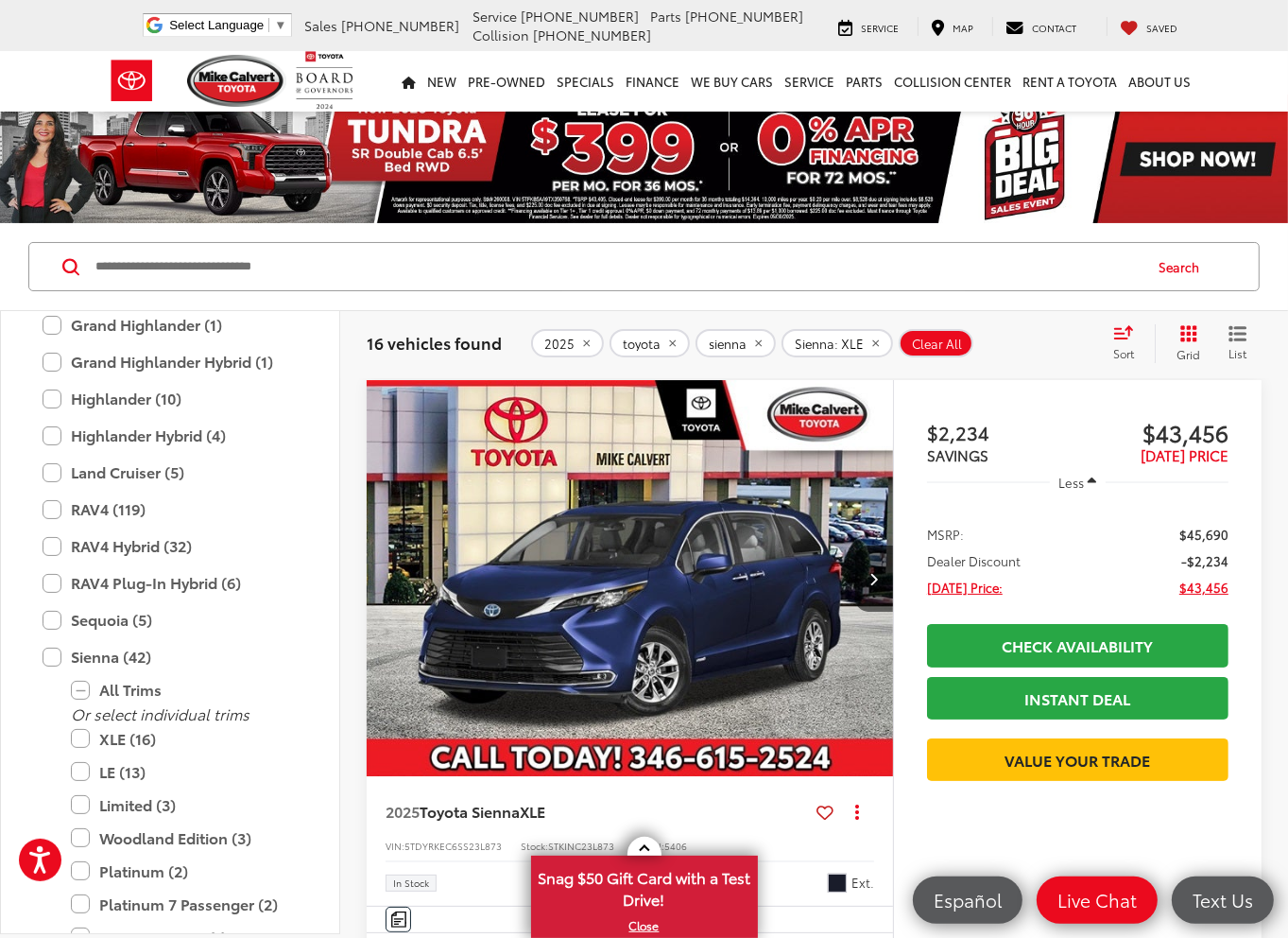
click at [703, 544] on img "2025 Toyota Sienna XLE 0" at bounding box center [630, 579] width 529 height 397
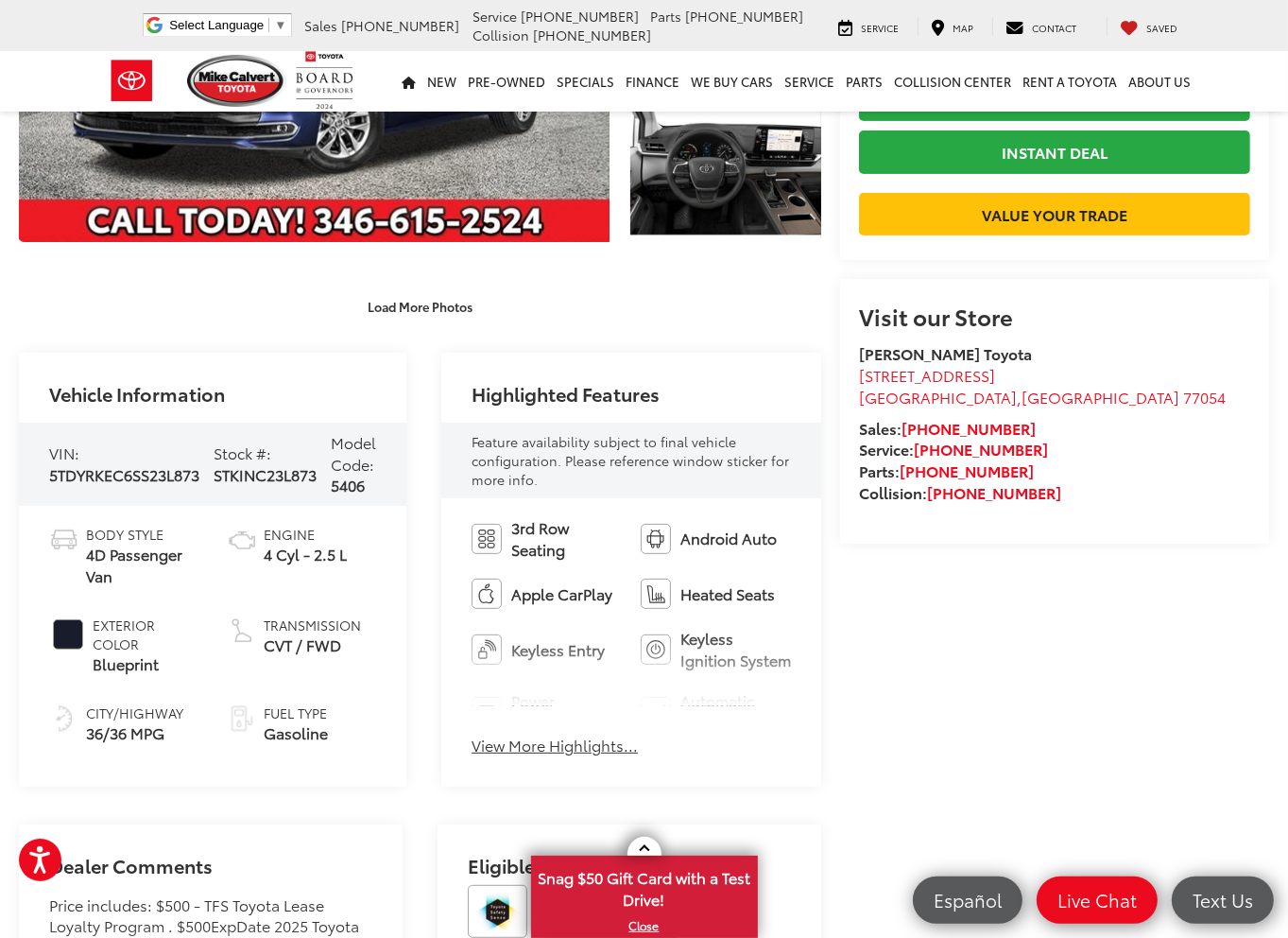
scroll to position [756, 0]
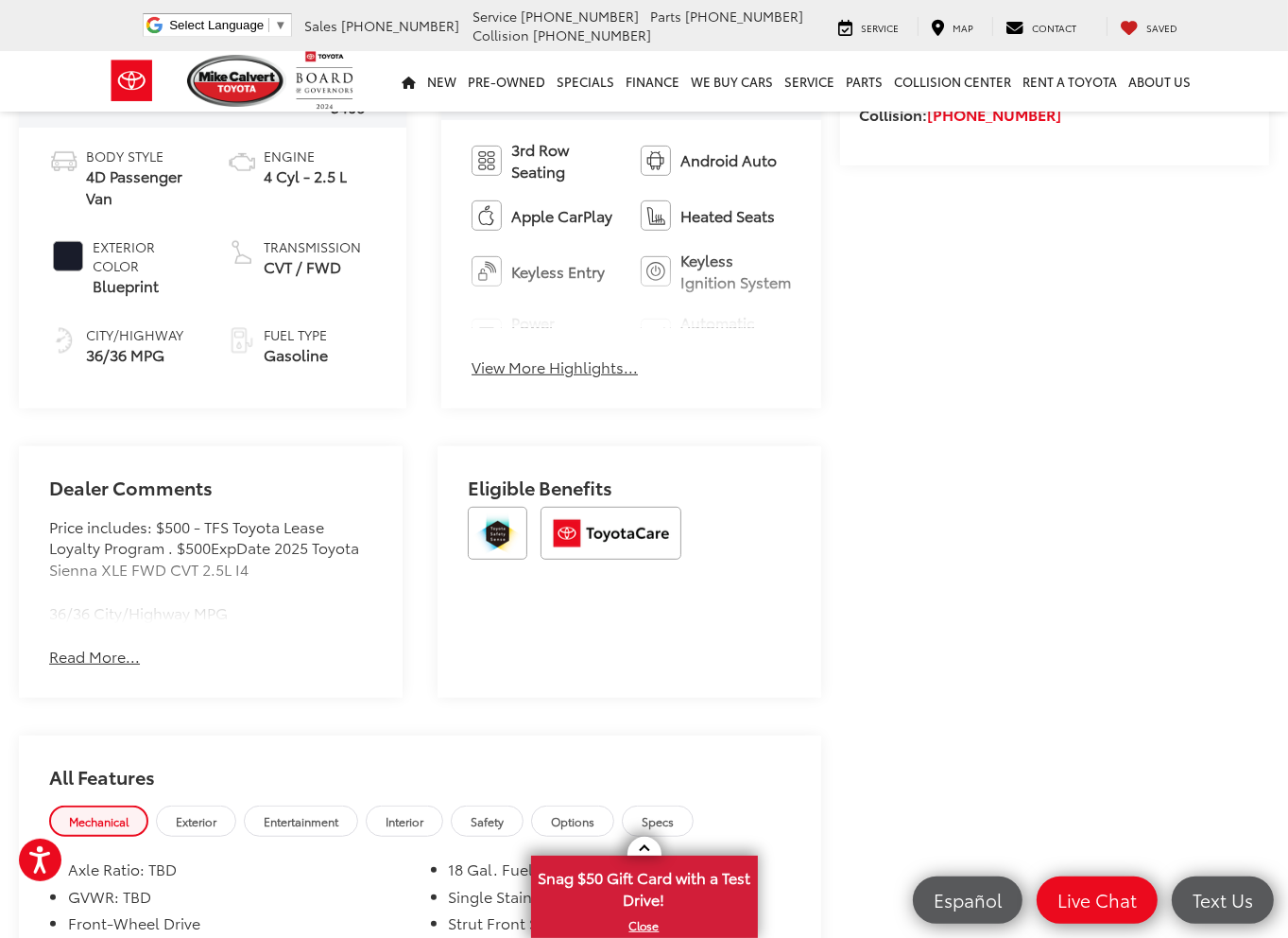
click at [92, 659] on button "Read More..." at bounding box center [94, 656] width 90 height 22
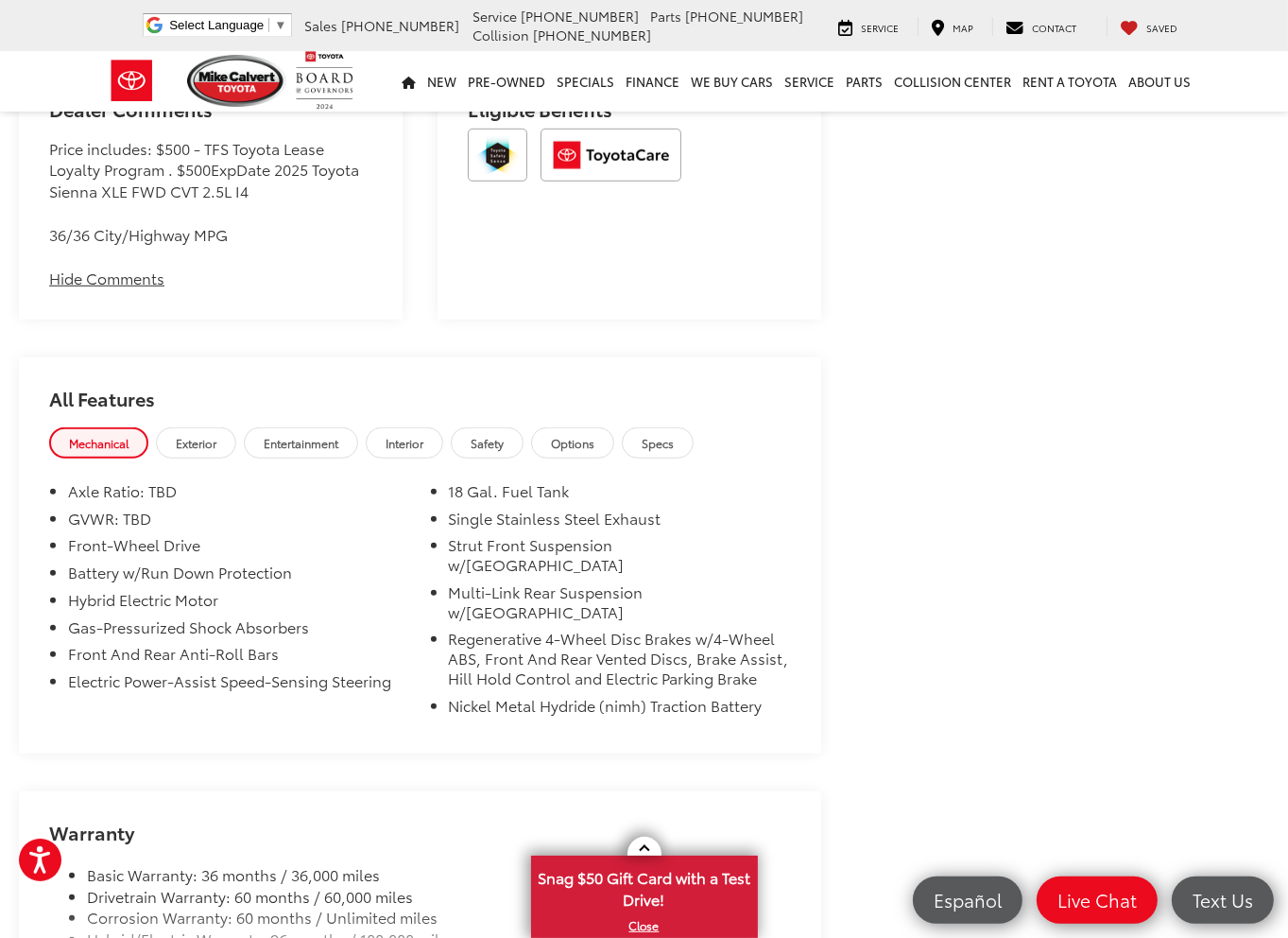
scroll to position [1513, 0]
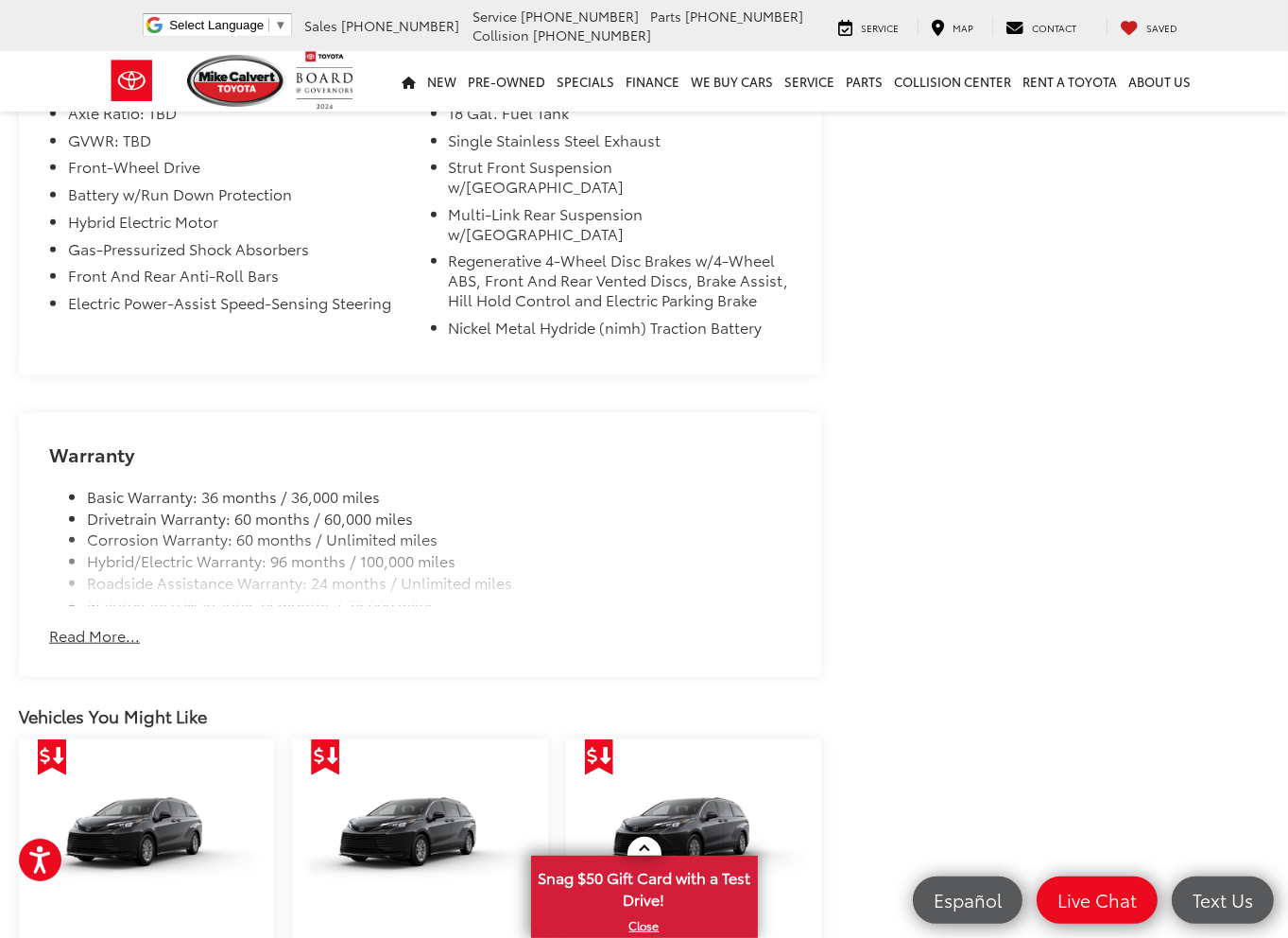
click at [72, 625] on button "Read More..." at bounding box center [94, 635] width 90 height 22
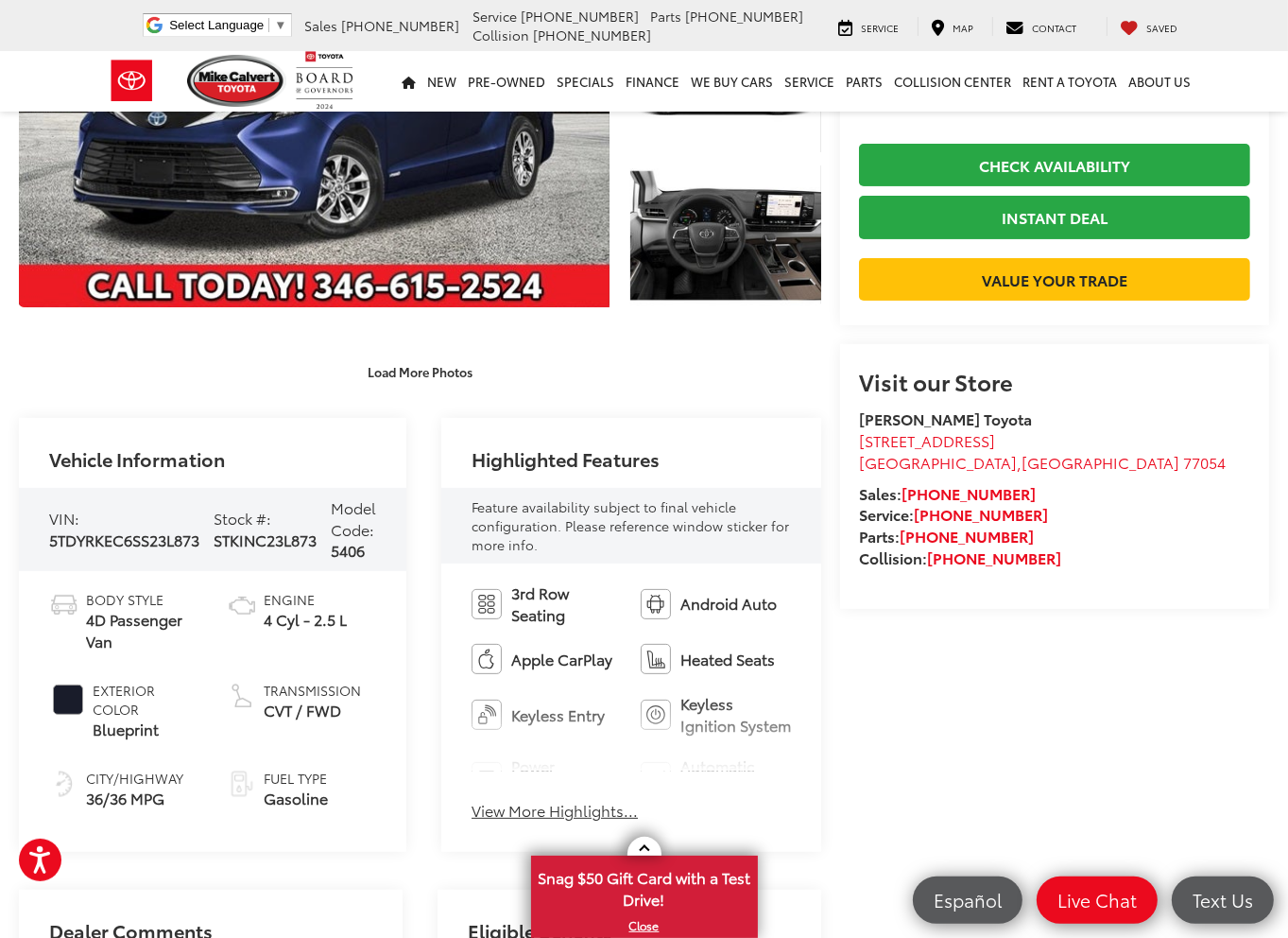
scroll to position [0, 0]
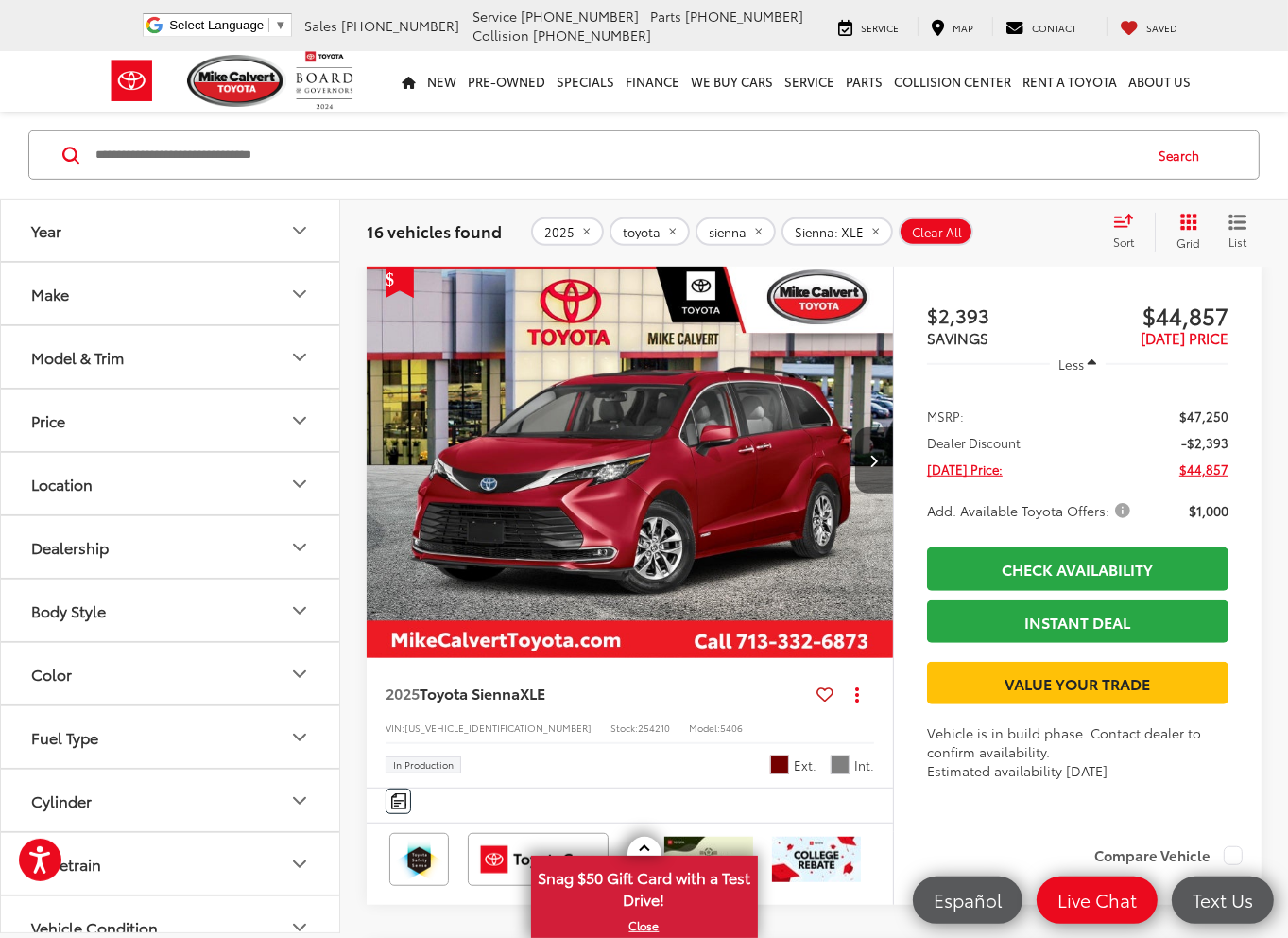
scroll to position [756, 0]
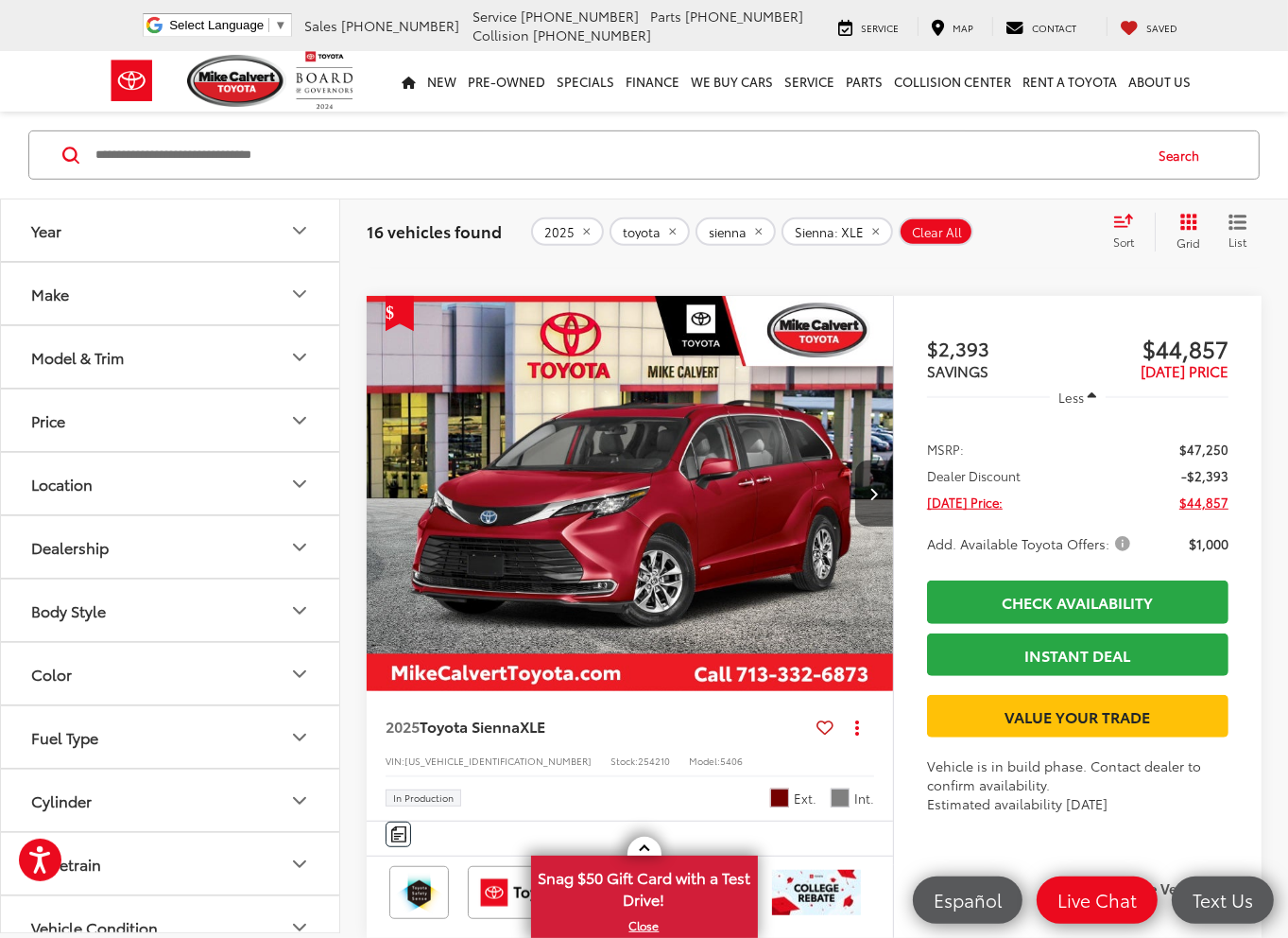
click at [605, 486] on img "2025 Toyota Sienna XLE 0" at bounding box center [630, 494] width 529 height 397
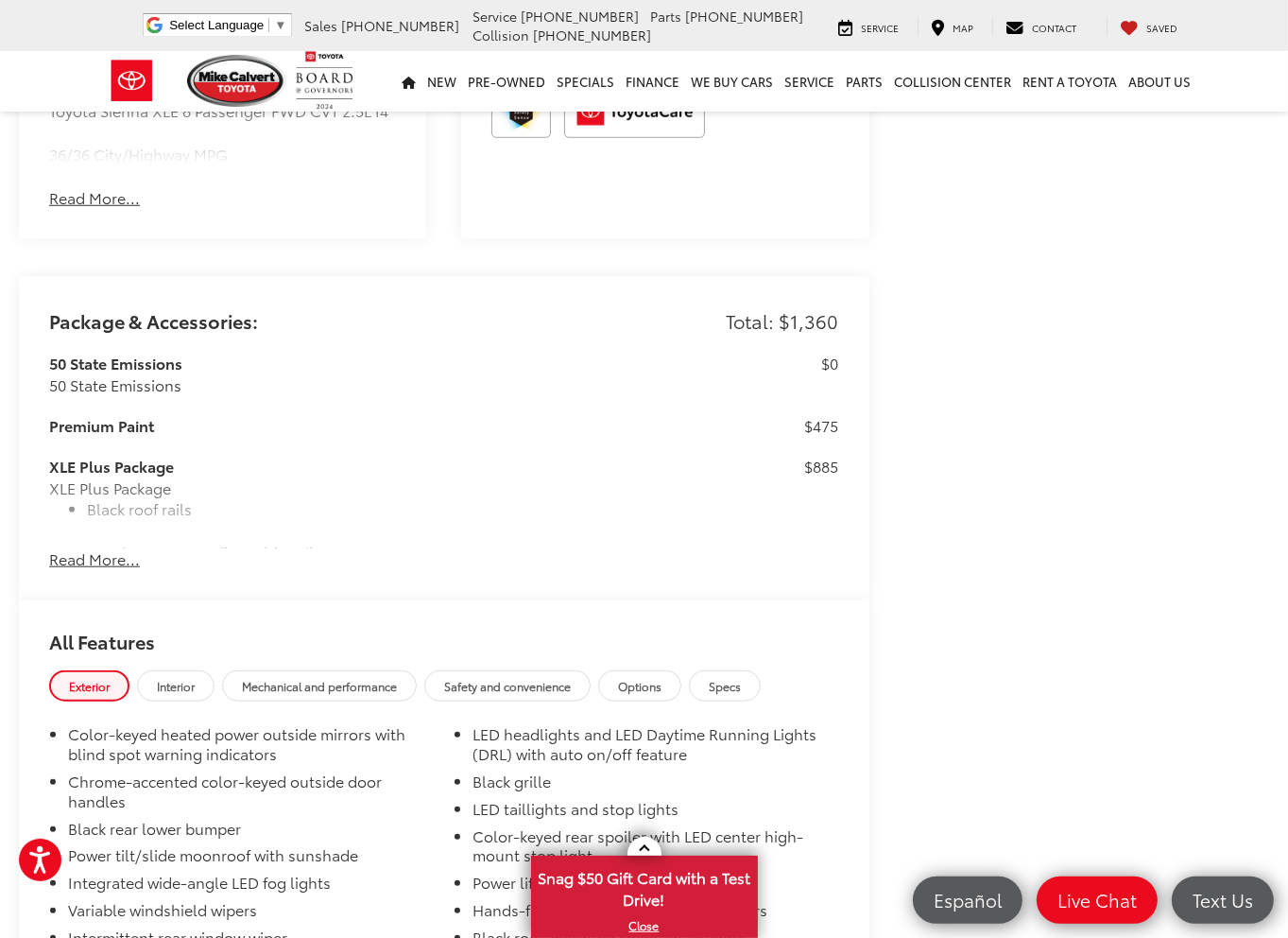
scroll to position [1324, 0]
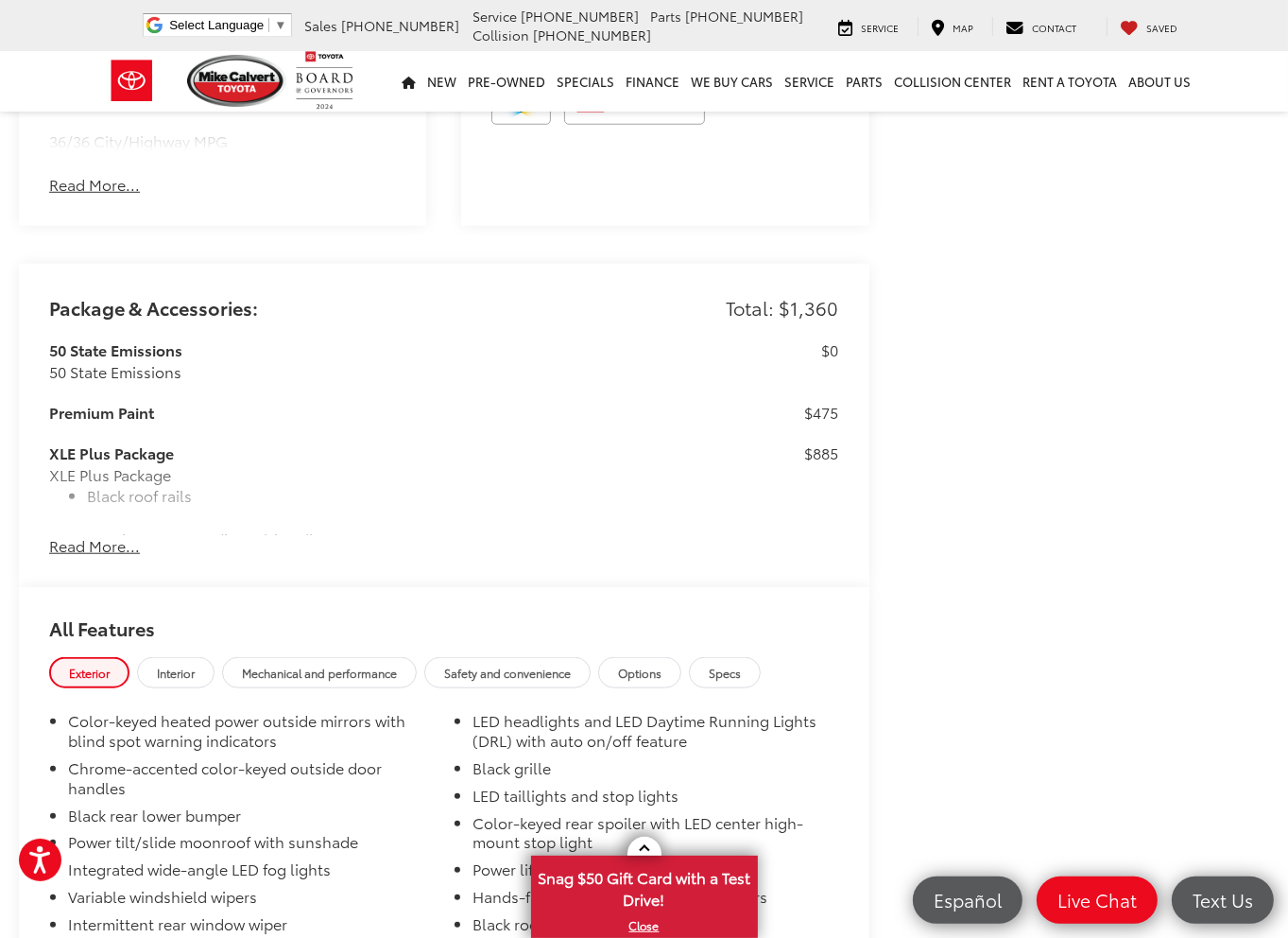
click at [98, 557] on button "Read More..." at bounding box center [94, 546] width 90 height 22
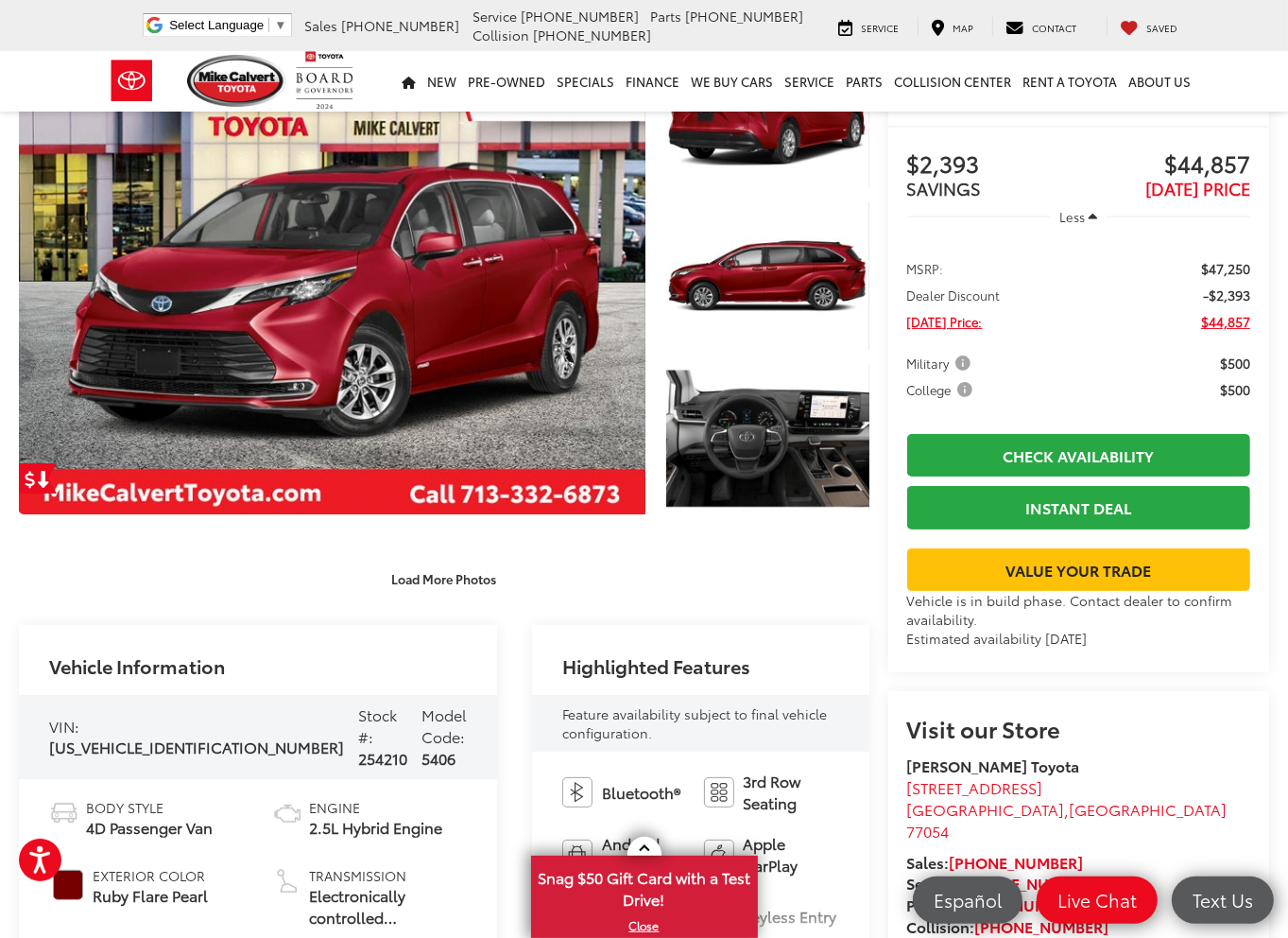
scroll to position [378, 0]
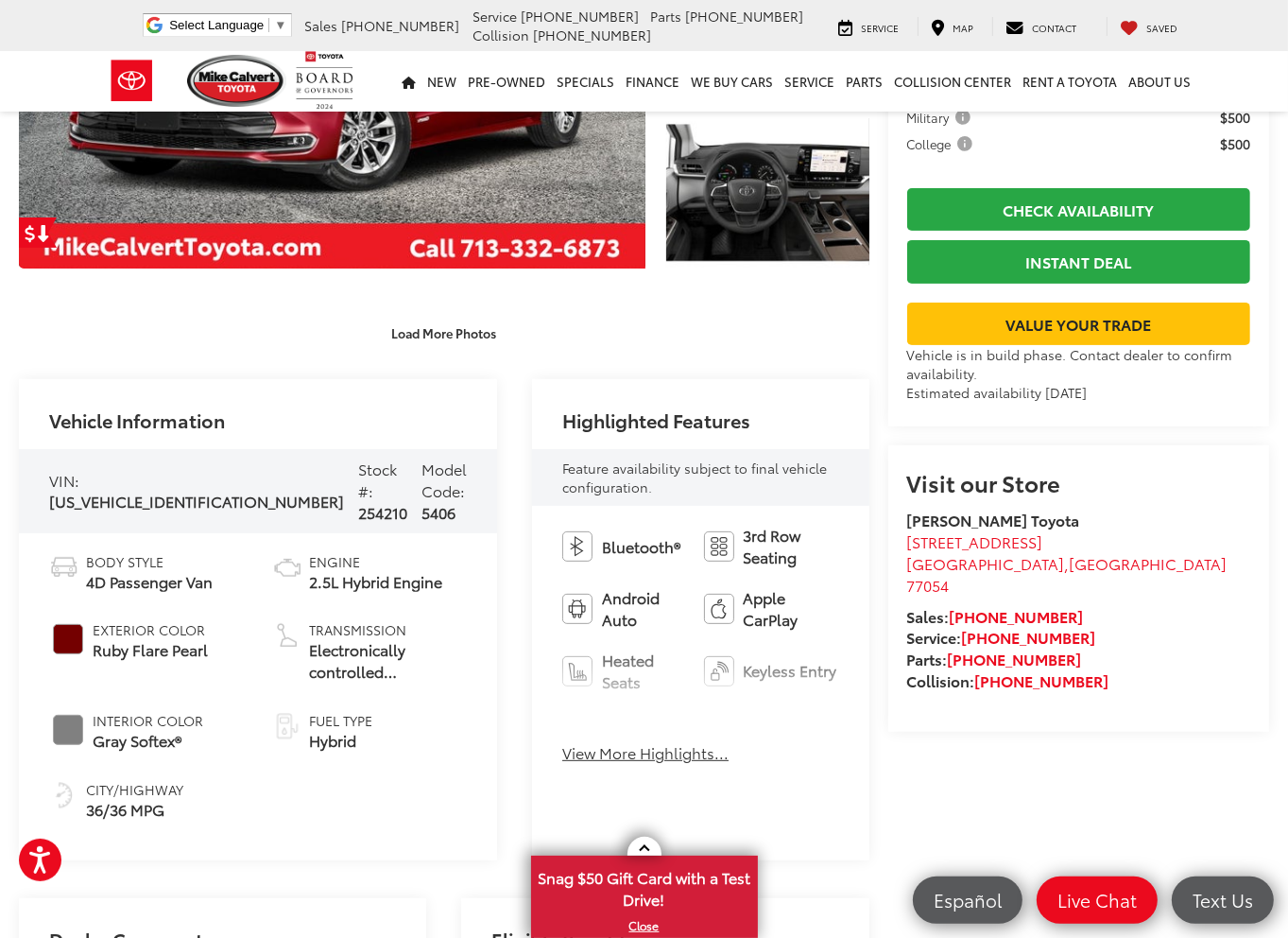
click at [593, 743] on button "View More Highlights..." at bounding box center [645, 753] width 166 height 22
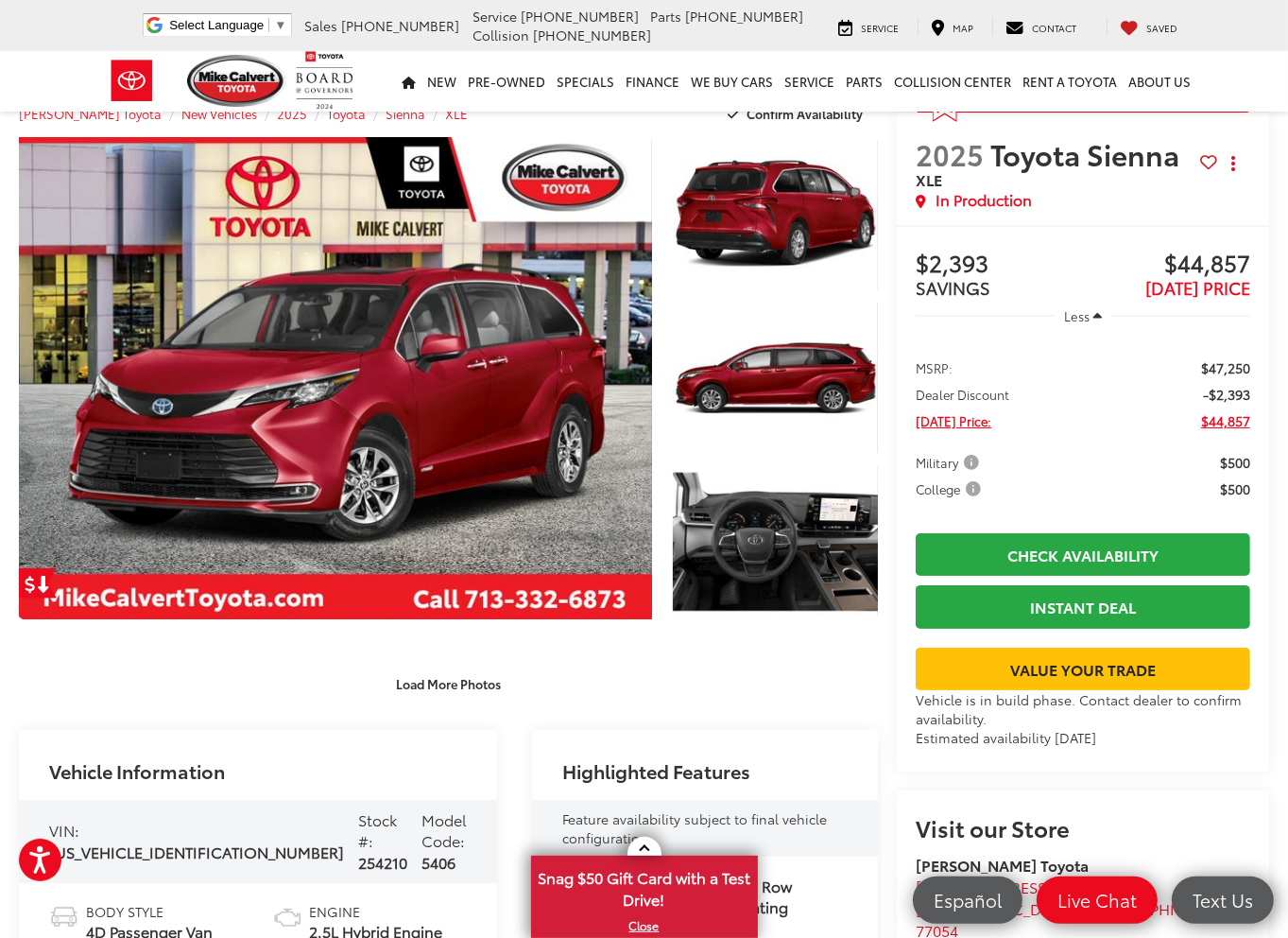
scroll to position [0, 0]
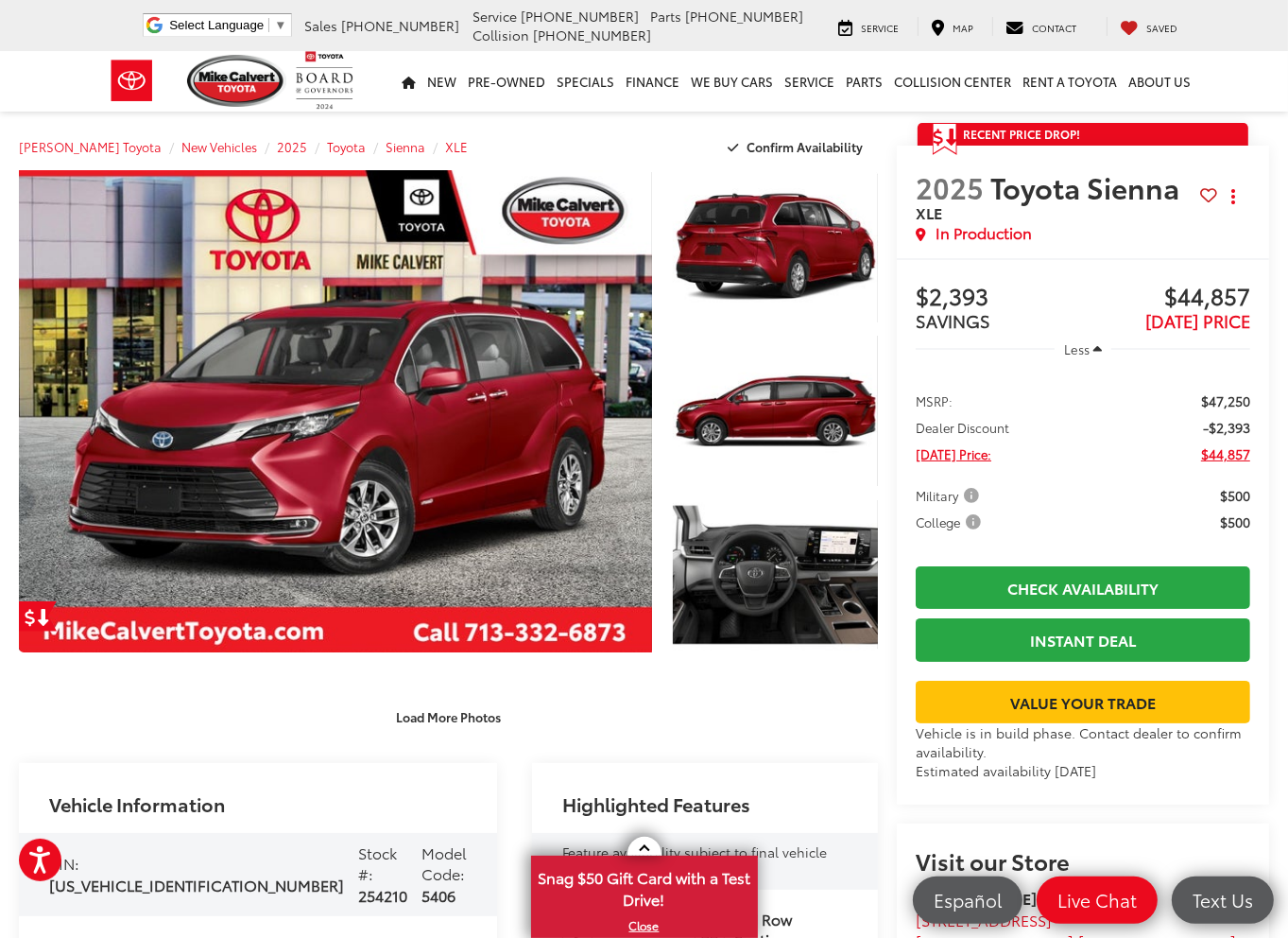
click at [878, 605] on div "Recent Price Drop! Reduced by $2,393 since Aug 06, 2025 Get a Price Drop Alert …" at bounding box center [1073, 535] width 392 height 826
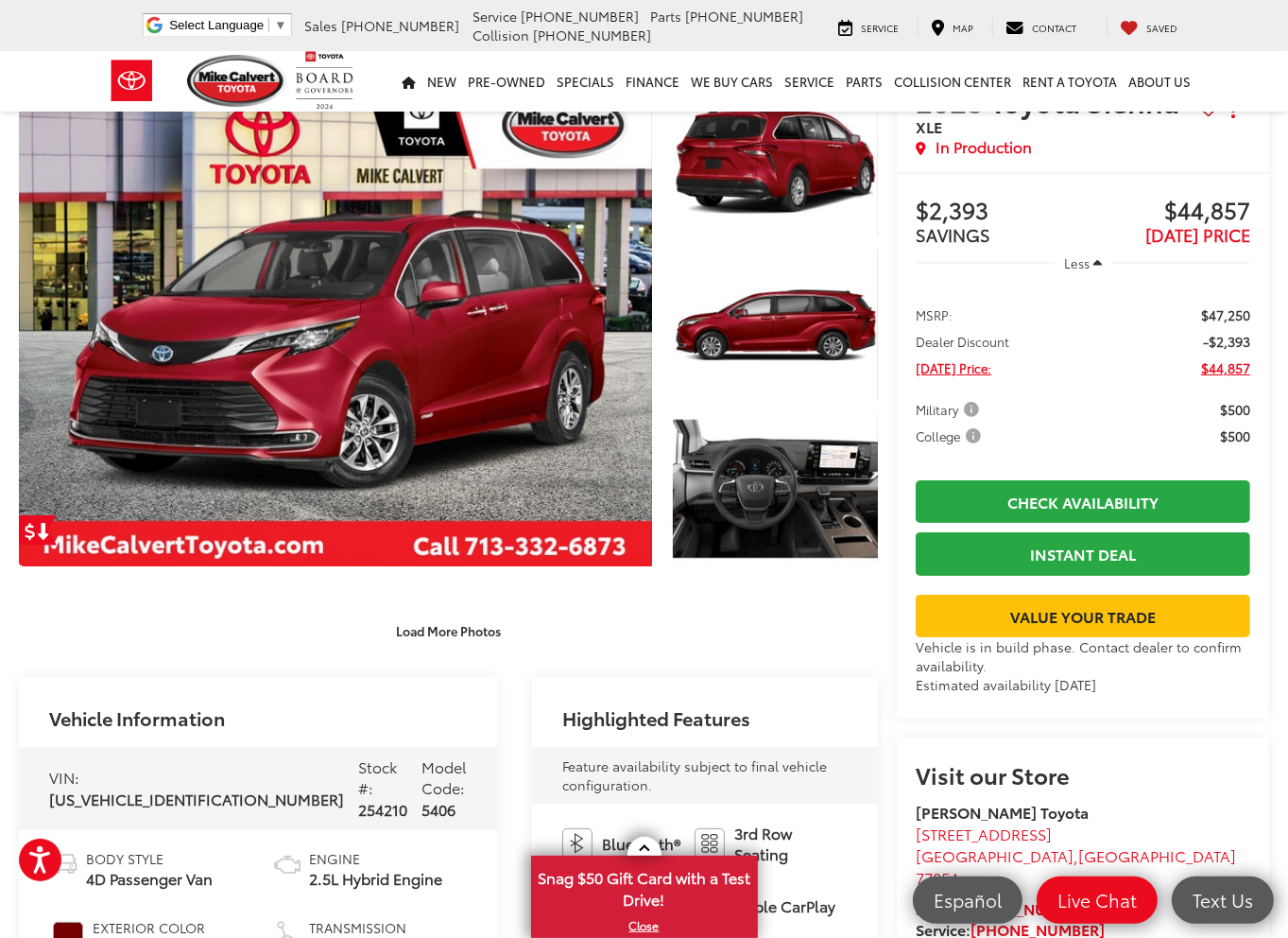
scroll to position [190, 0]
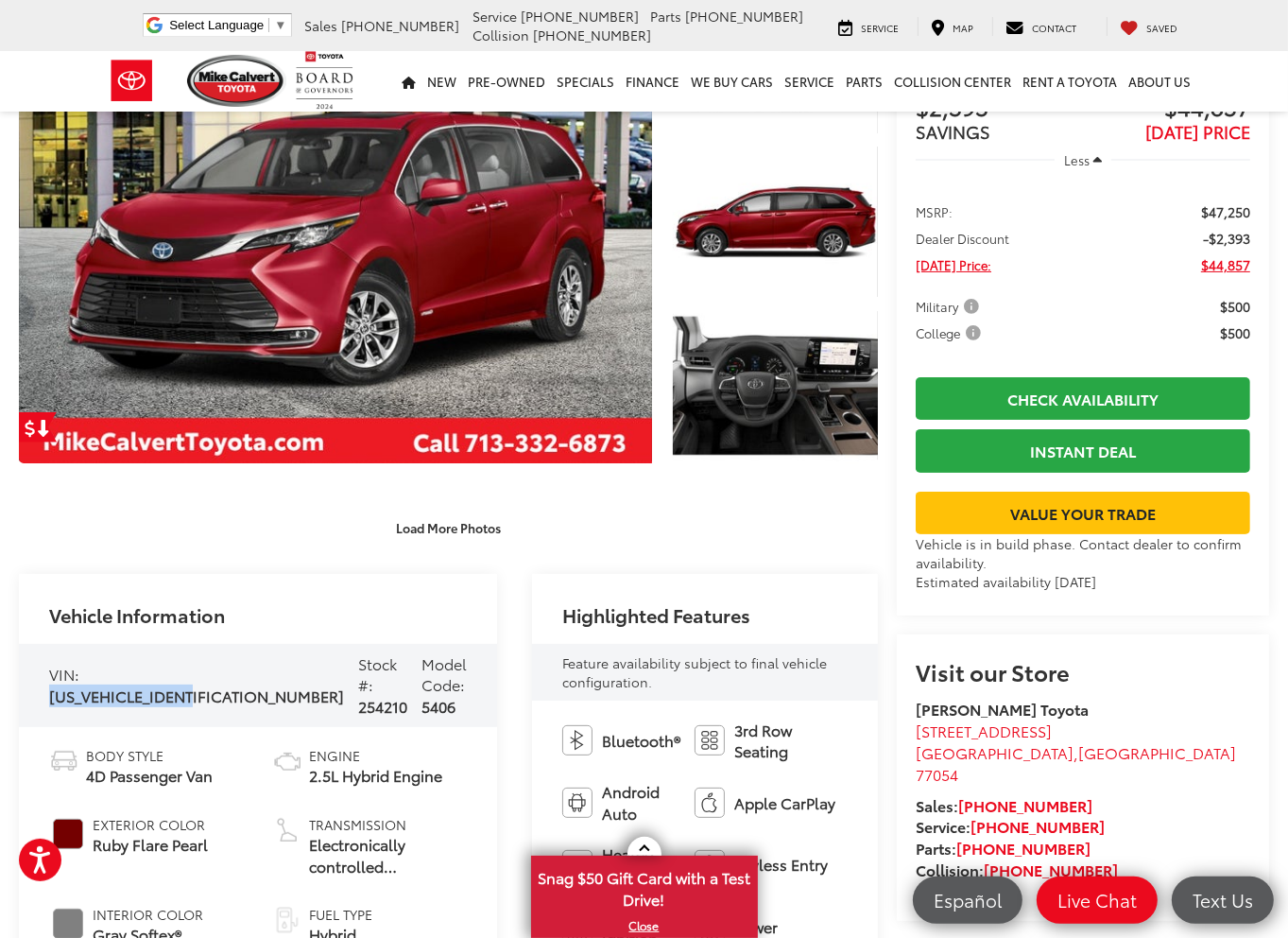
drag, startPoint x: 196, startPoint y: 669, endPoint x: 39, endPoint y: 670, distance: 157.0
click at [39, 670] on div "VIN: 5TDJRKEC9SS273611 Stock #: 254210 Model Code: 5406" at bounding box center [257, 686] width 478 height 83
copy span "[US_VEHICLE_IDENTIFICATION_NUMBER]"
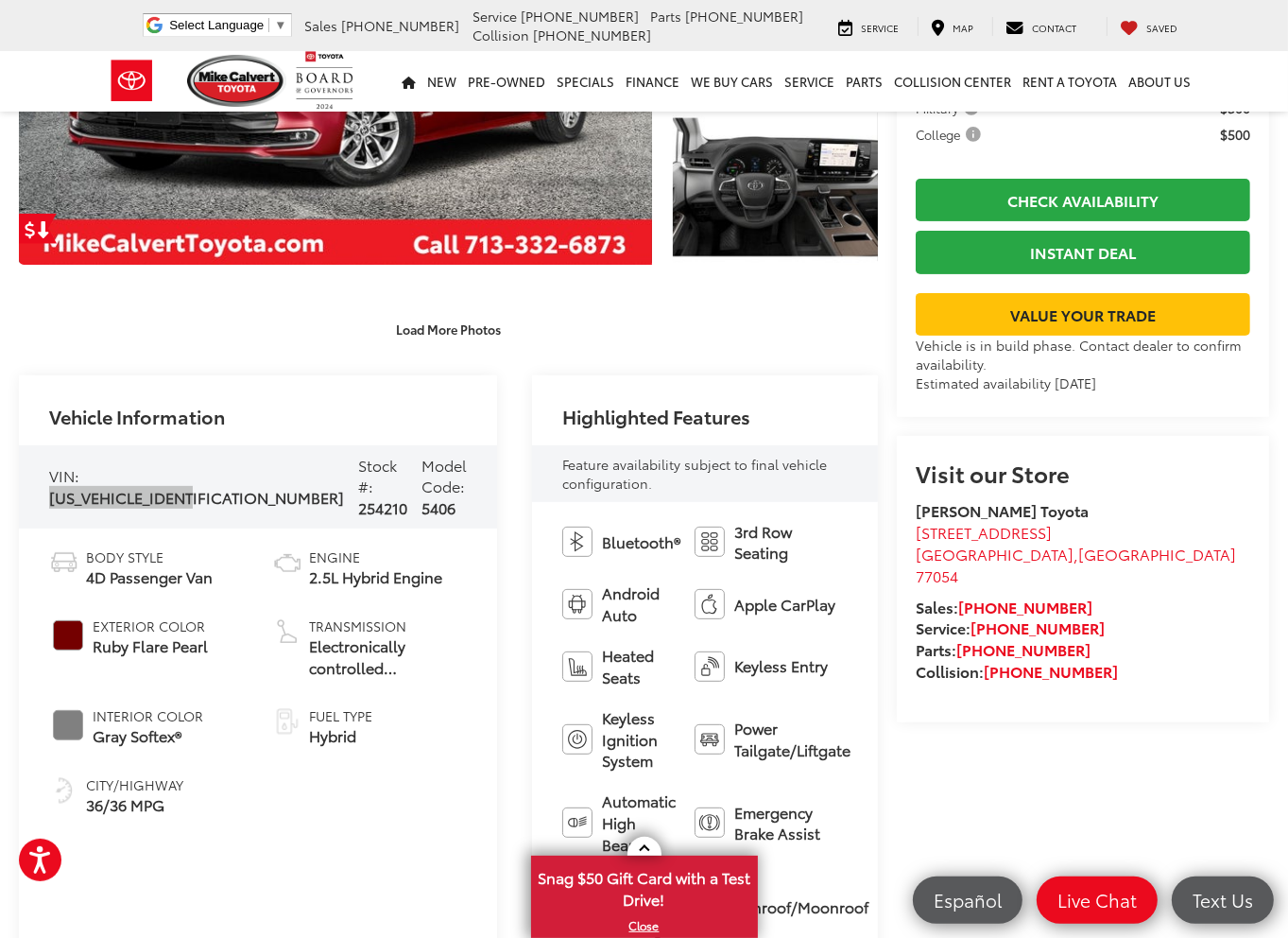
scroll to position [472, 0]
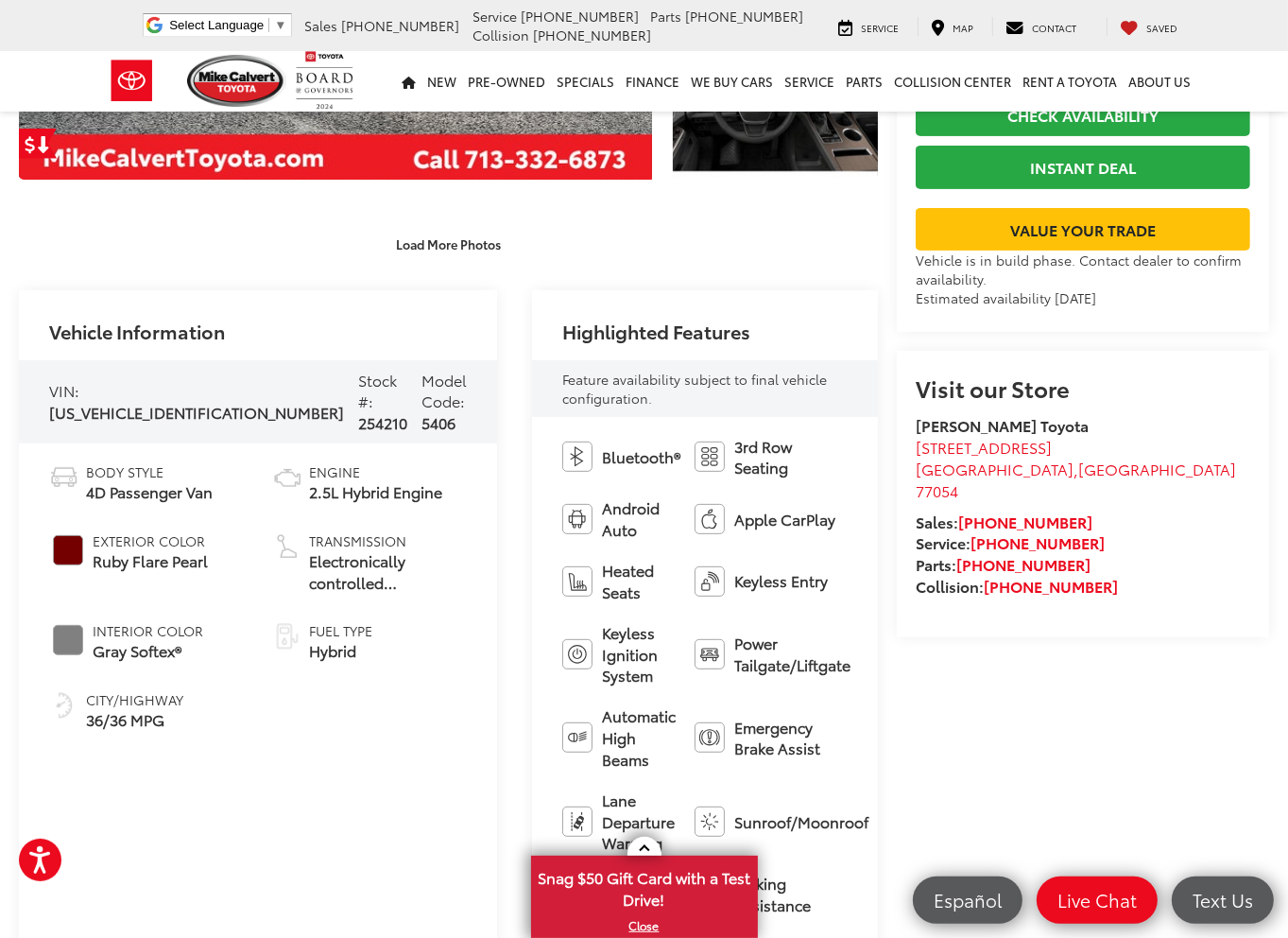
click at [438, 631] on div "Vehicle Information VIN: 5TDJRKEC9SS273611 Stock #: 254210 Model Code: 5406 Bod…" at bounding box center [448, 717] width 859 height 853
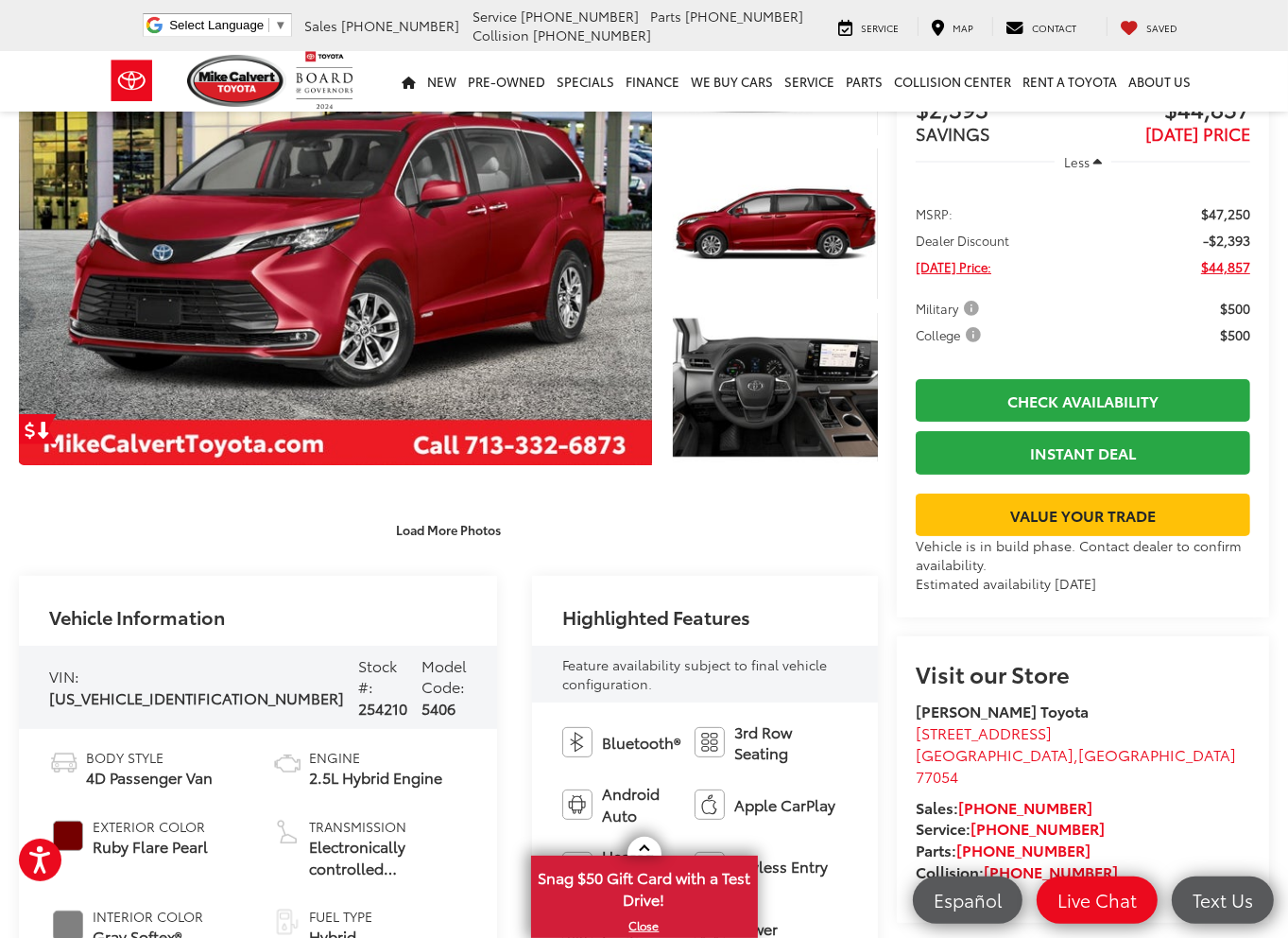
scroll to position [0, 0]
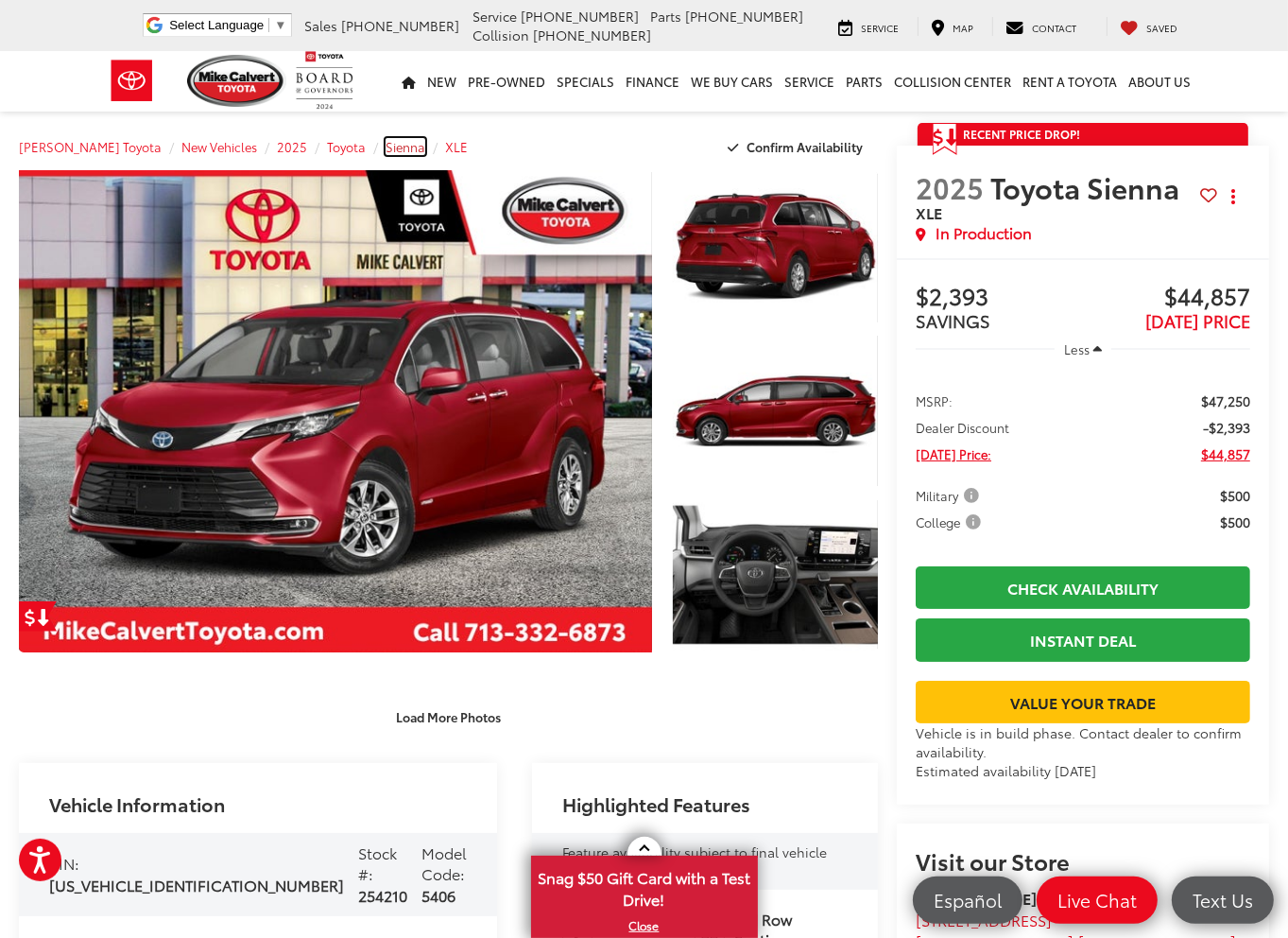
click at [386, 144] on span "Sienna" at bounding box center [405, 146] width 39 height 17
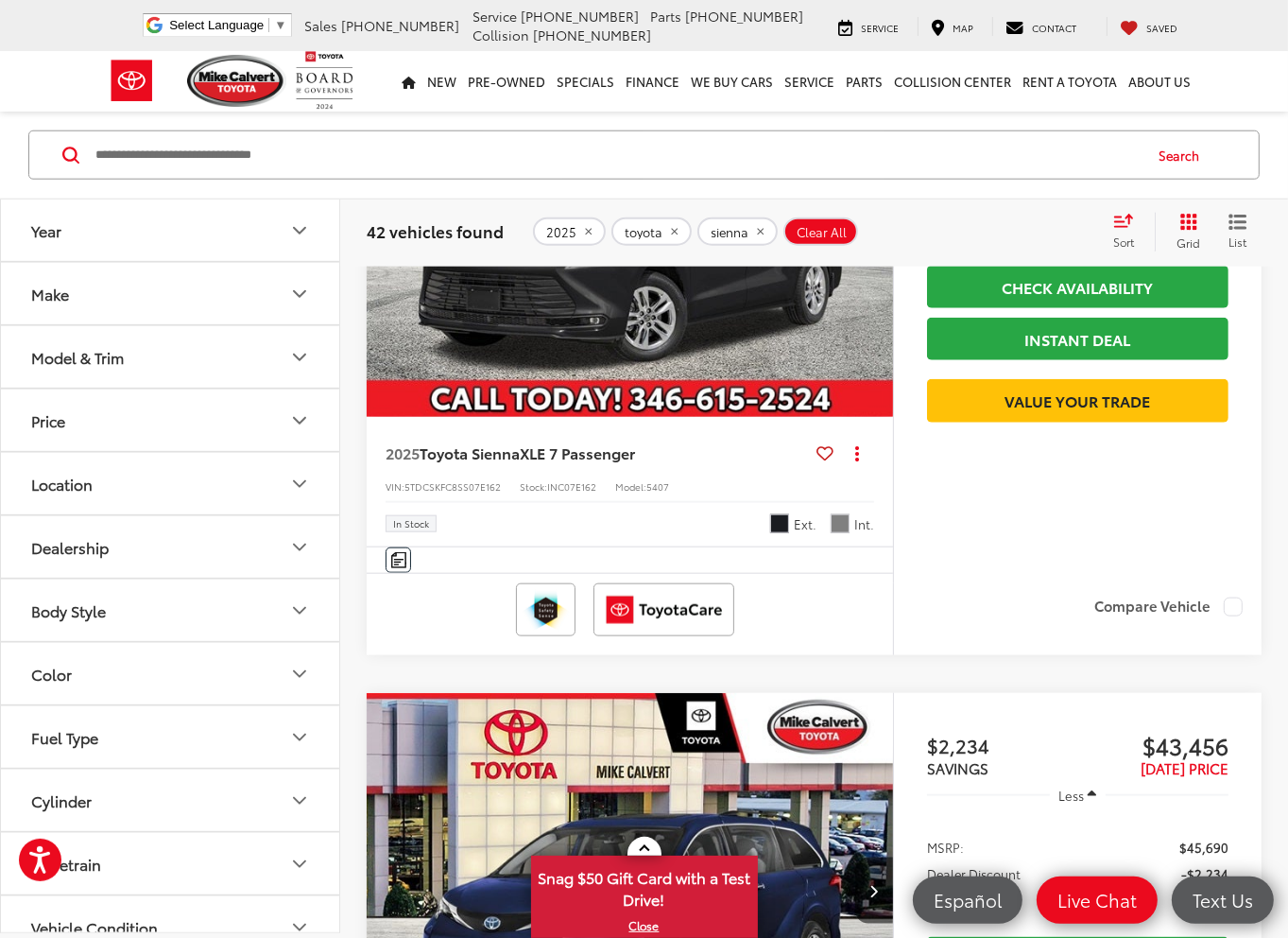
scroll to position [2175, 0]
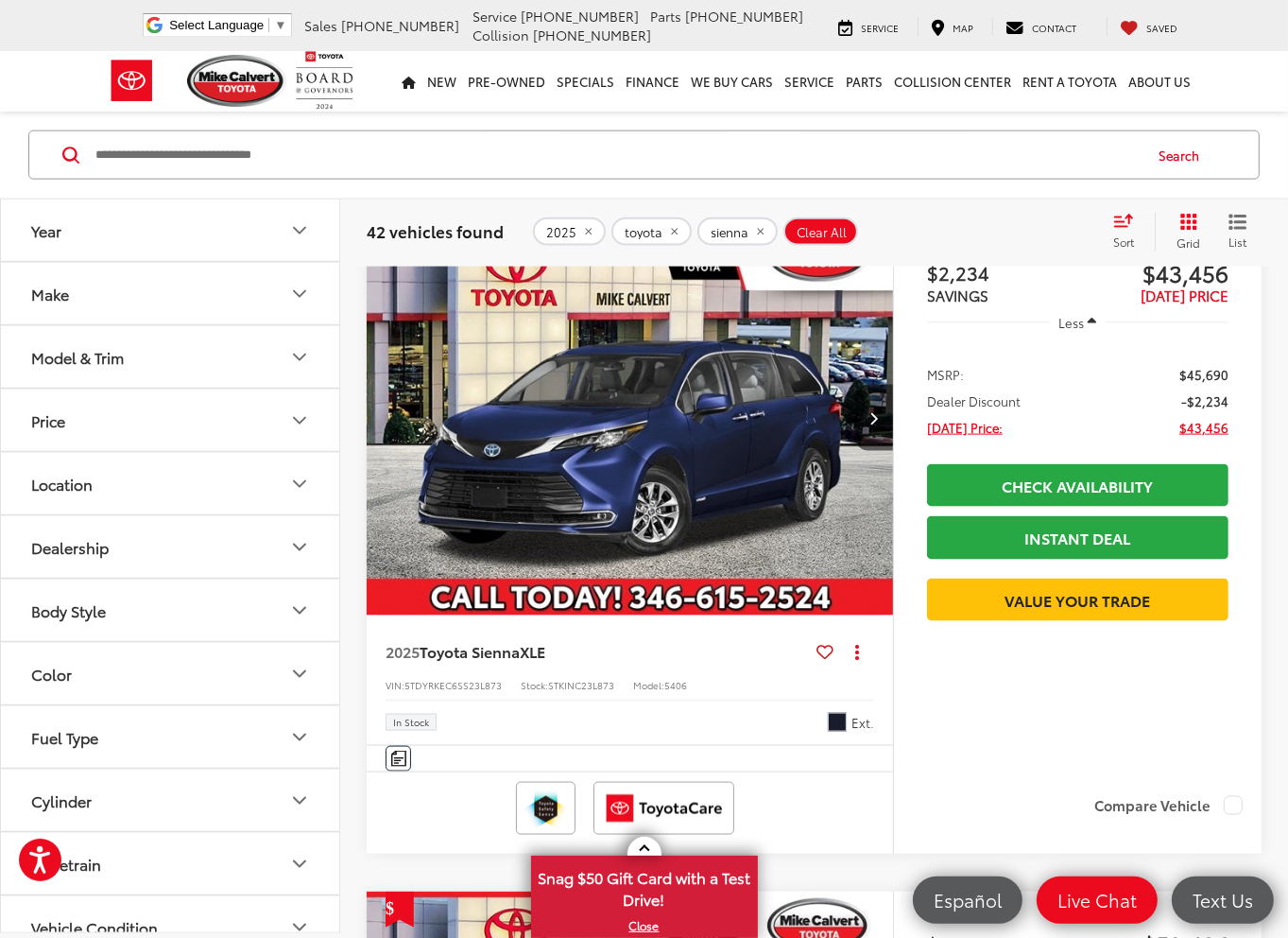
click at [712, 470] on img "2025 Toyota Sienna XLE 0" at bounding box center [630, 418] width 529 height 397
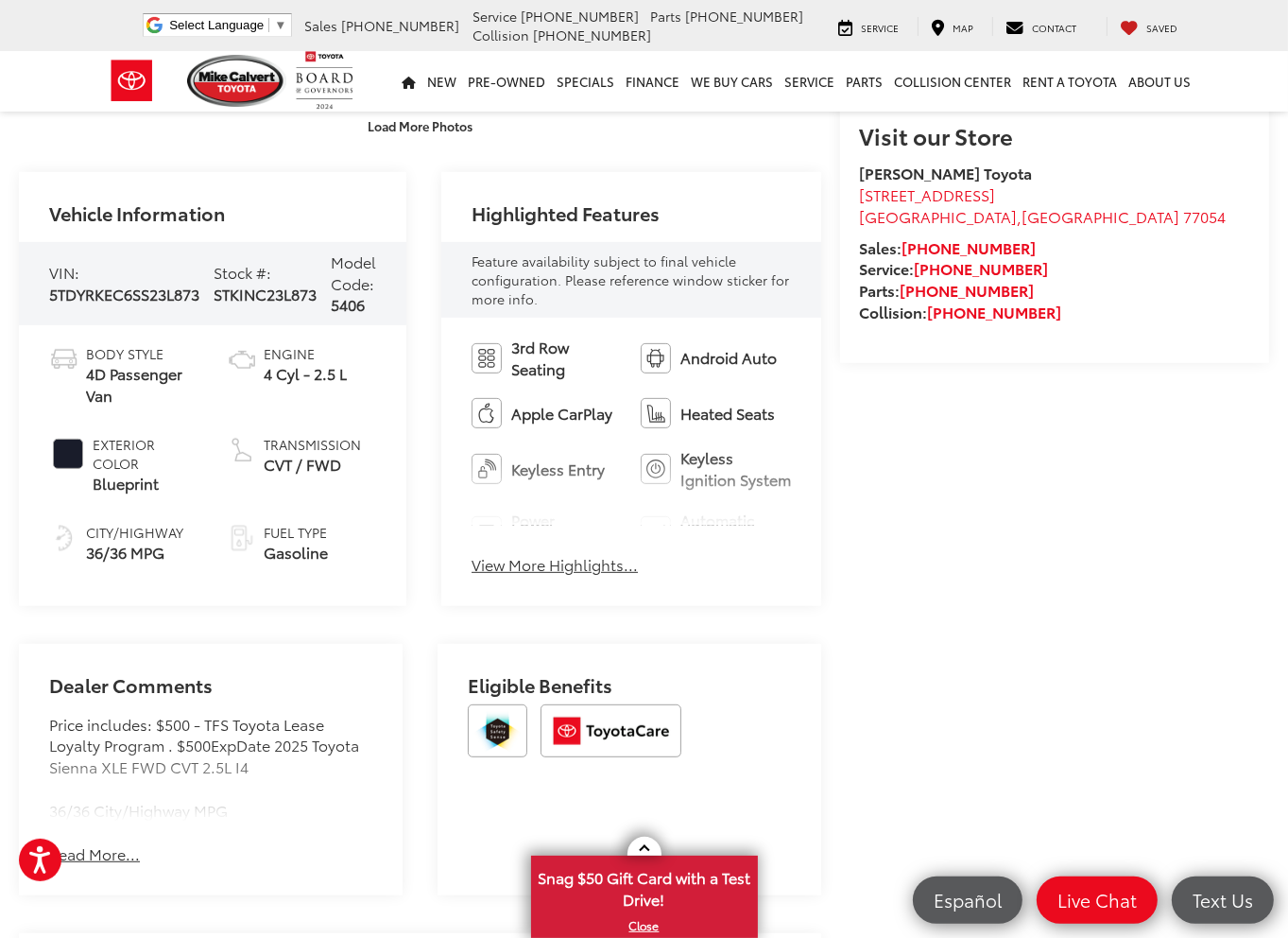
scroll to position [568, 0]
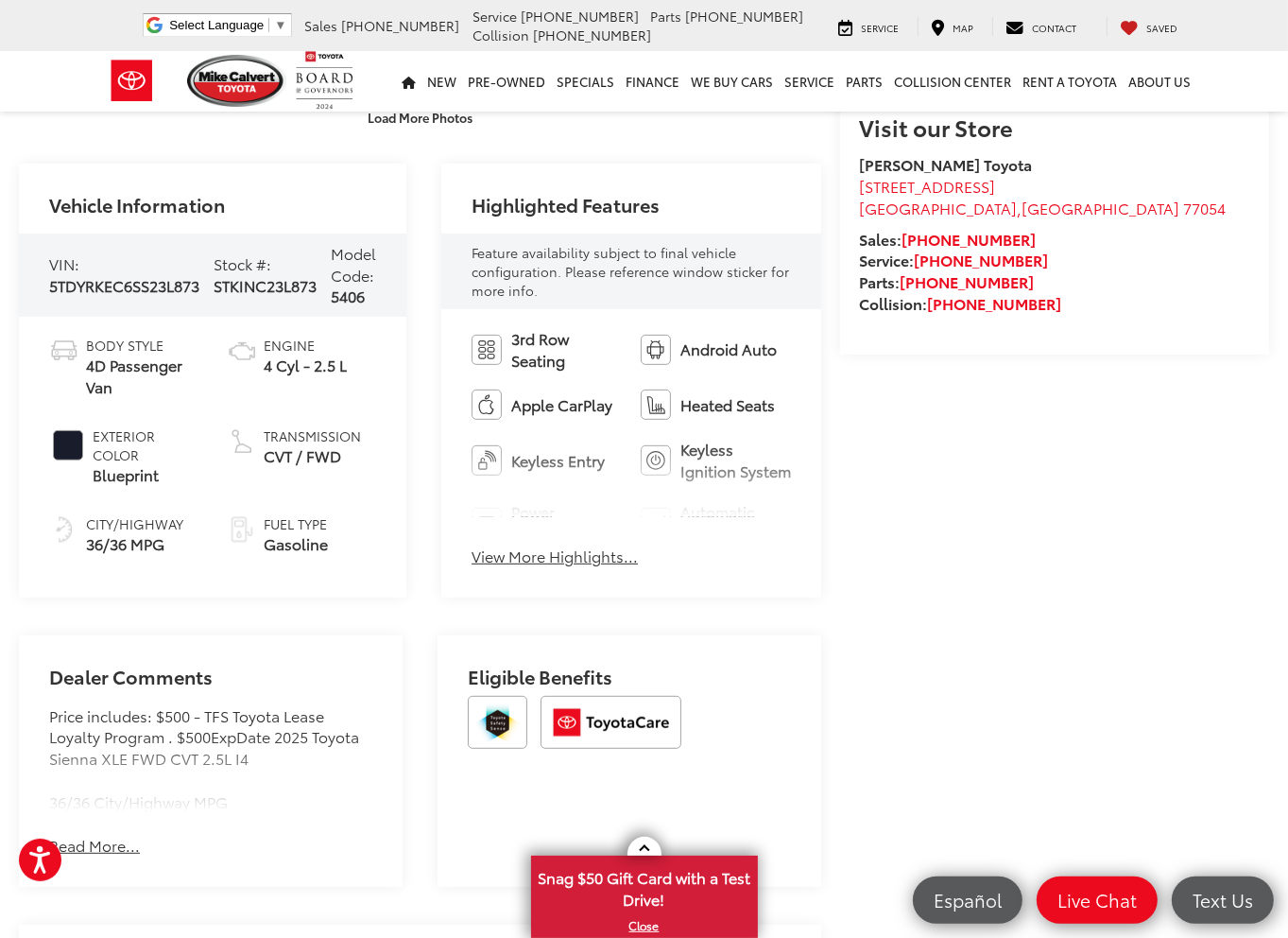
click at [161, 289] on span "5TDYRKEC6SS23L873" at bounding box center [124, 285] width 150 height 22
copy span "5TDYRKEC6SS23L873"
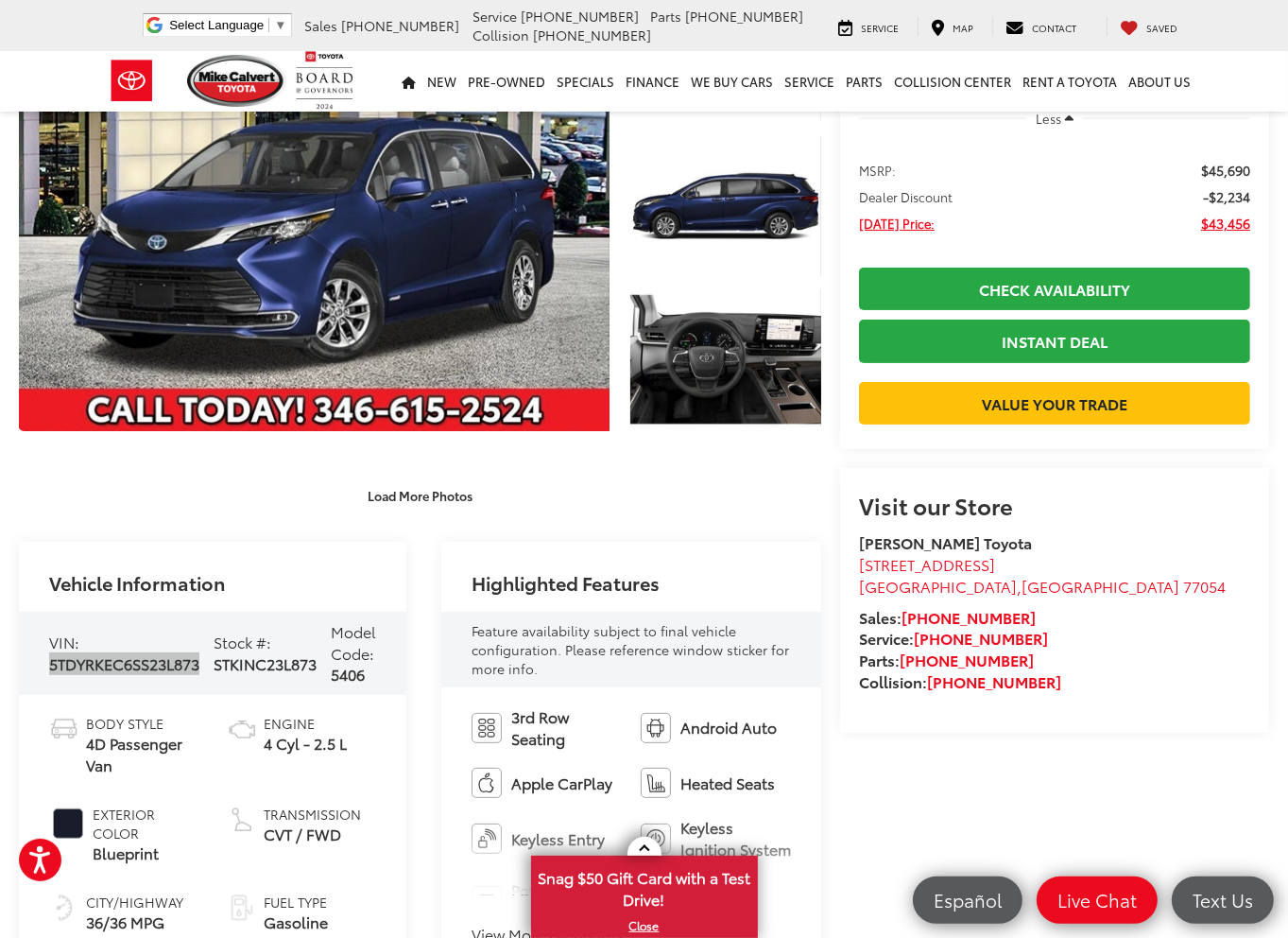
scroll to position [0, 0]
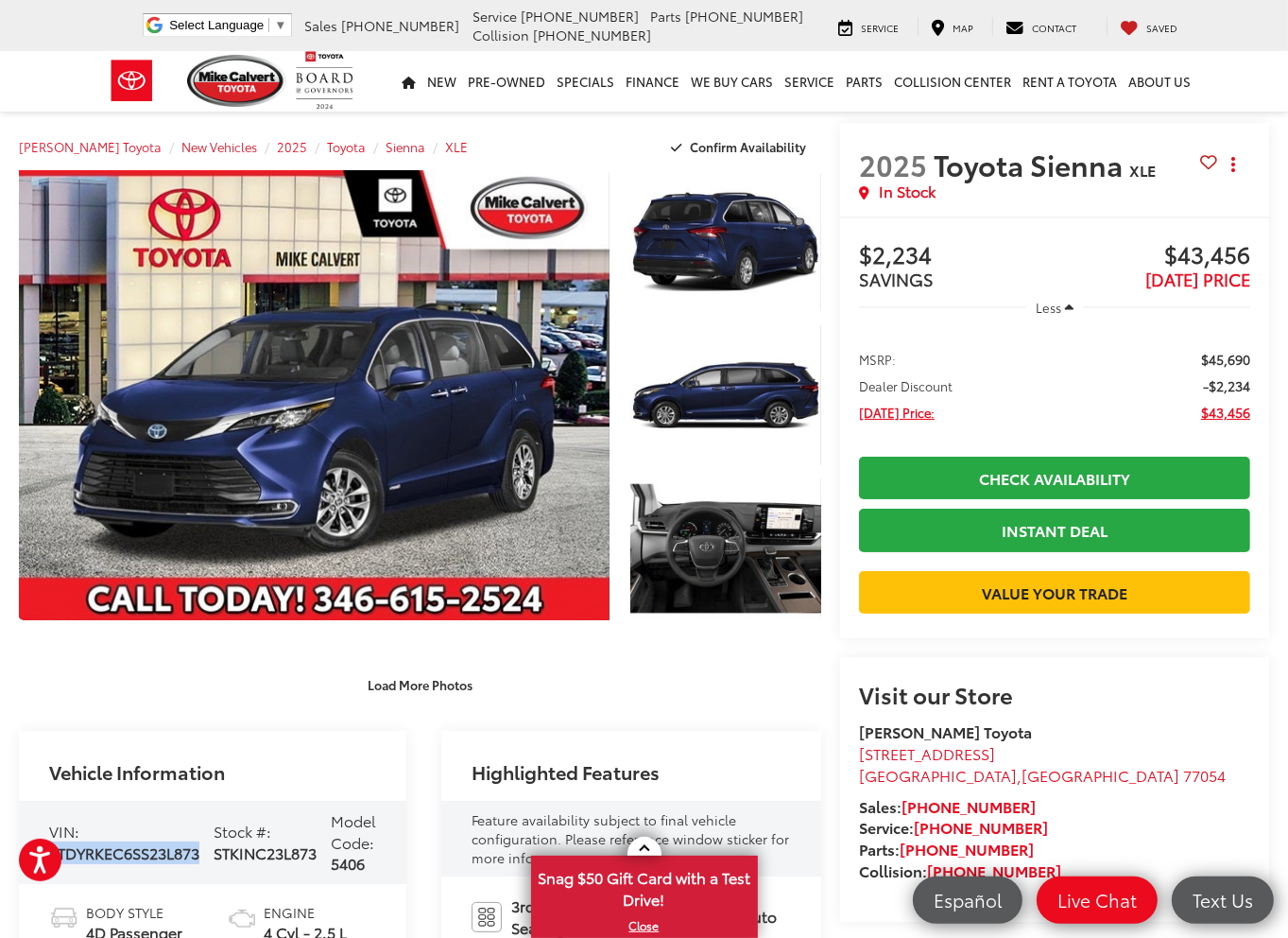
click at [1068, 305] on icon "button" at bounding box center [1069, 307] width 9 height 14
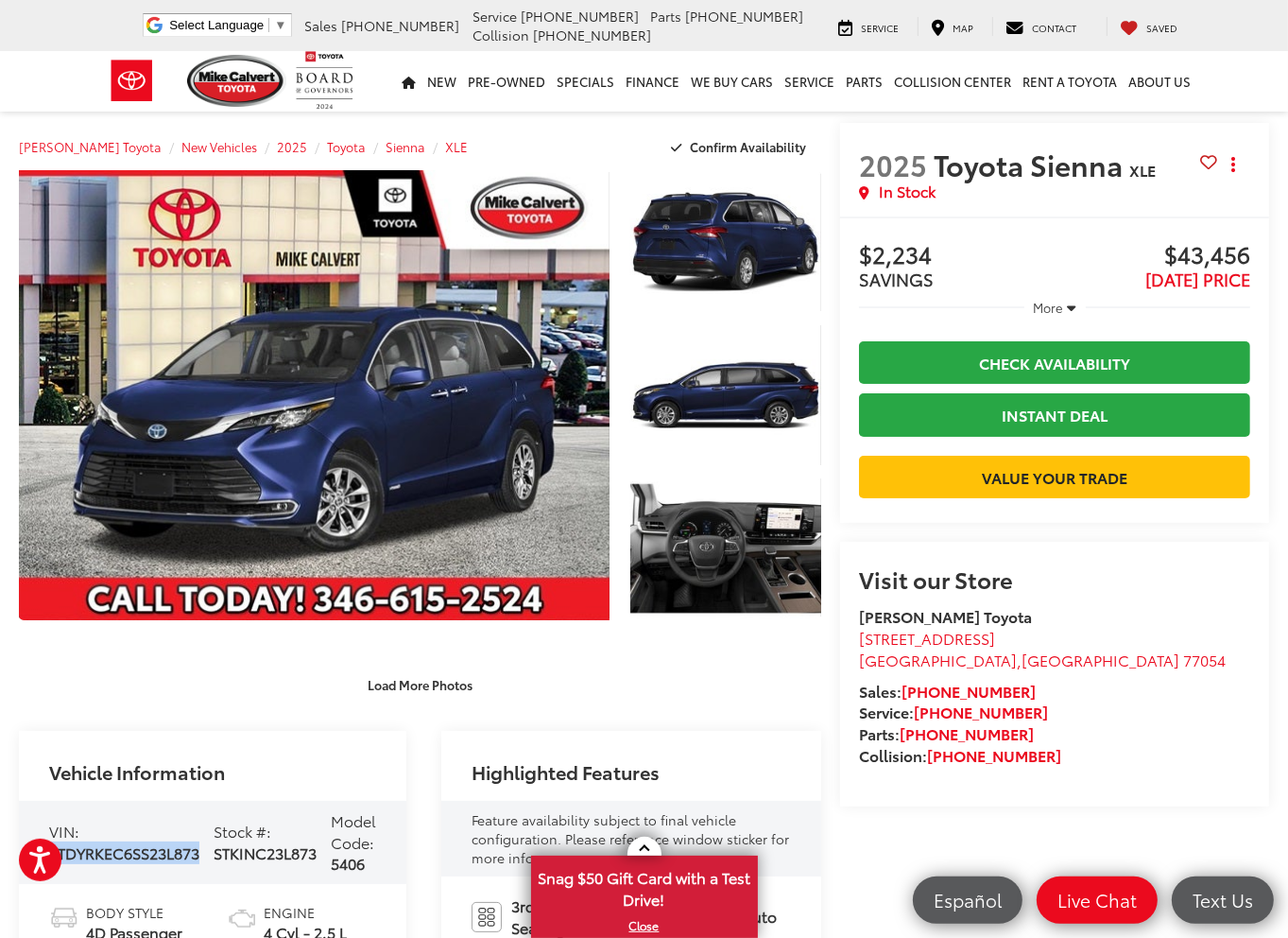
click at [1068, 305] on icon "button" at bounding box center [1072, 307] width 9 height 14
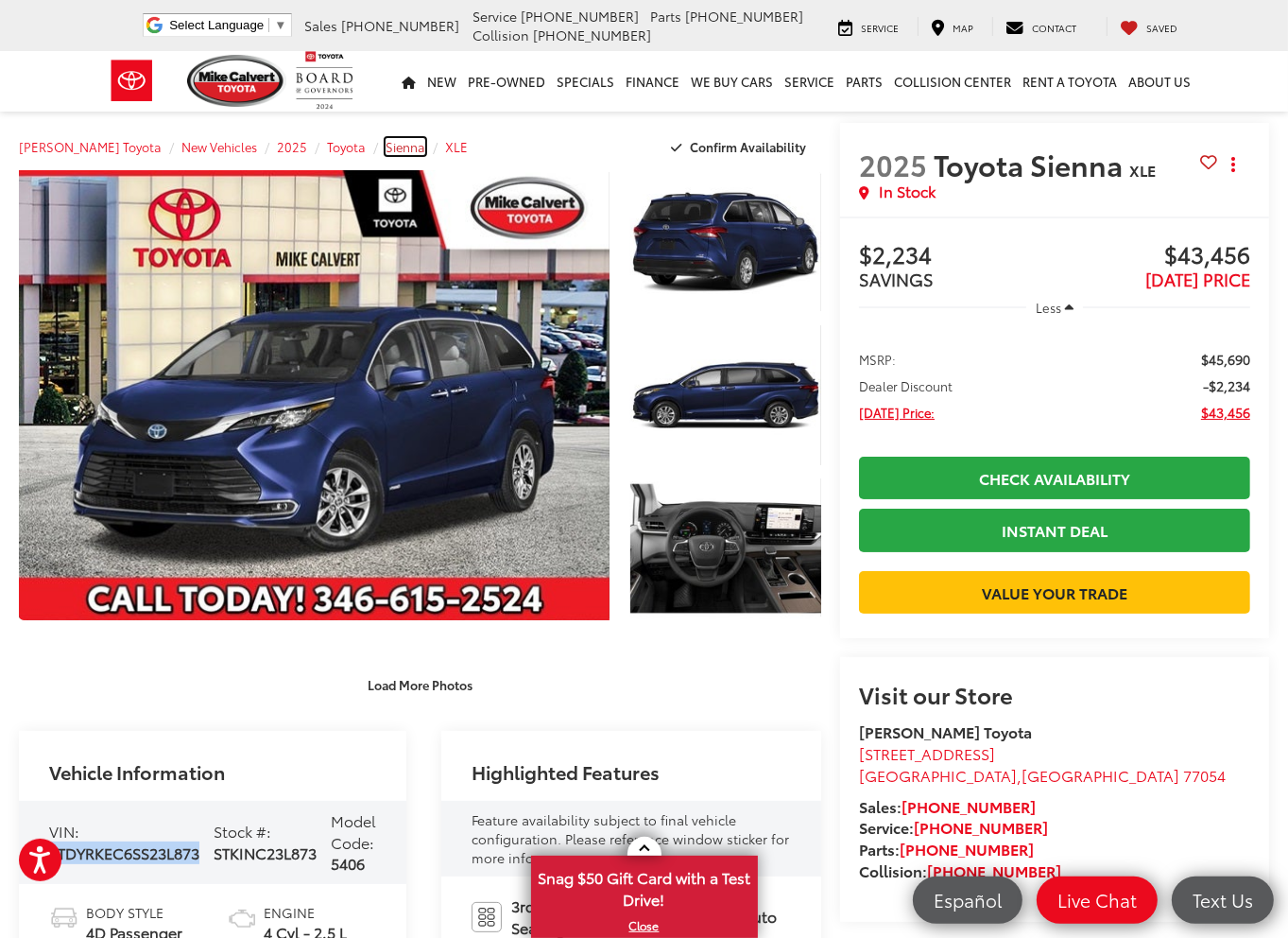
click at [390, 146] on span "Sienna" at bounding box center [405, 146] width 39 height 17
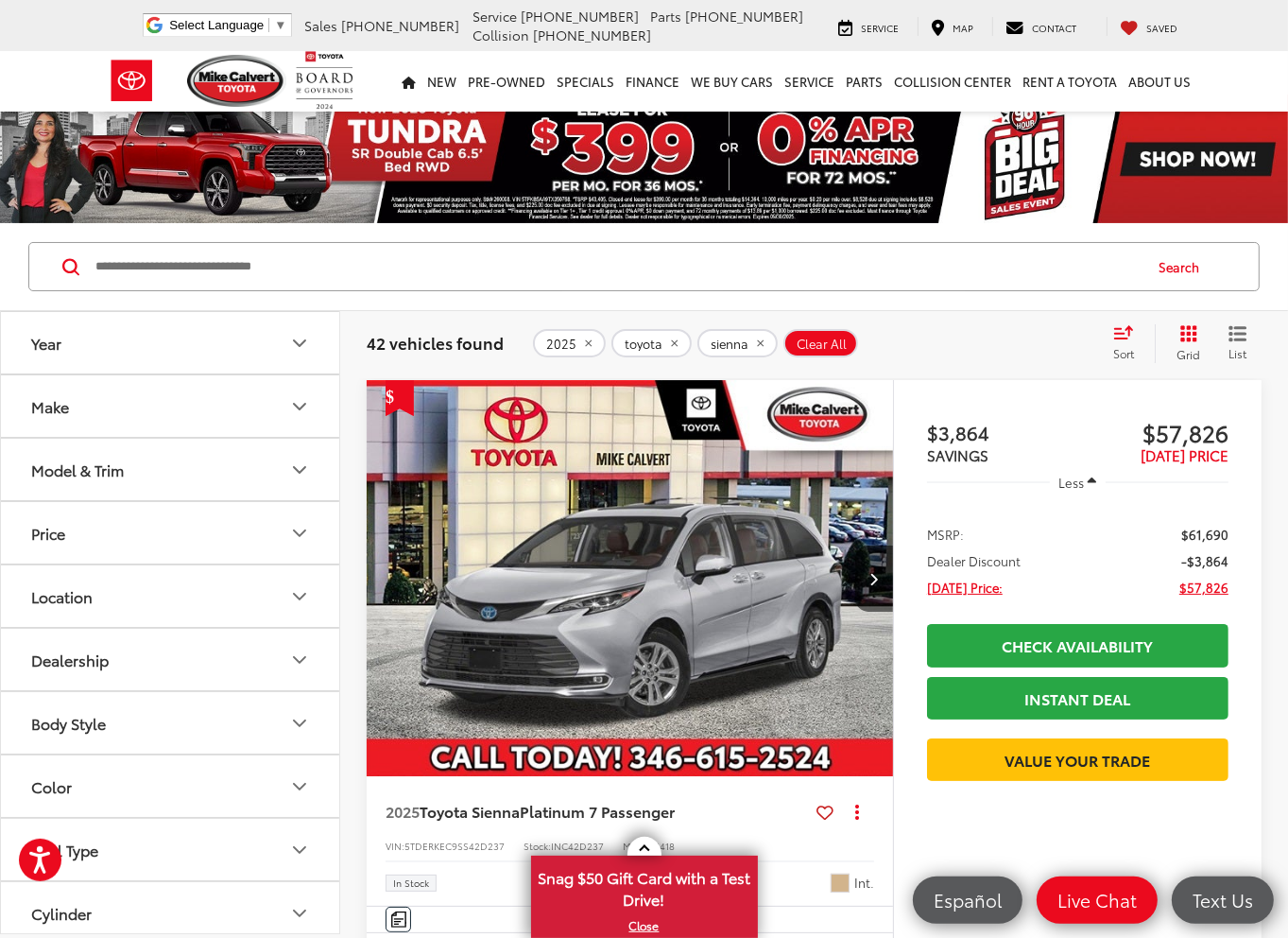
click at [1132, 328] on icon "Select sort value" at bounding box center [1123, 332] width 21 height 14
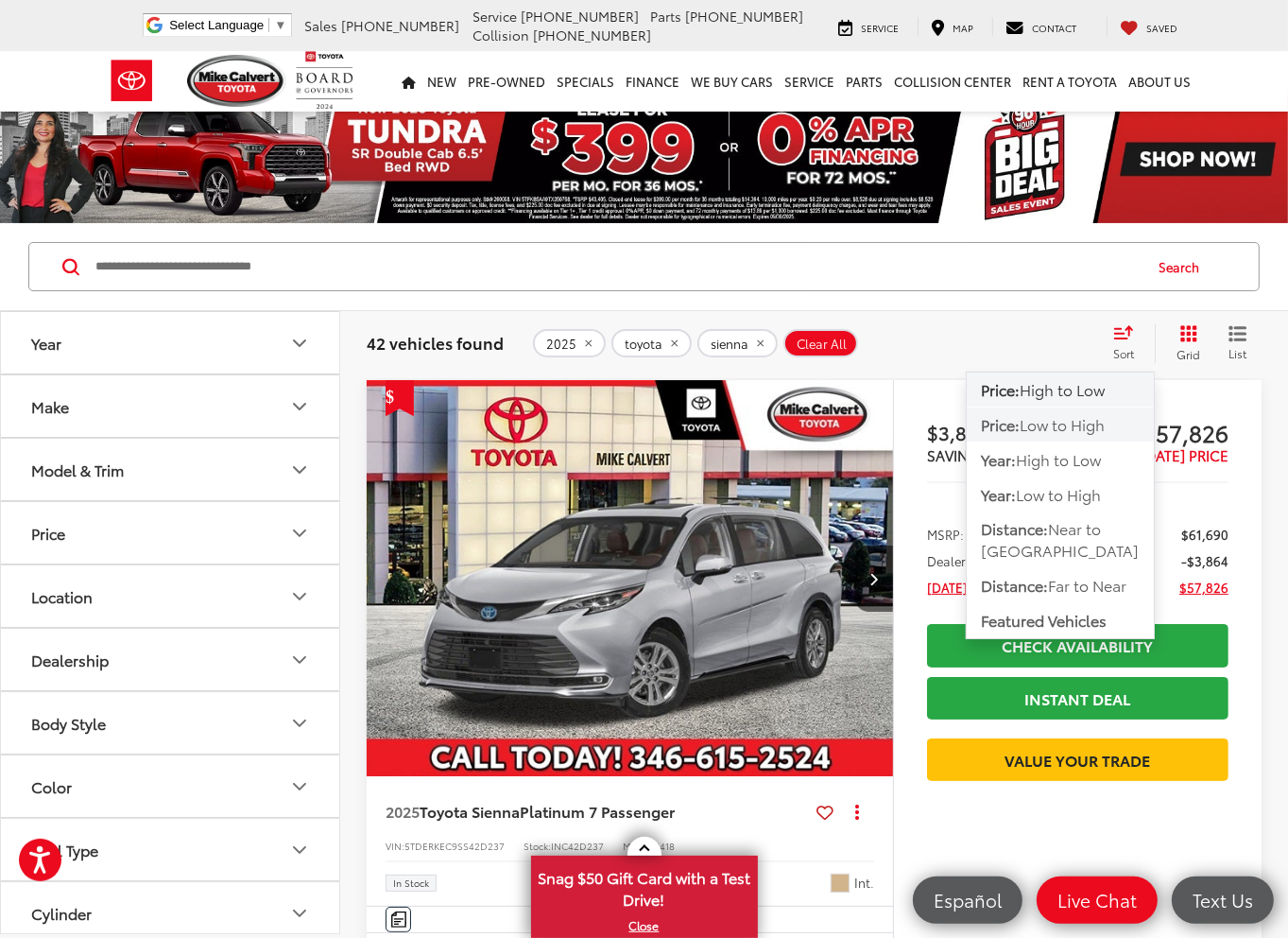
click at [1067, 428] on span "Low to High" at bounding box center [1062, 424] width 85 height 22
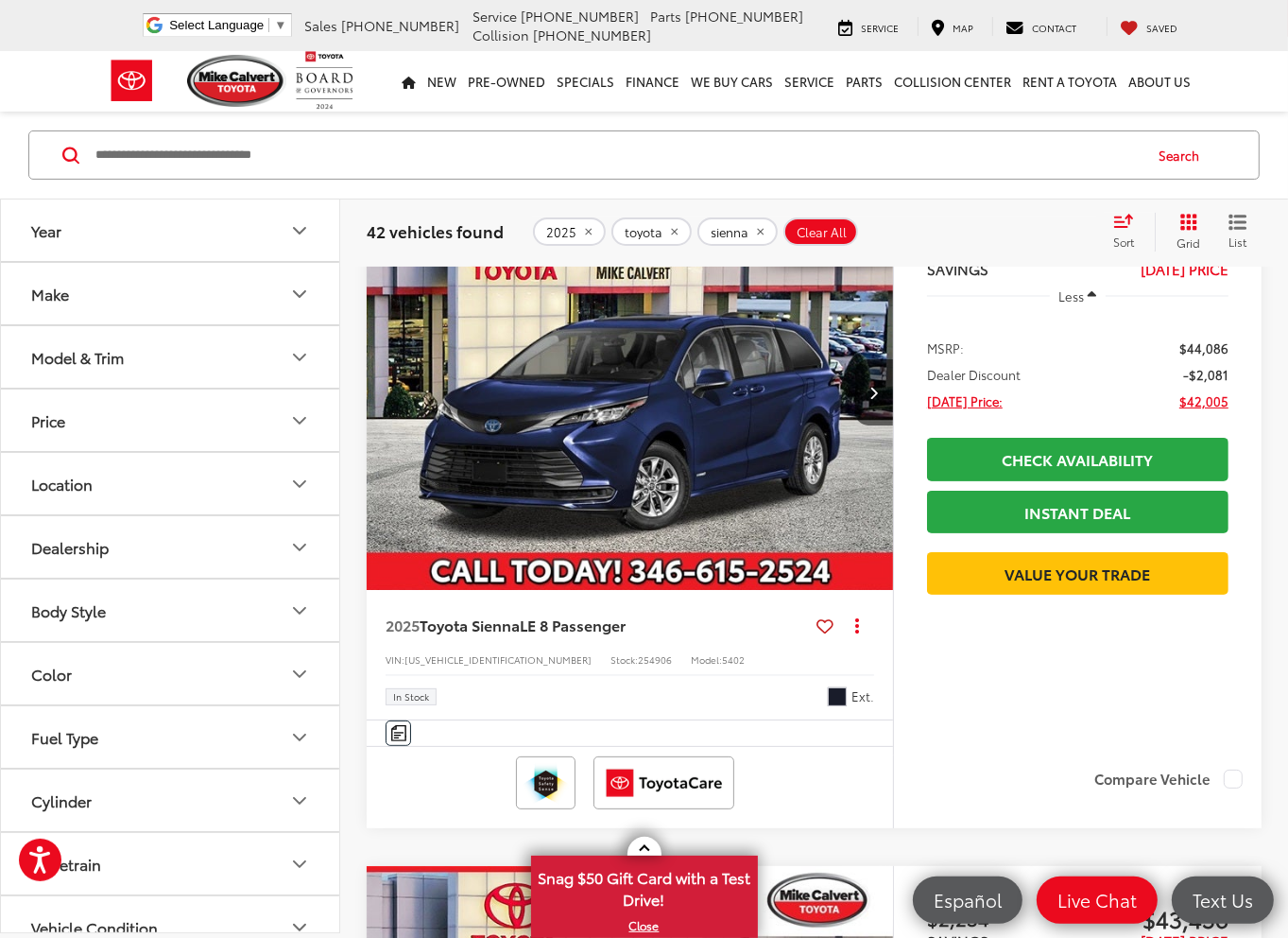
scroll to position [284, 0]
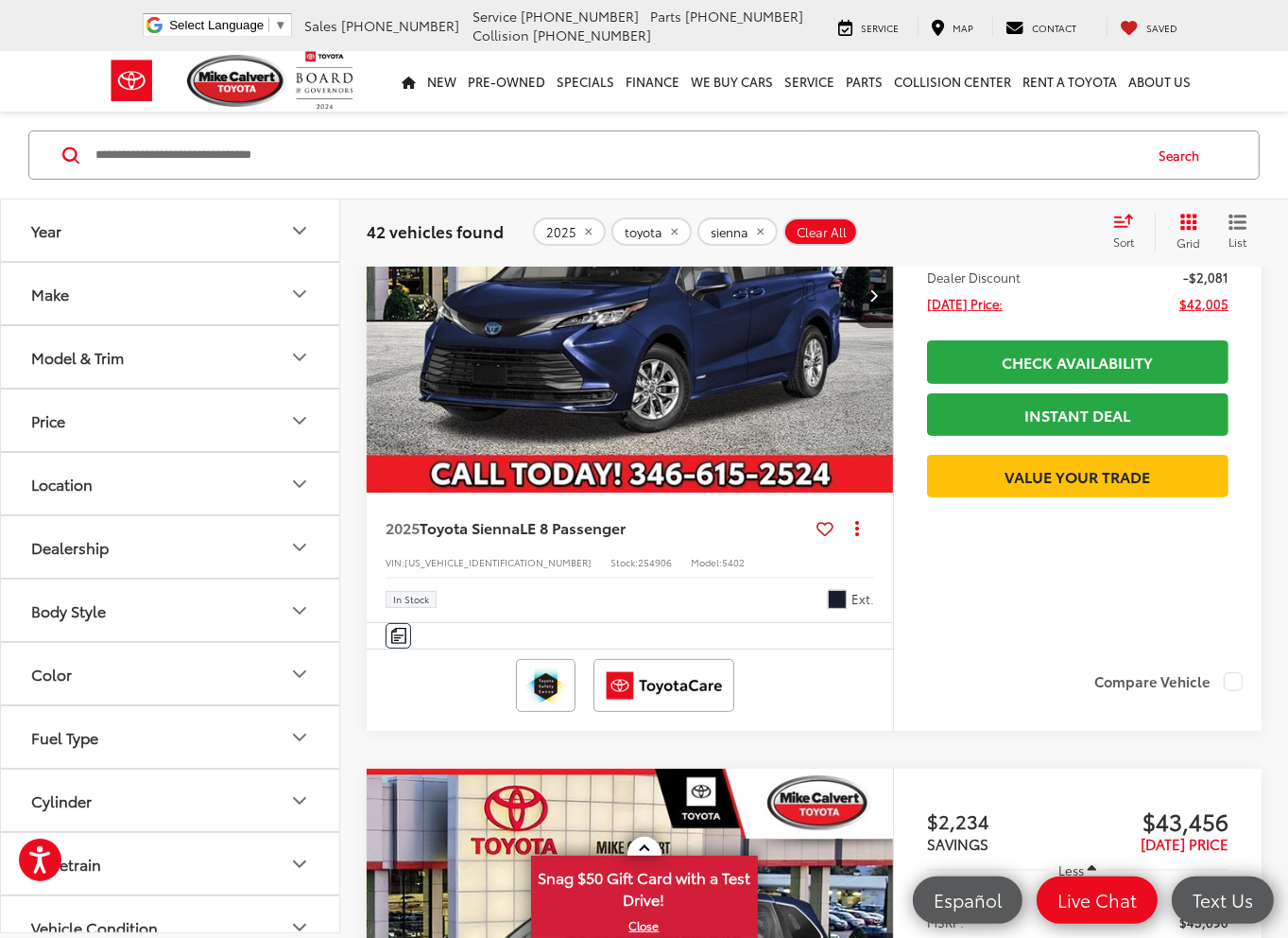
click at [138, 355] on button "Model & Trim" at bounding box center [171, 357] width 341 height 62
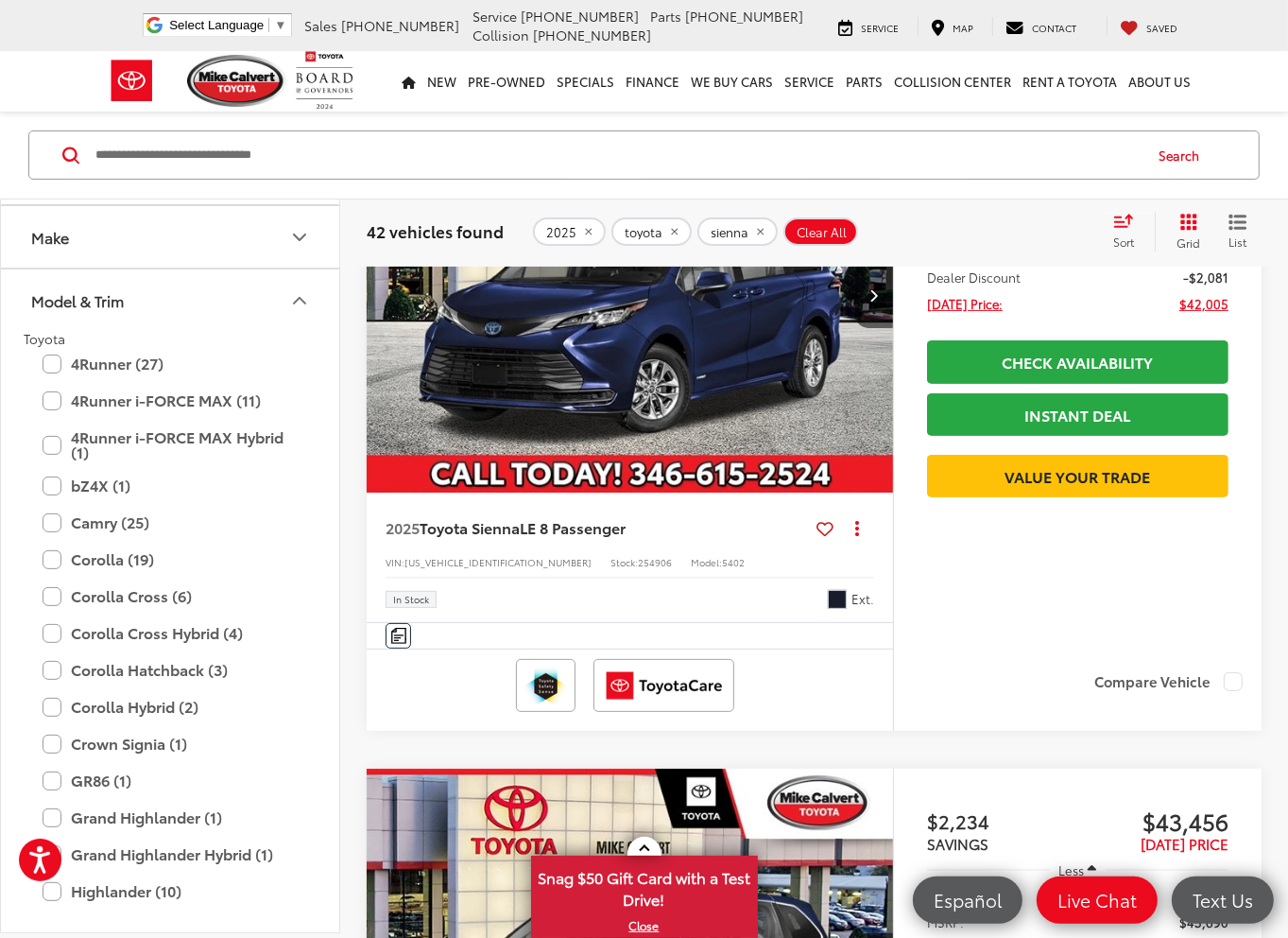
scroll to position [0, 0]
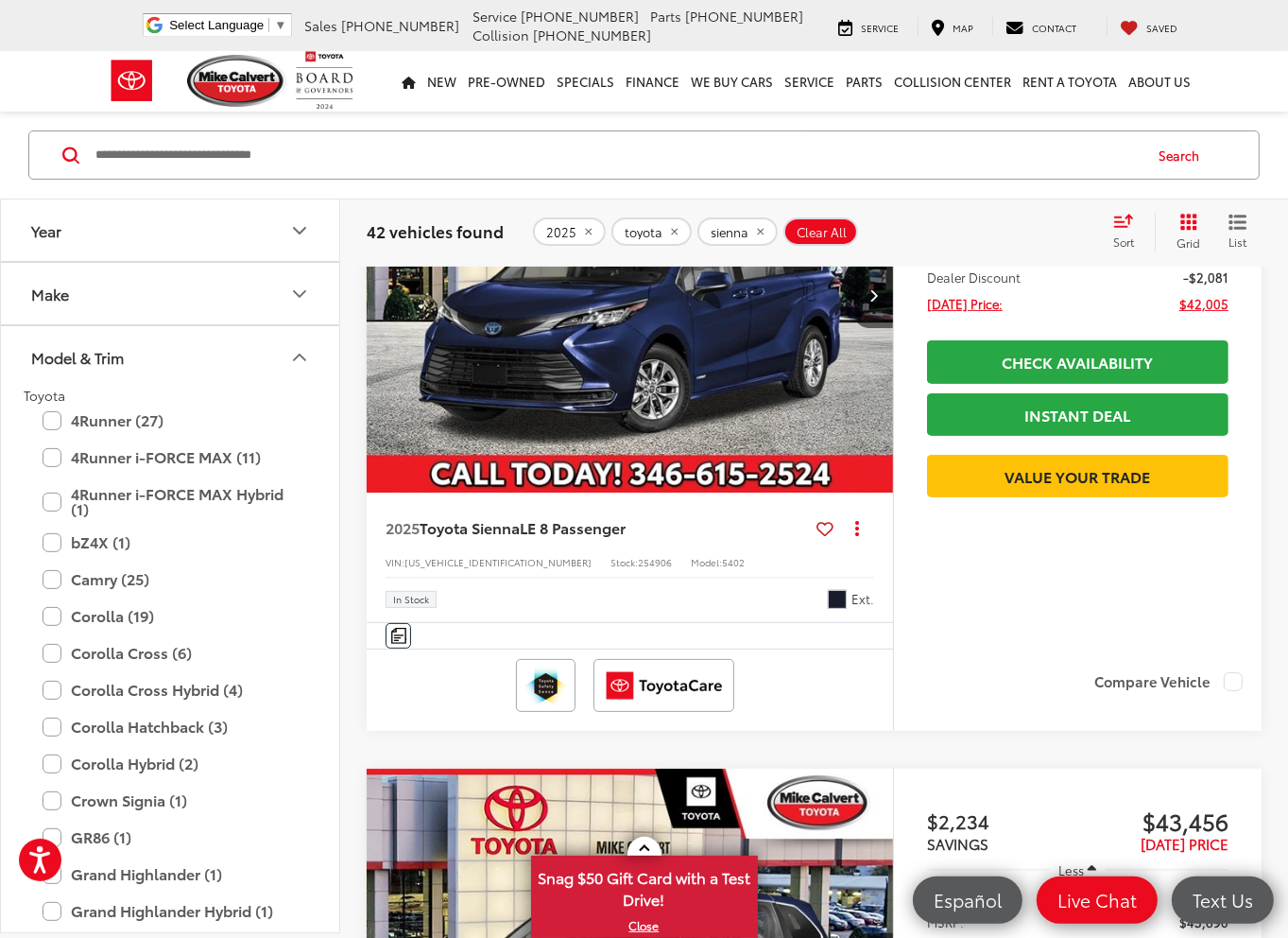
click at [297, 347] on icon "Model & Trim" at bounding box center [299, 357] width 23 height 23
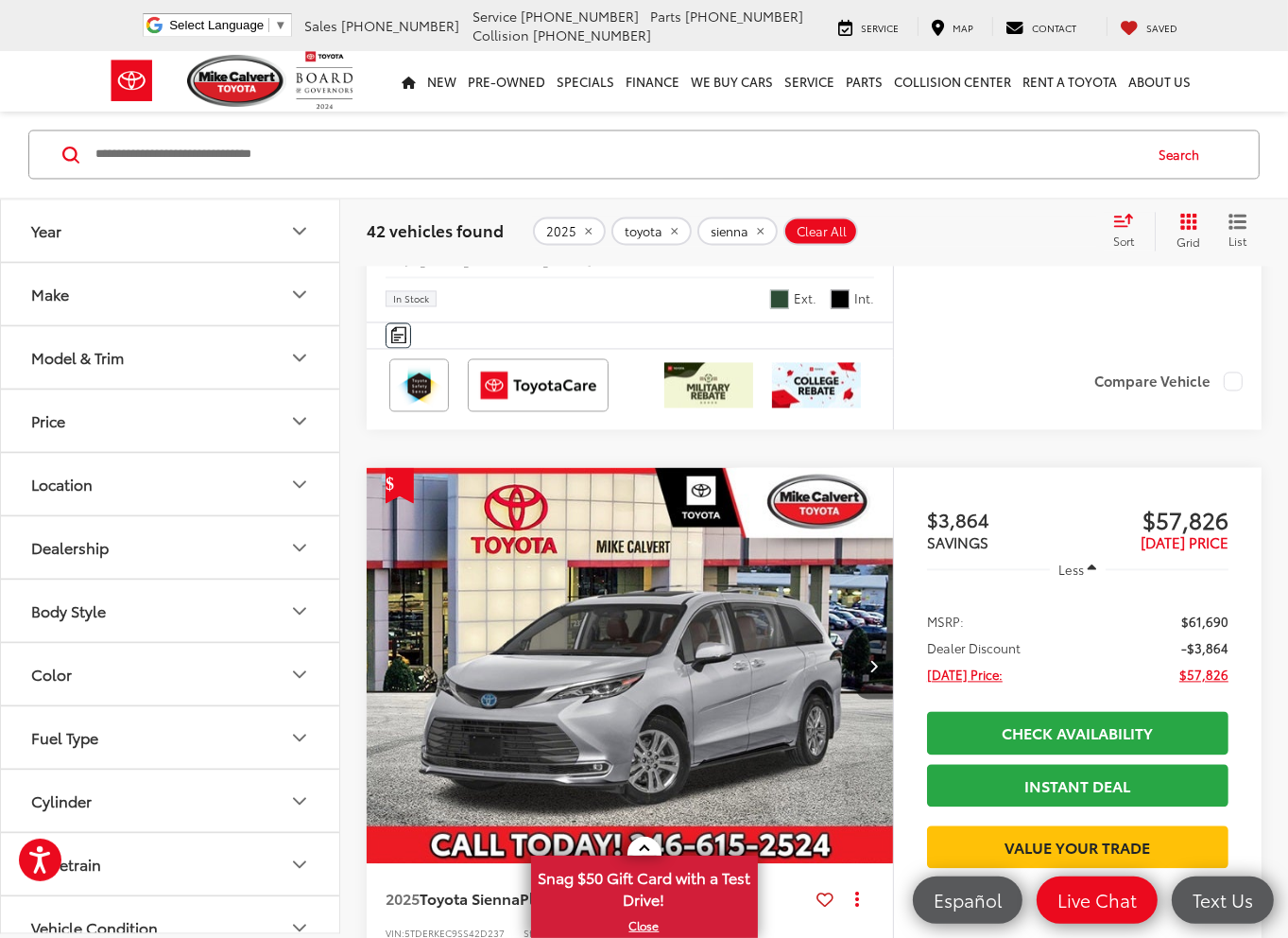
scroll to position [3120, 0]
